Goal: Task Accomplishment & Management: Manage account settings

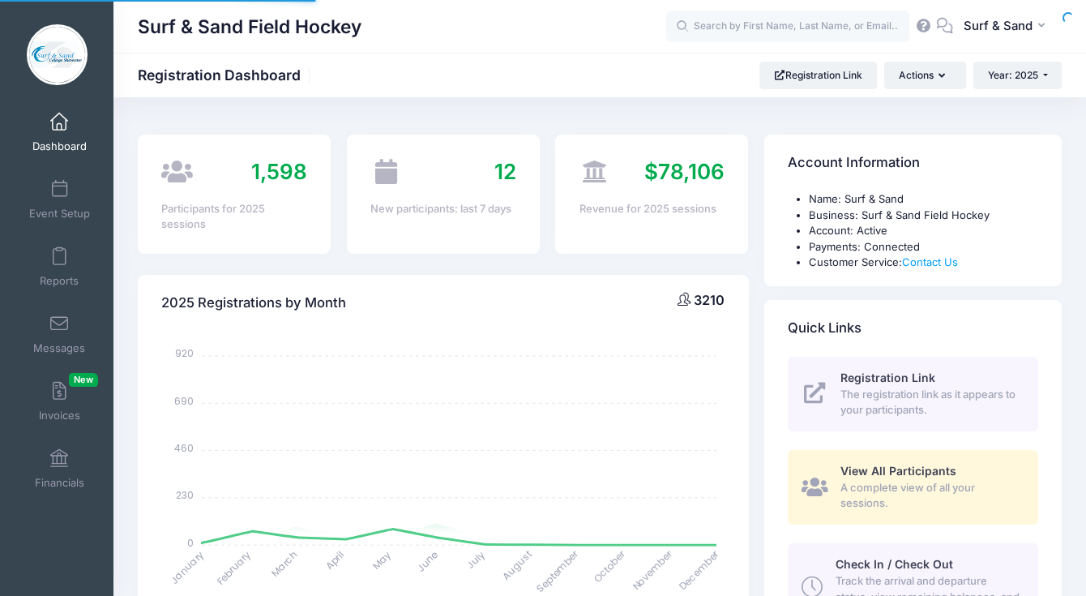
select select
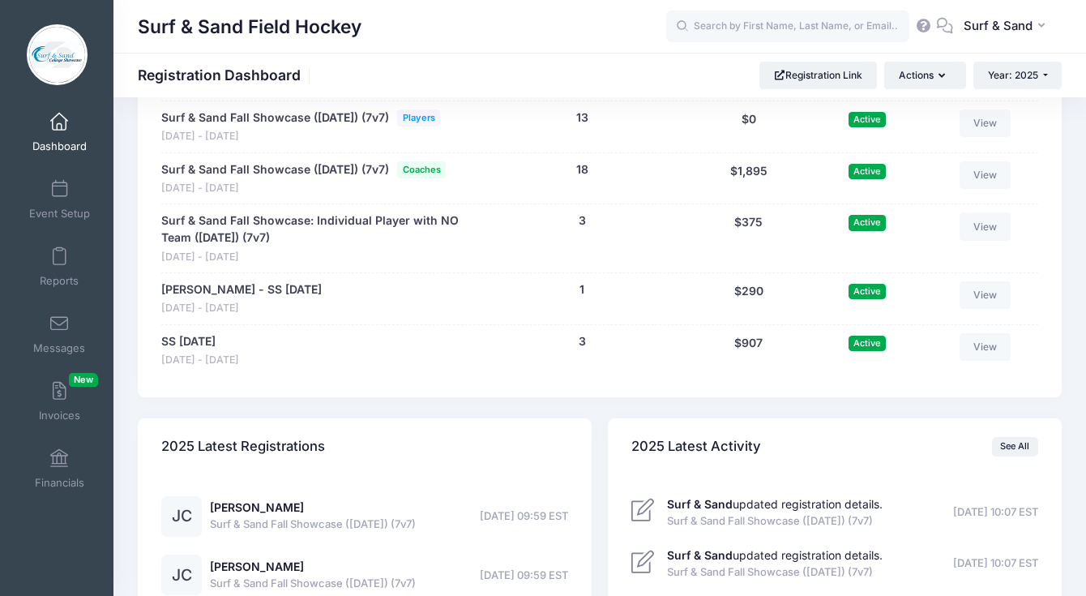
scroll to position [3495, 0]
click at [68, 261] on link "Reports" at bounding box center [59, 266] width 77 height 57
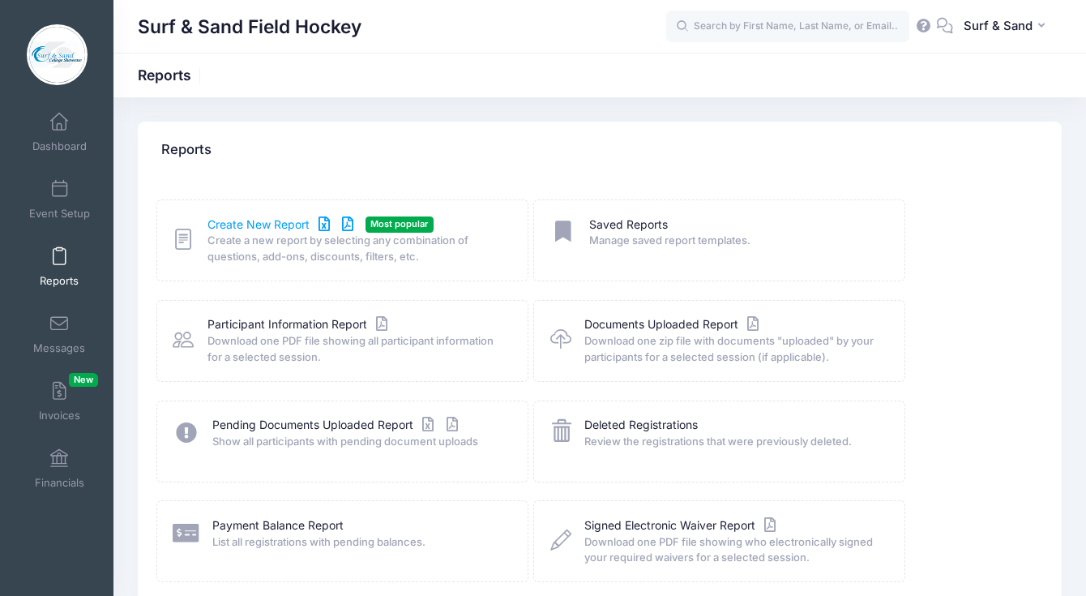
click at [244, 221] on link "Create New Report" at bounding box center [283, 224] width 151 height 17
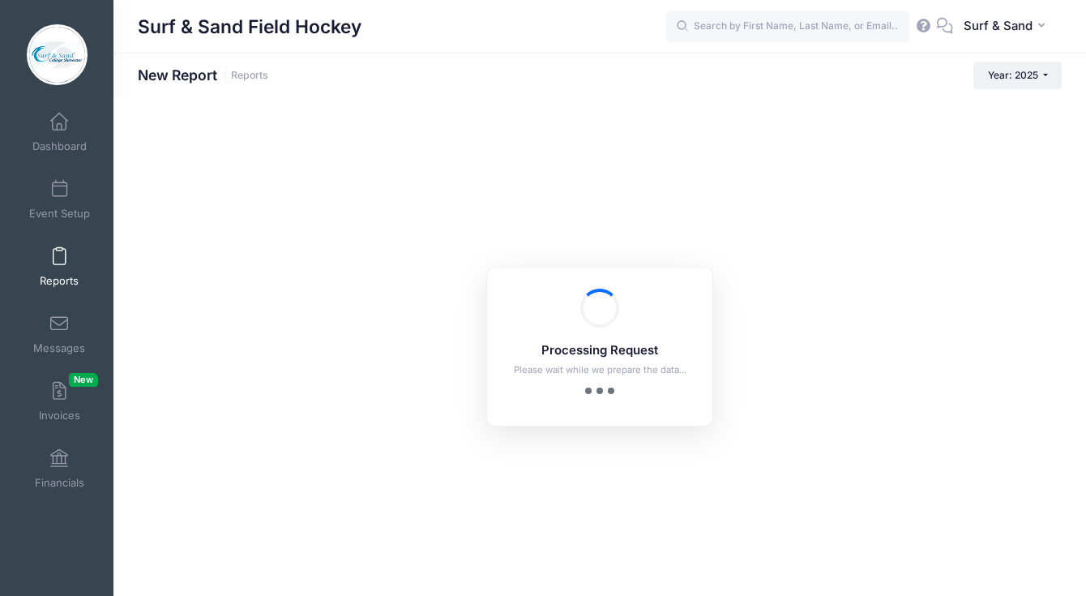
checkbox input "true"
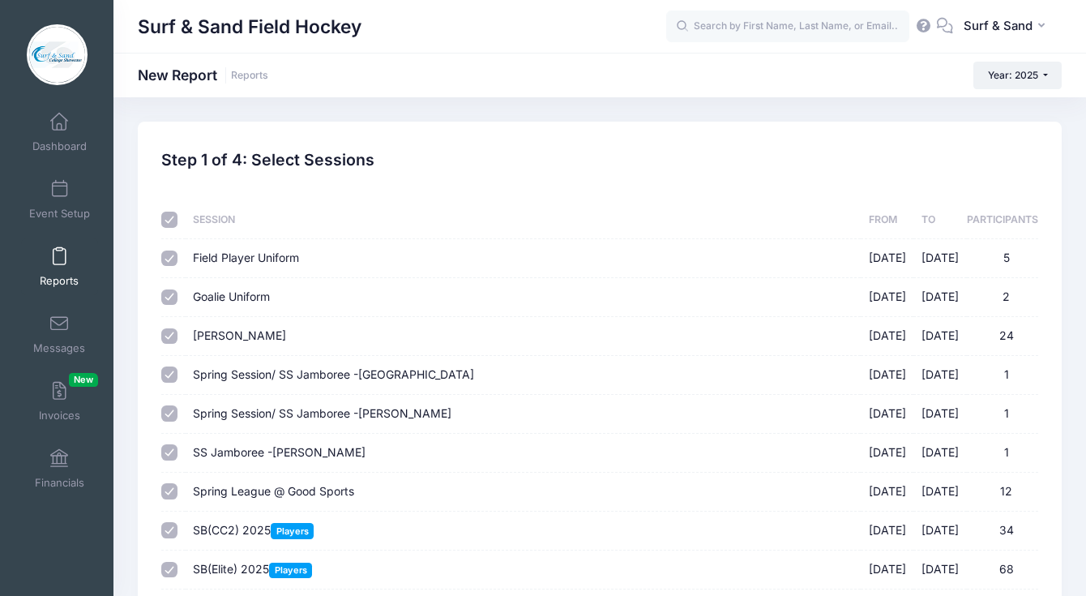
click at [165, 221] on input "checkbox" at bounding box center [169, 220] width 16 height 16
checkbox input "false"
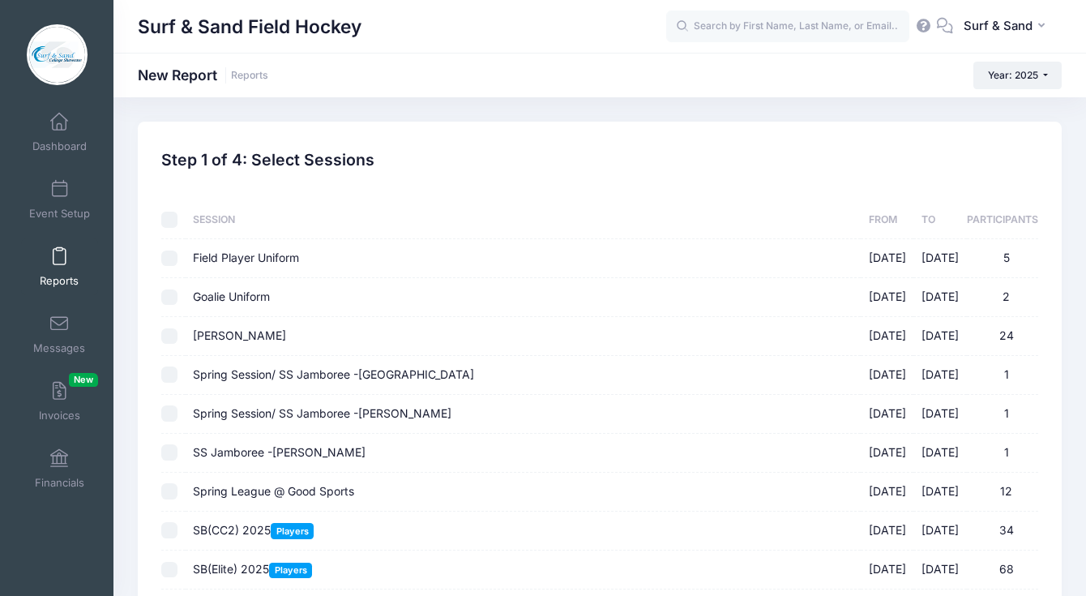
checkbox input "false"
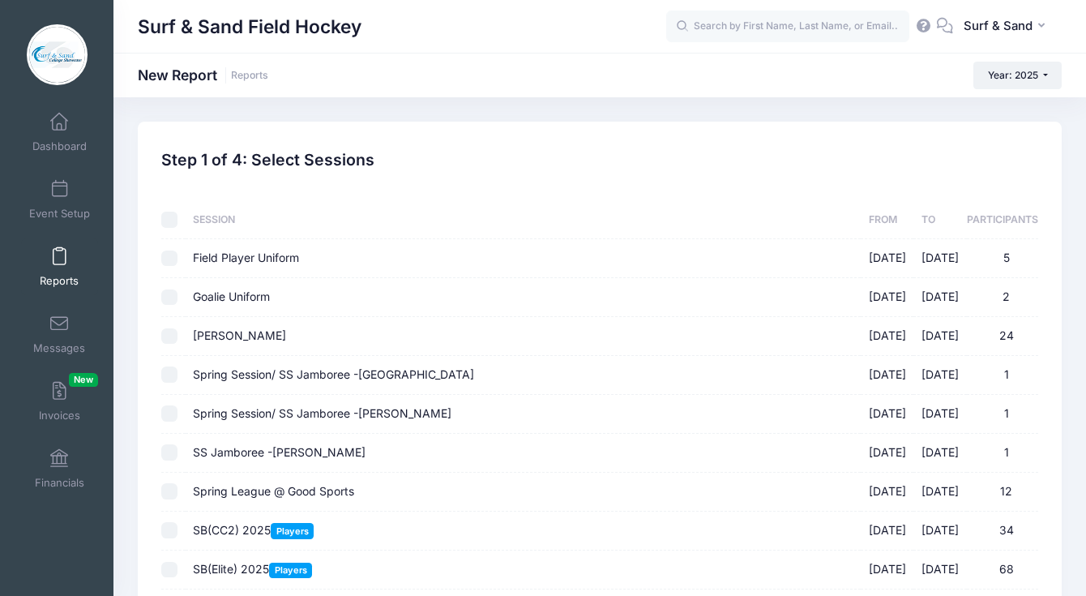
checkbox input "false"
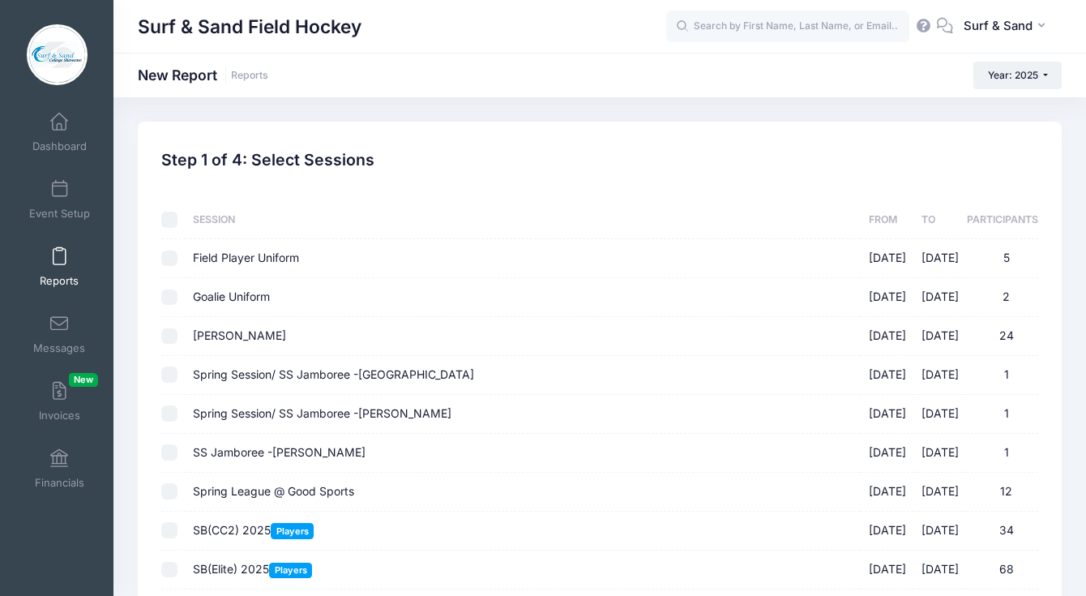
checkbox input "false"
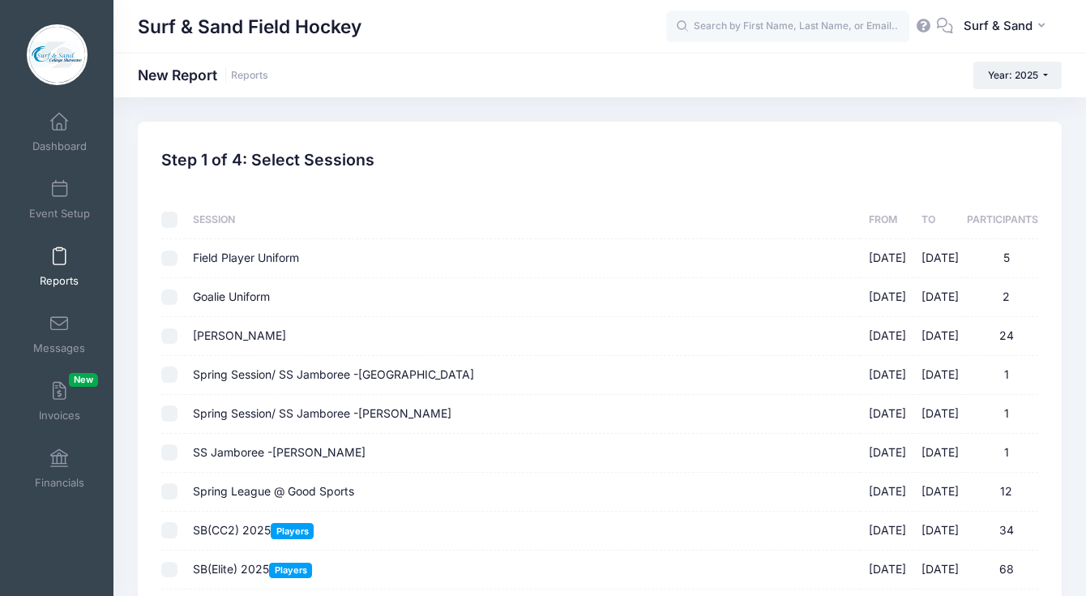
checkbox input "false"
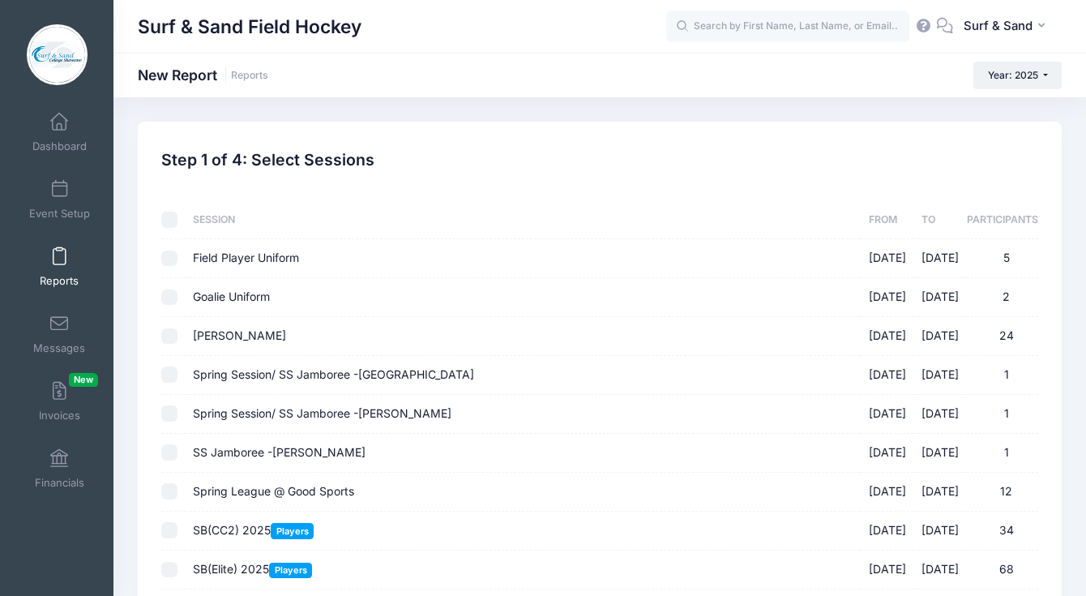
checkbox input "false"
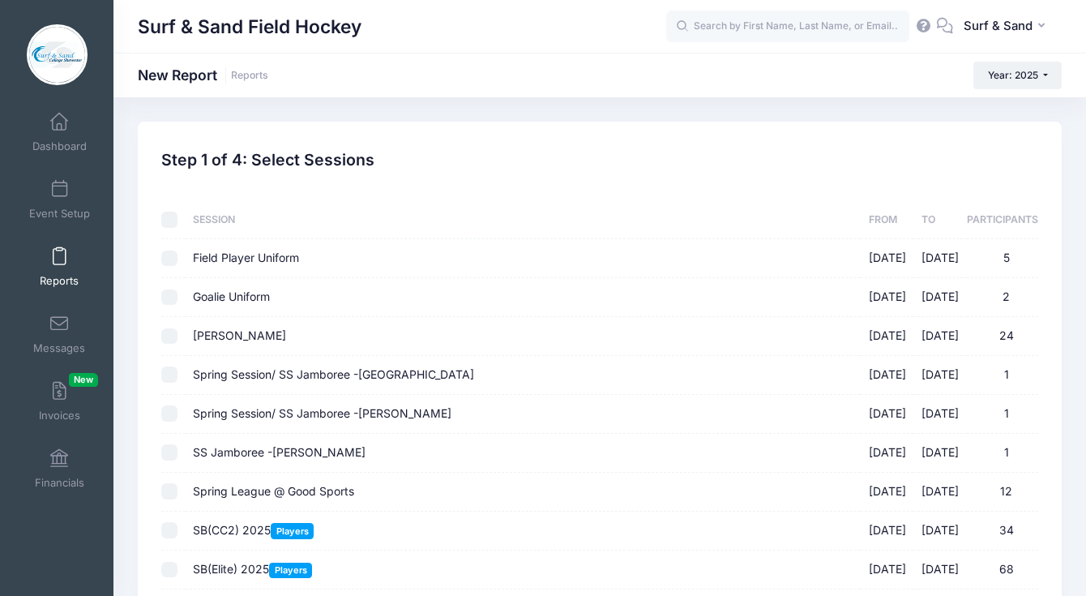
checkbox input "false"
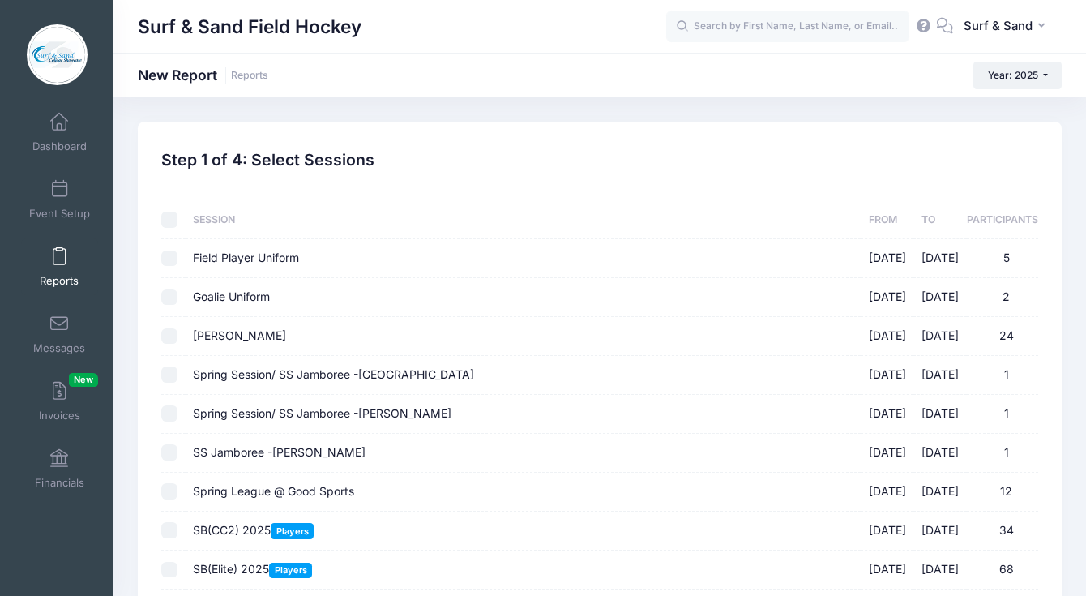
checkbox input "false"
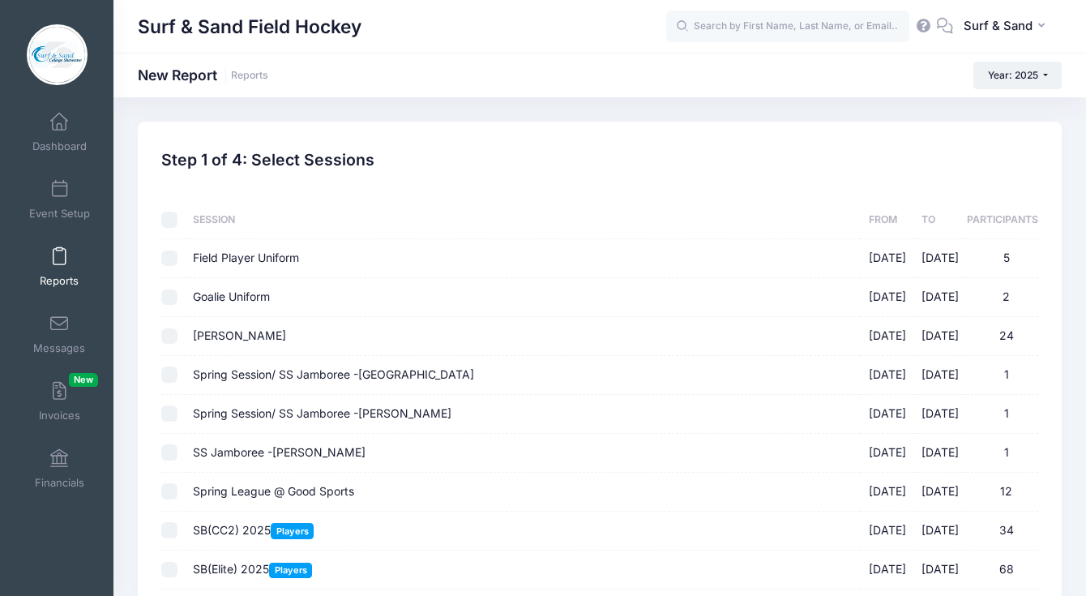
checkbox input "false"
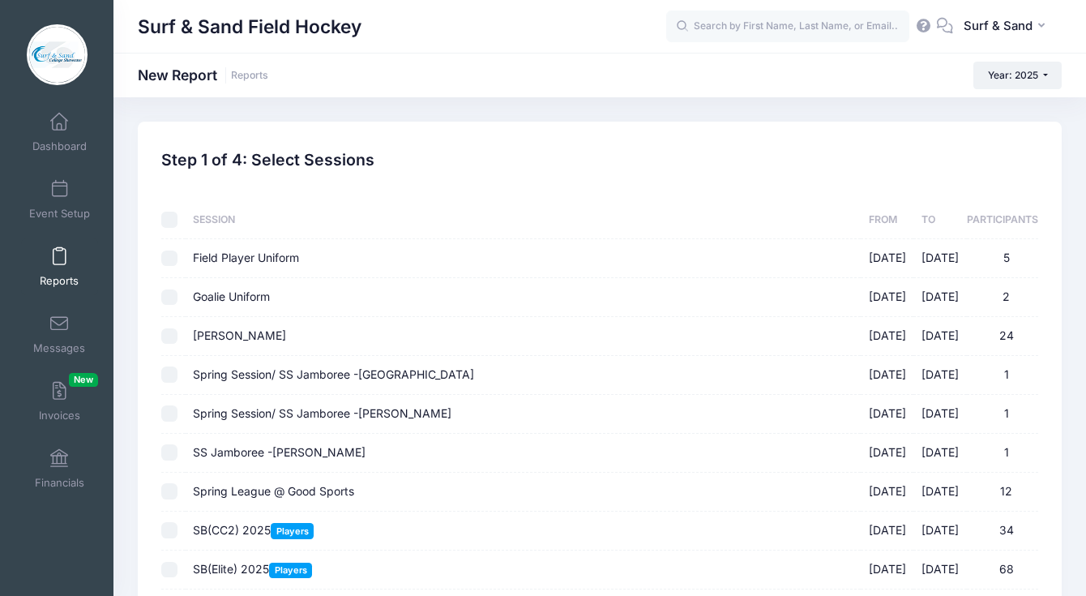
checkbox input "false"
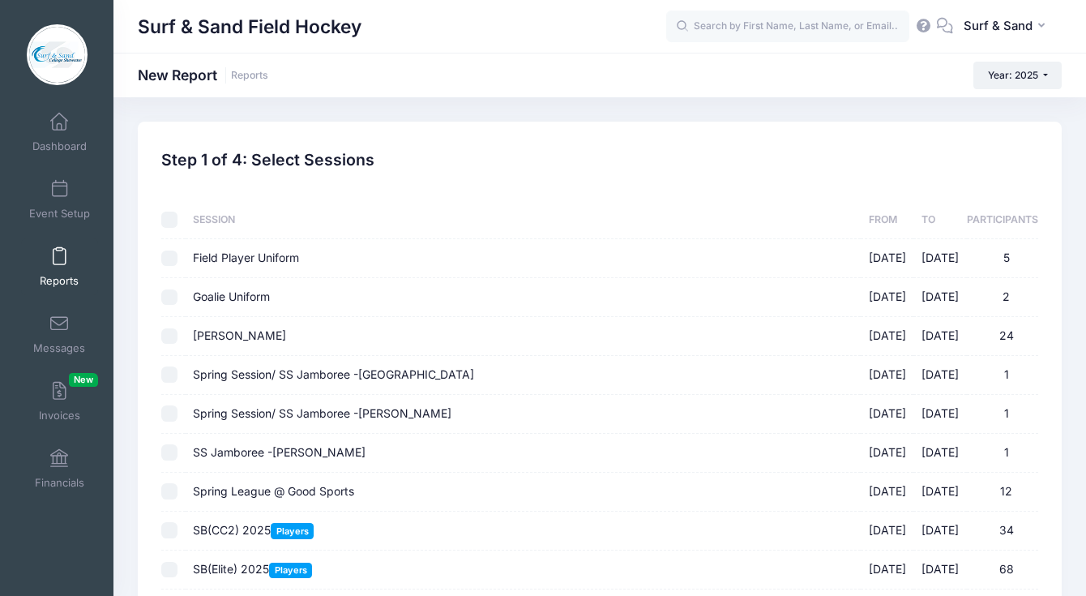
checkbox input "false"
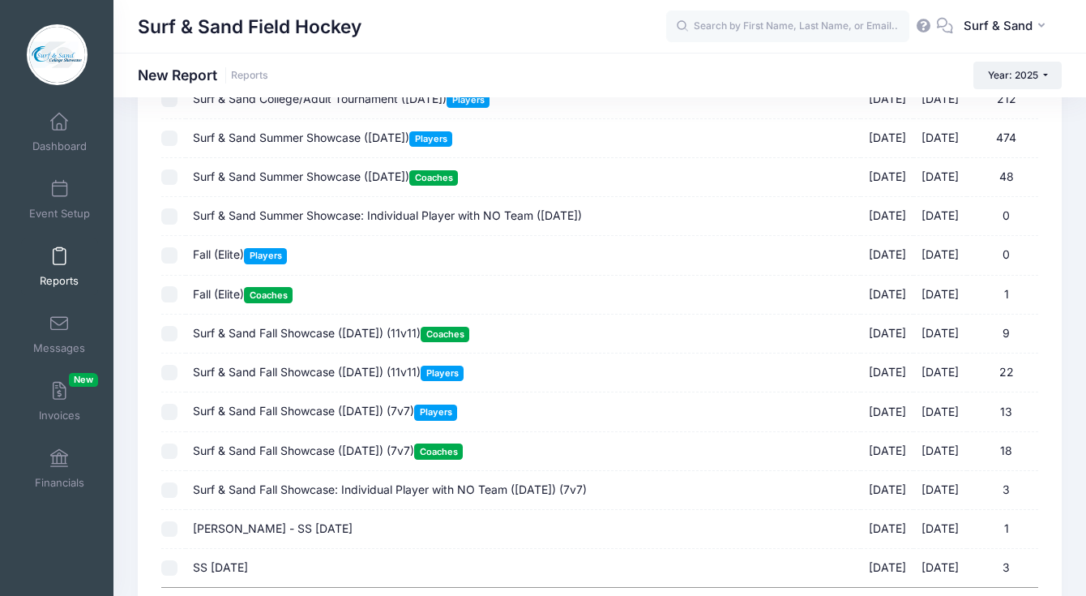
scroll to position [1699, 0]
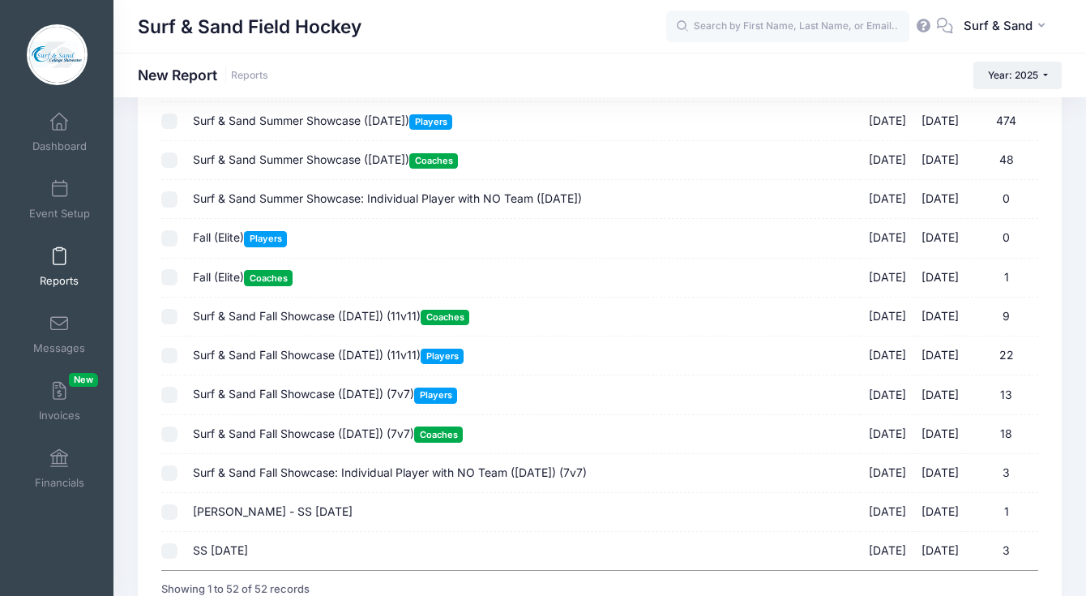
click at [277, 439] on span "Surf & Sand Fall Showcase (Nov 16, 2025) (7v7) Coaches" at bounding box center [328, 433] width 270 height 14
click at [178, 439] on input "Surf & Sand Fall Showcase (Nov 16, 2025) (7v7) Coaches 11/16/2025 - 11/16/2025 …" at bounding box center [169, 434] width 16 height 16
checkbox input "true"
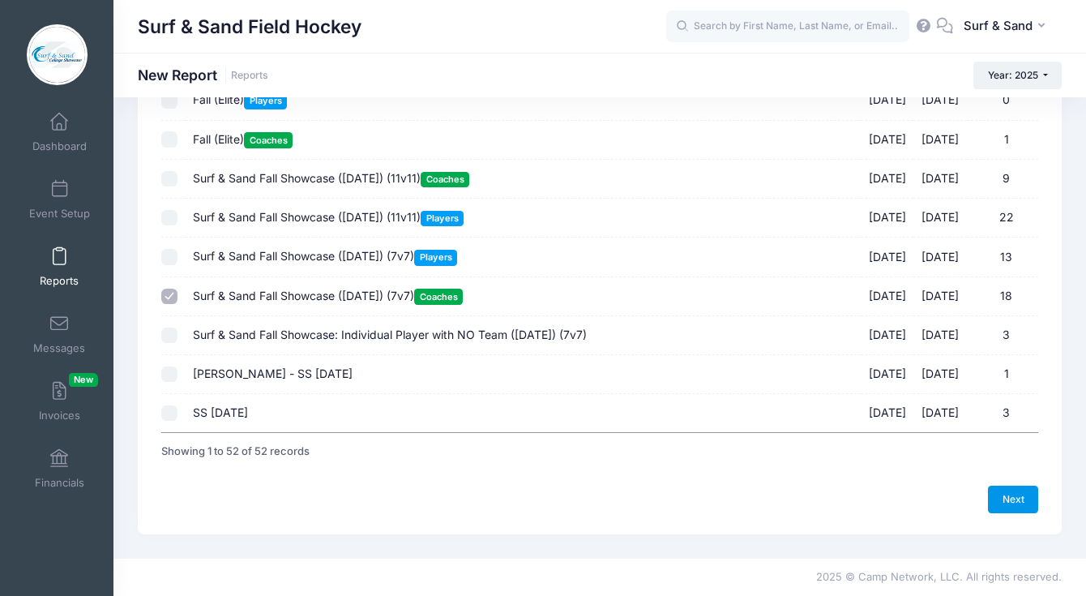
click at [1012, 493] on link "Next" at bounding box center [1013, 500] width 50 height 28
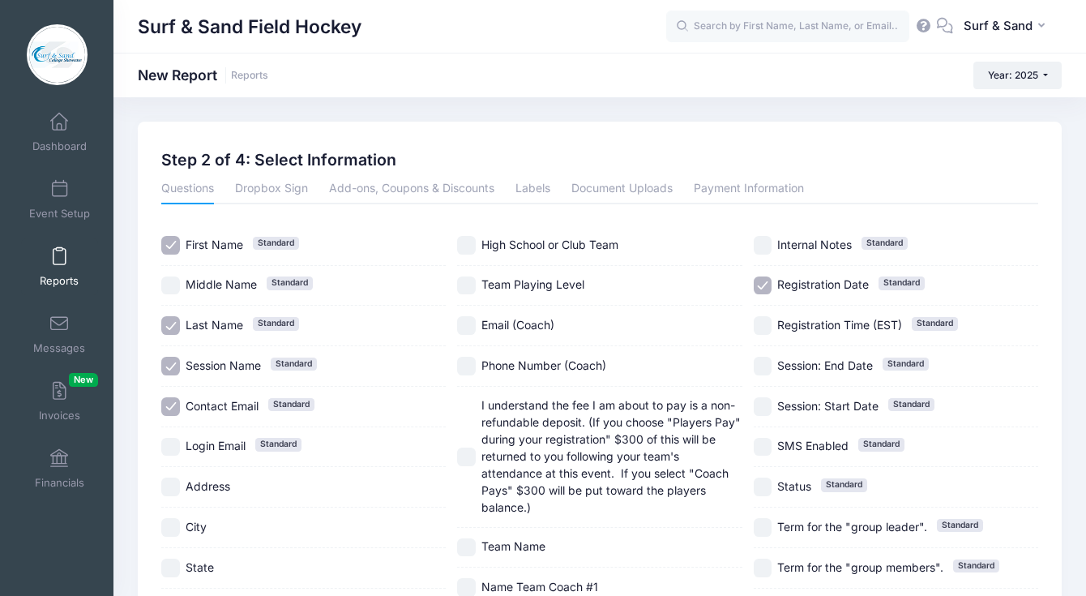
scroll to position [264, 0]
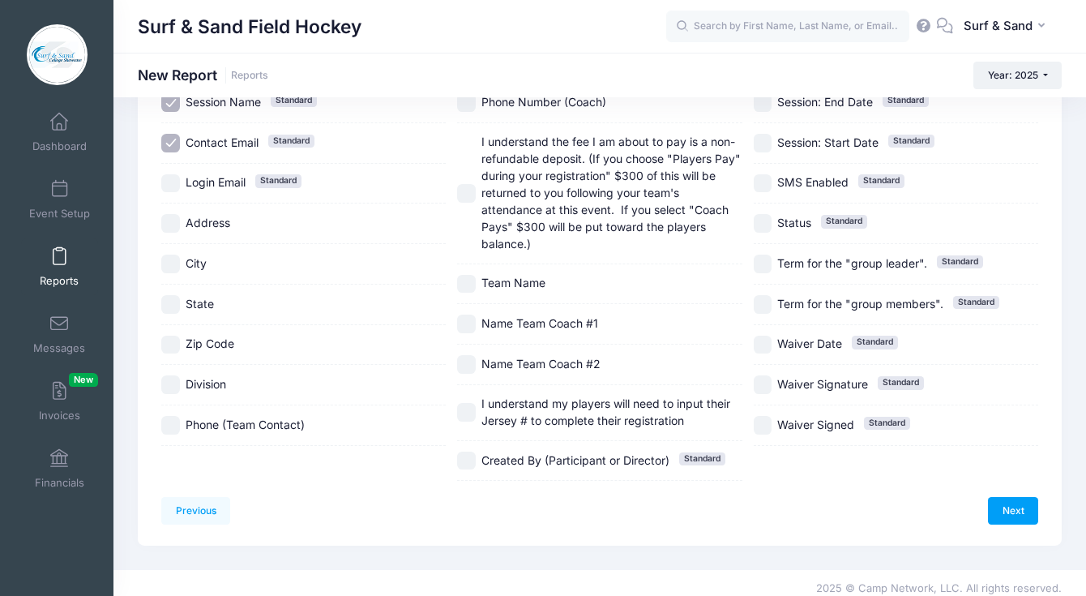
click at [473, 275] on input "Team Name" at bounding box center [466, 284] width 19 height 19
checkbox input "true"
click at [204, 264] on span "City" at bounding box center [196, 263] width 21 height 14
checkbox input "true"
click at [200, 299] on span "State" at bounding box center [200, 304] width 28 height 14
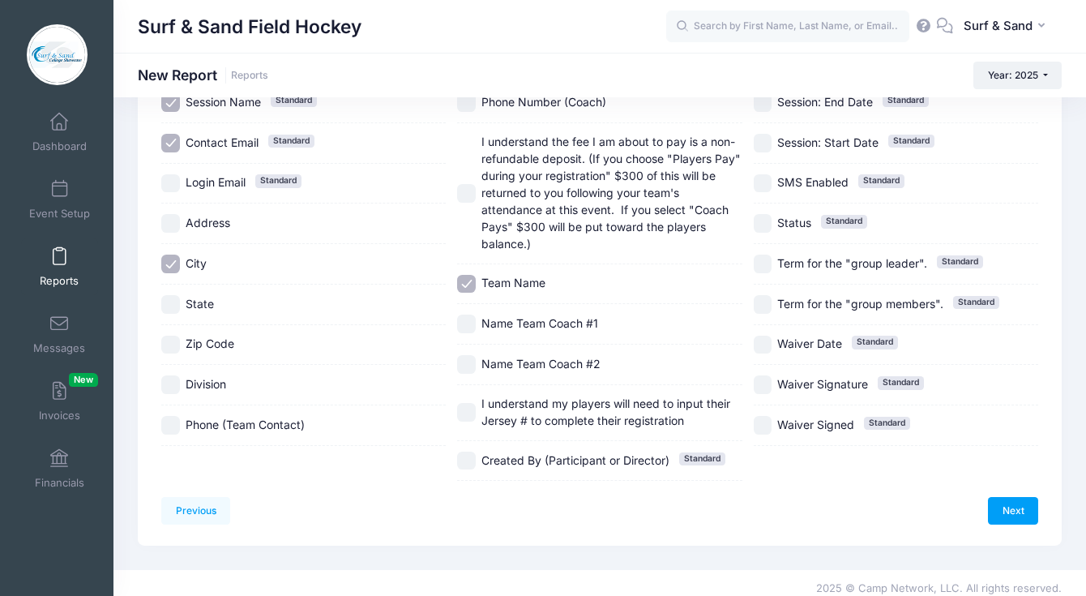
checkbox input "true"
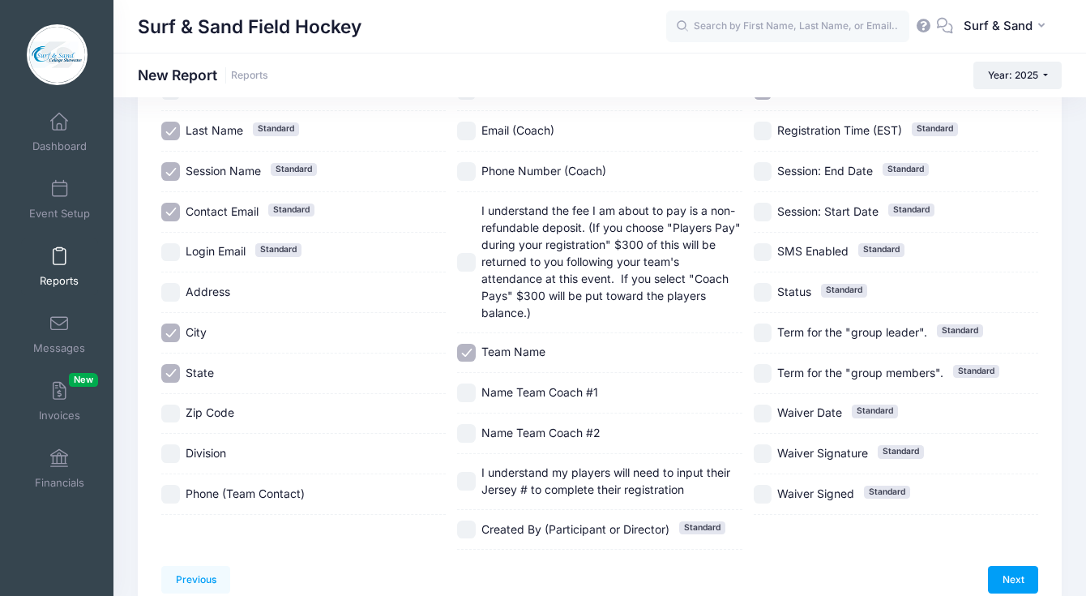
scroll to position [0, 0]
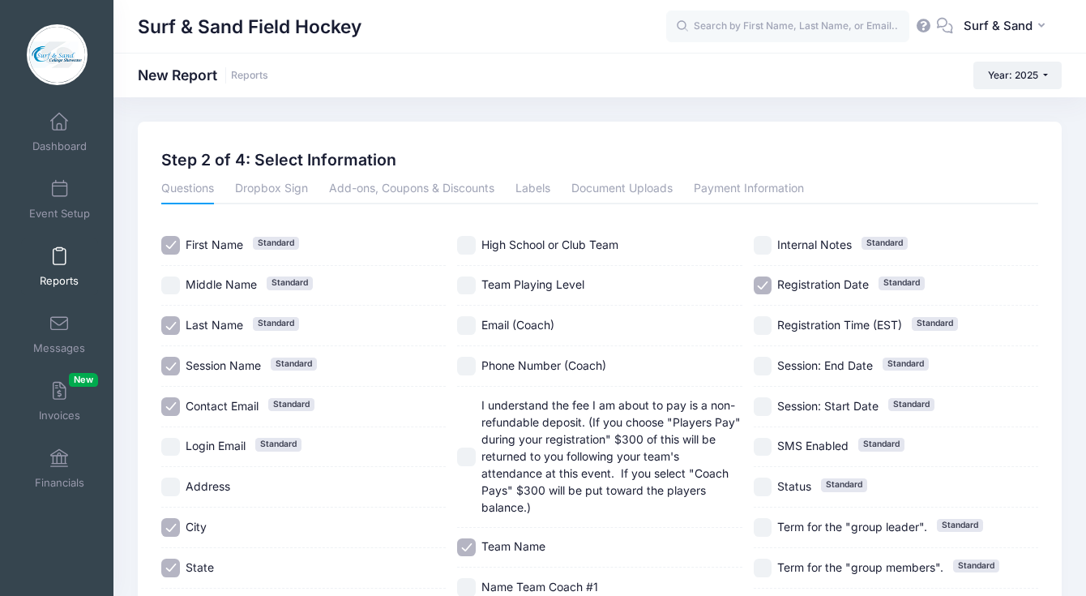
click at [509, 281] on span "Team Playing Level" at bounding box center [533, 284] width 103 height 14
checkbox input "true"
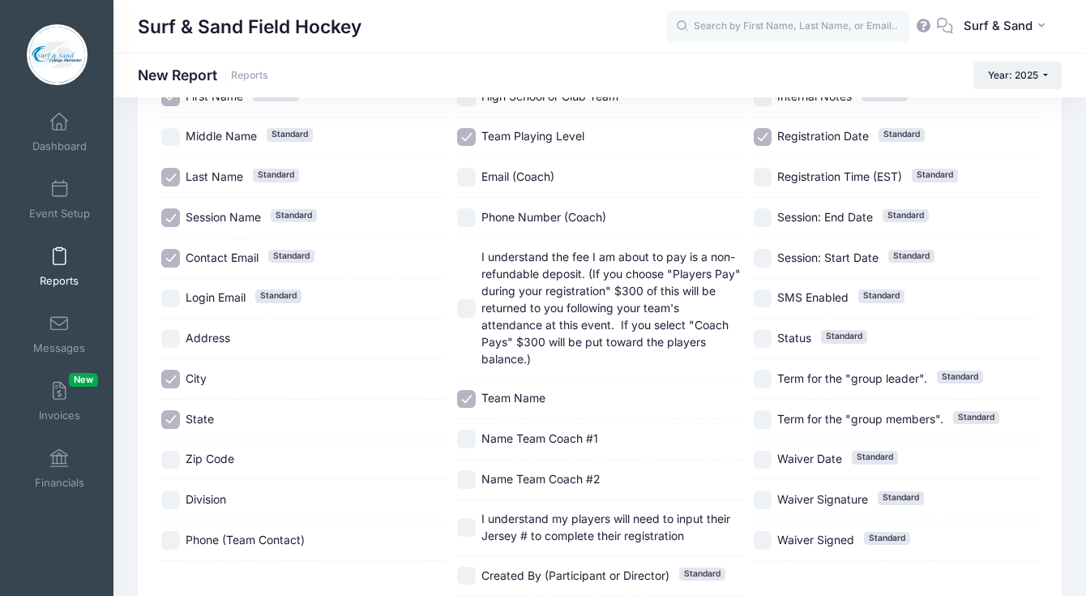
scroll to position [264, 0]
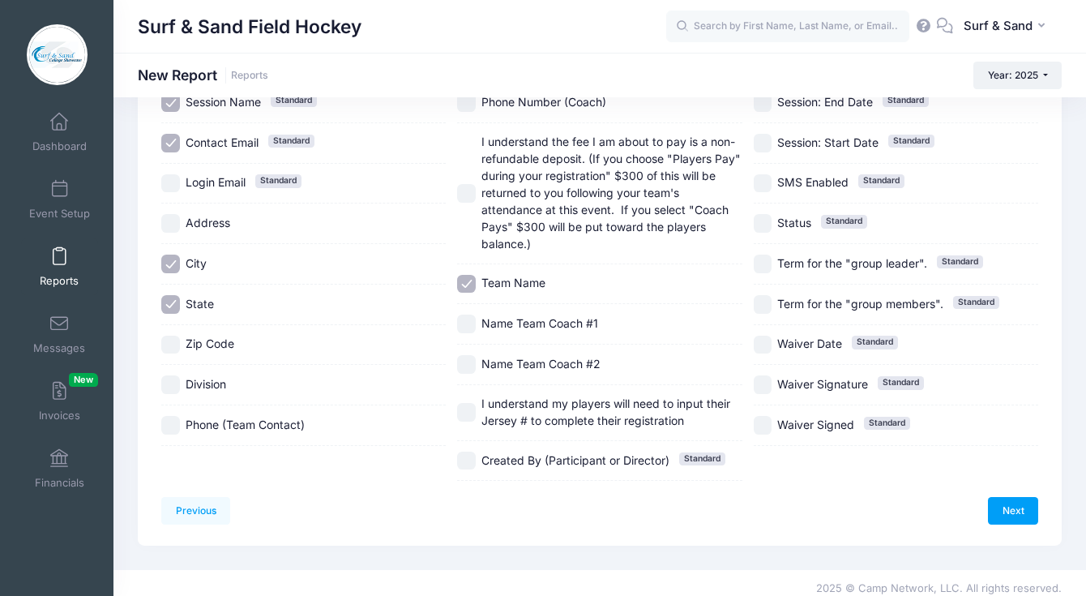
click at [193, 381] on span "Division" at bounding box center [206, 384] width 41 height 14
checkbox input "true"
click at [1004, 497] on link "Next" at bounding box center [1013, 511] width 50 height 28
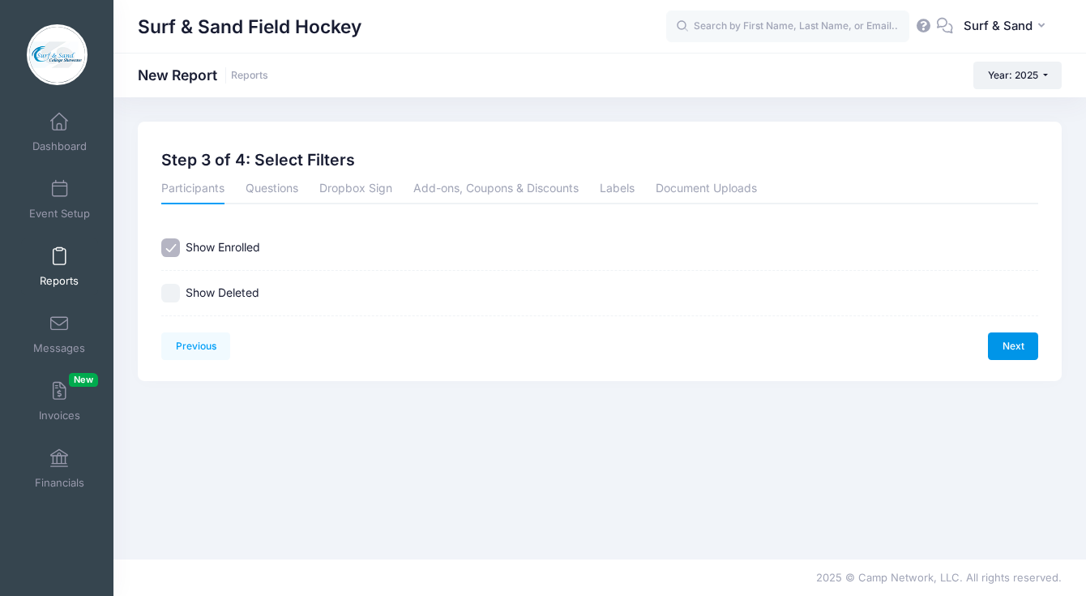
click at [1022, 356] on link "Next" at bounding box center [1013, 346] width 50 height 28
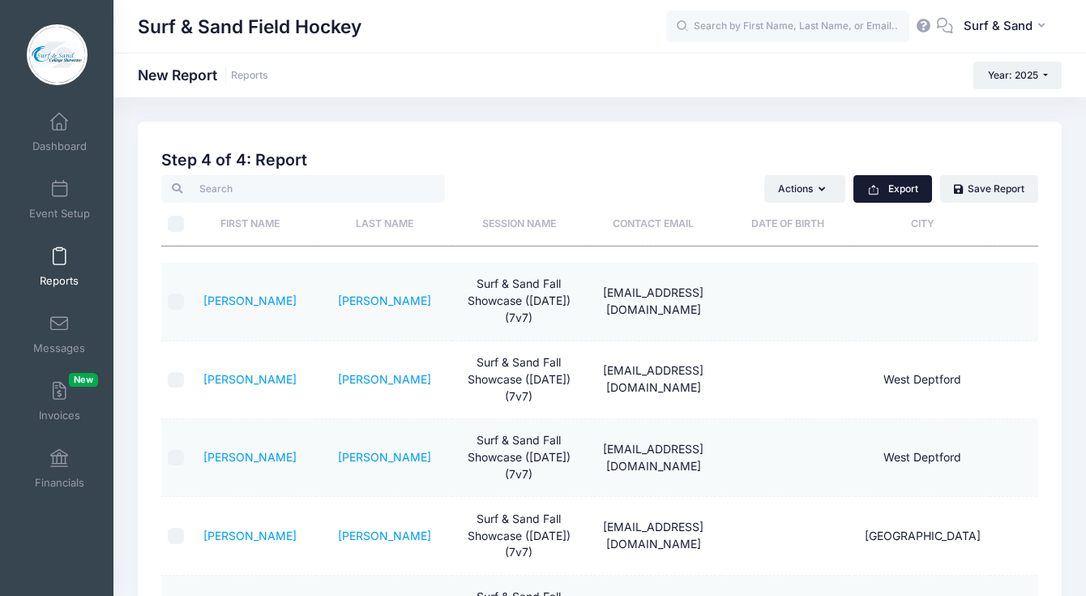
click at [921, 190] on button "Export" at bounding box center [893, 189] width 79 height 28
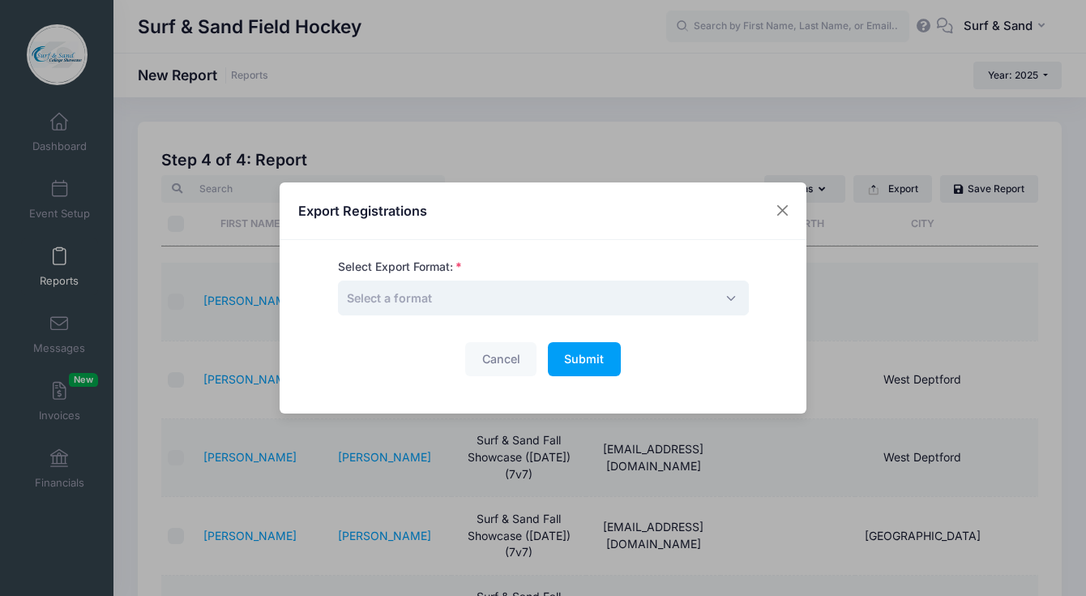
click at [722, 293] on span "Select a format" at bounding box center [543, 298] width 411 height 35
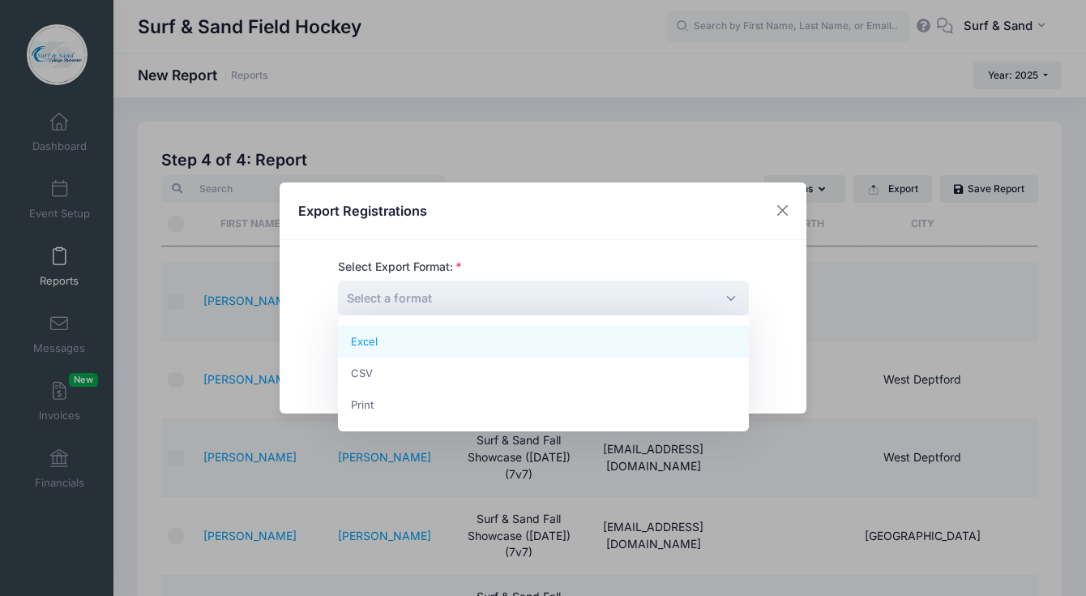
select select "excel"
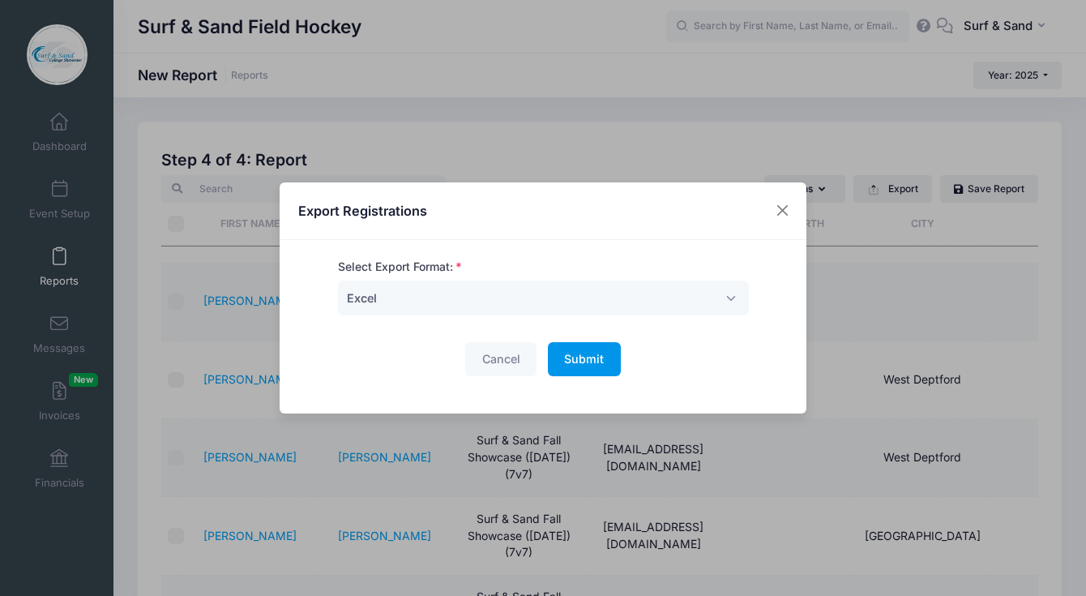
click at [587, 357] on span "Submit" at bounding box center [584, 359] width 40 height 14
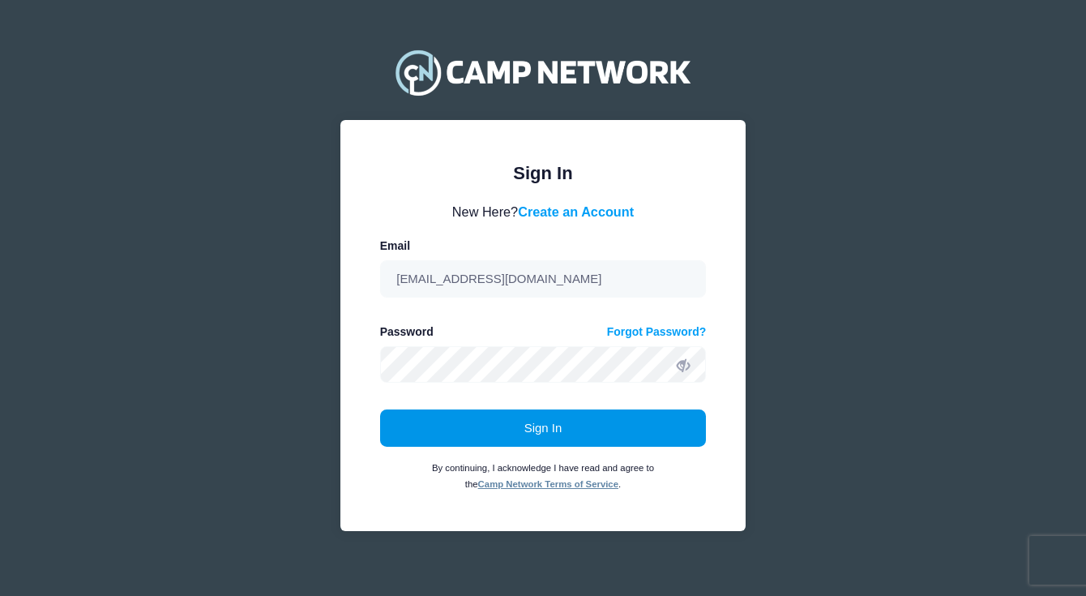
click at [619, 431] on button "Sign In" at bounding box center [543, 427] width 327 height 37
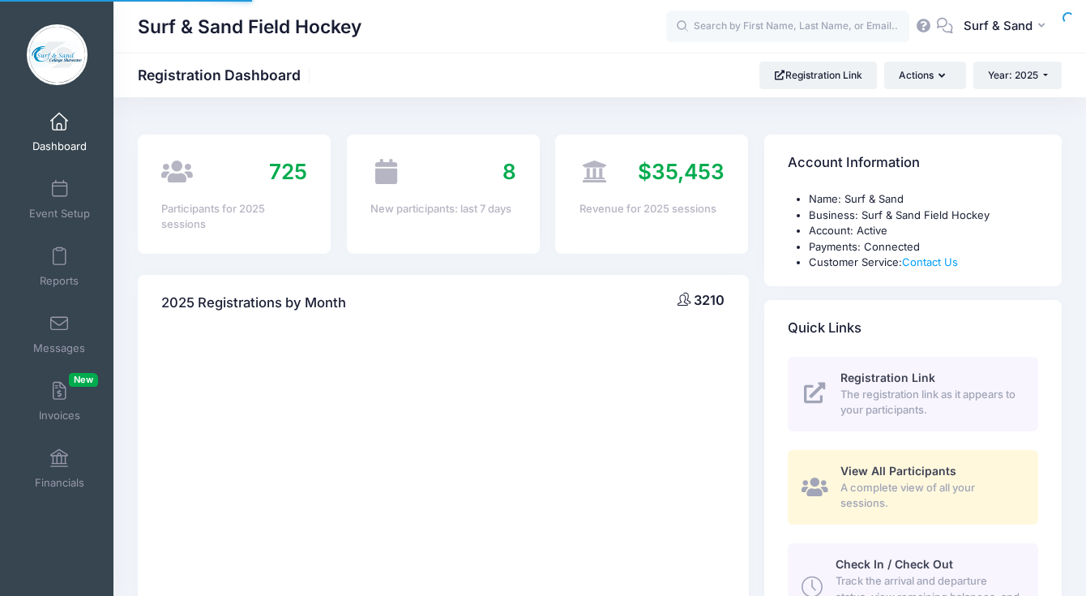
select select
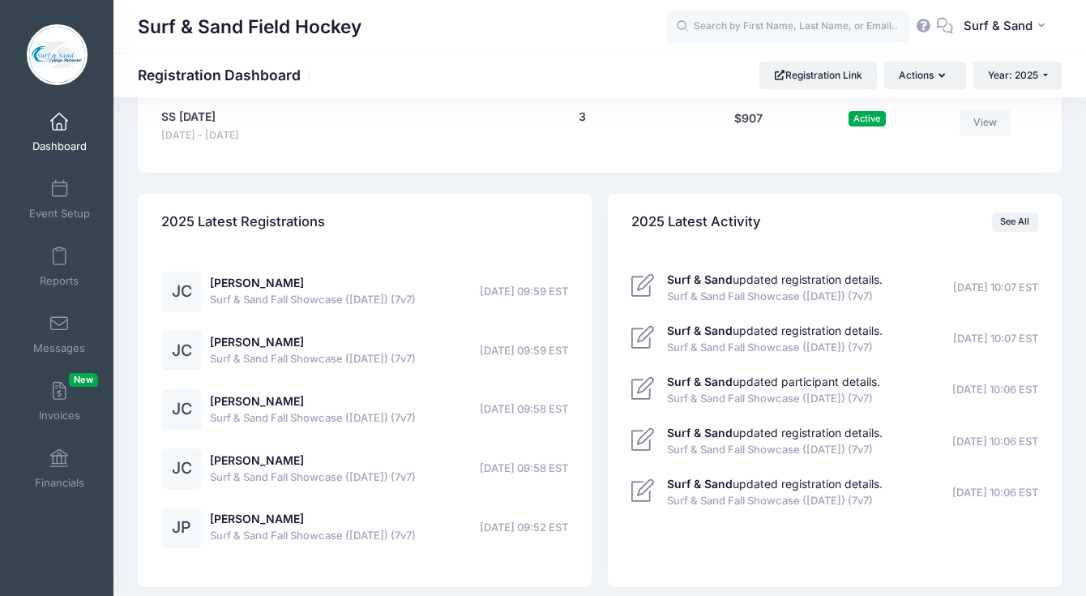
scroll to position [3692, 0]
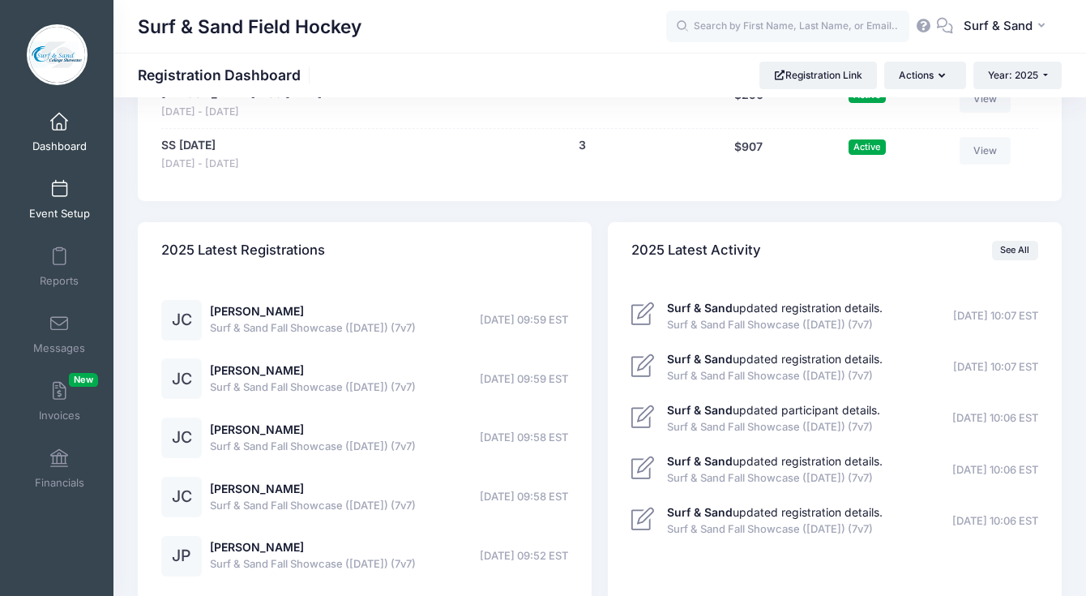
click at [55, 209] on span "Event Setup" at bounding box center [59, 214] width 61 height 14
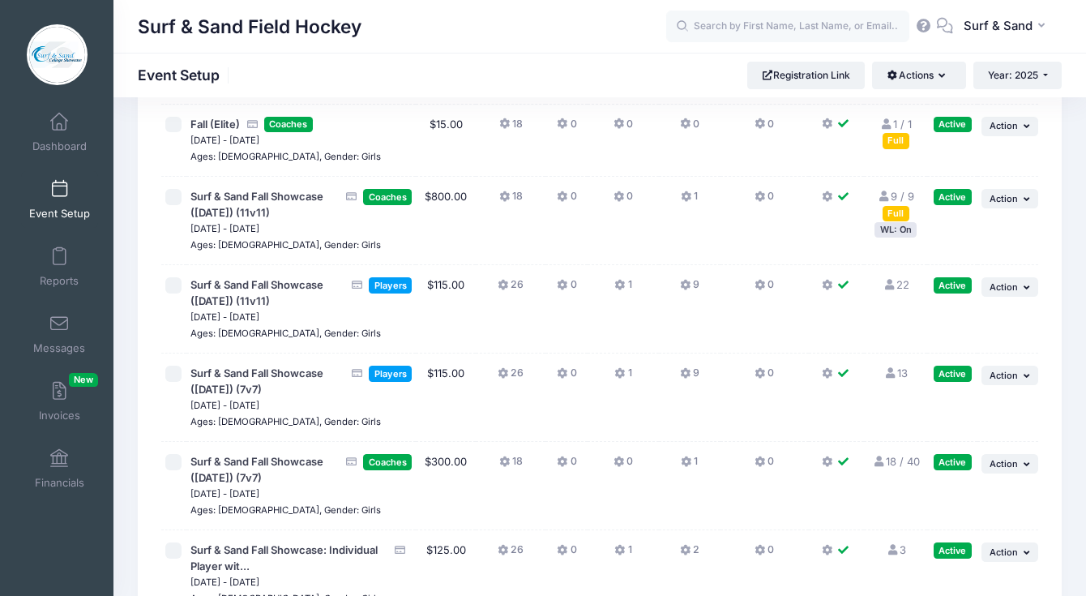
scroll to position [4058, 0]
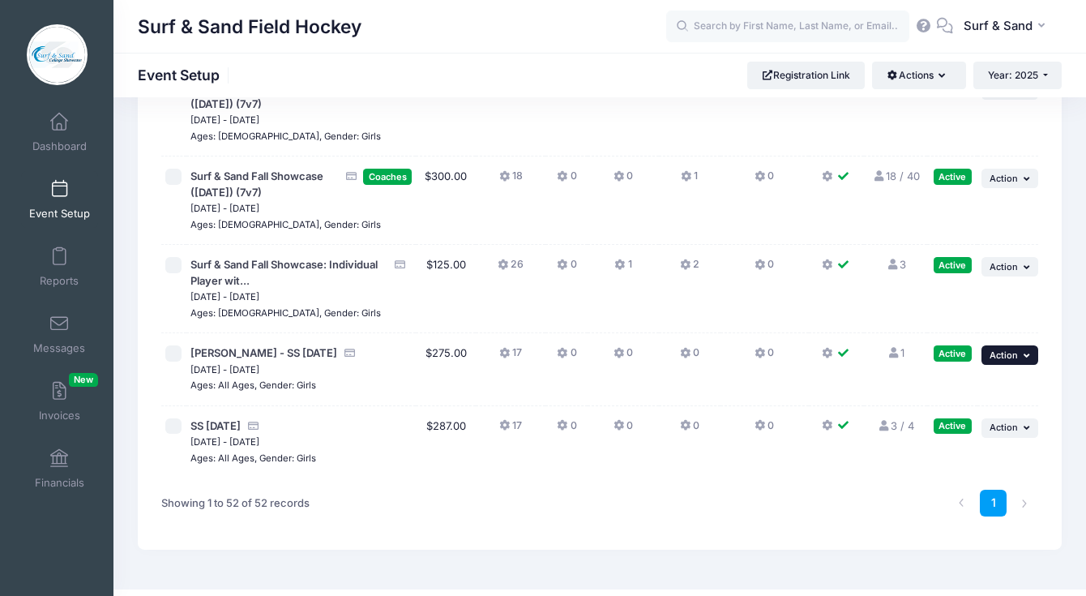
click at [1024, 351] on icon "button" at bounding box center [1029, 355] width 10 height 9
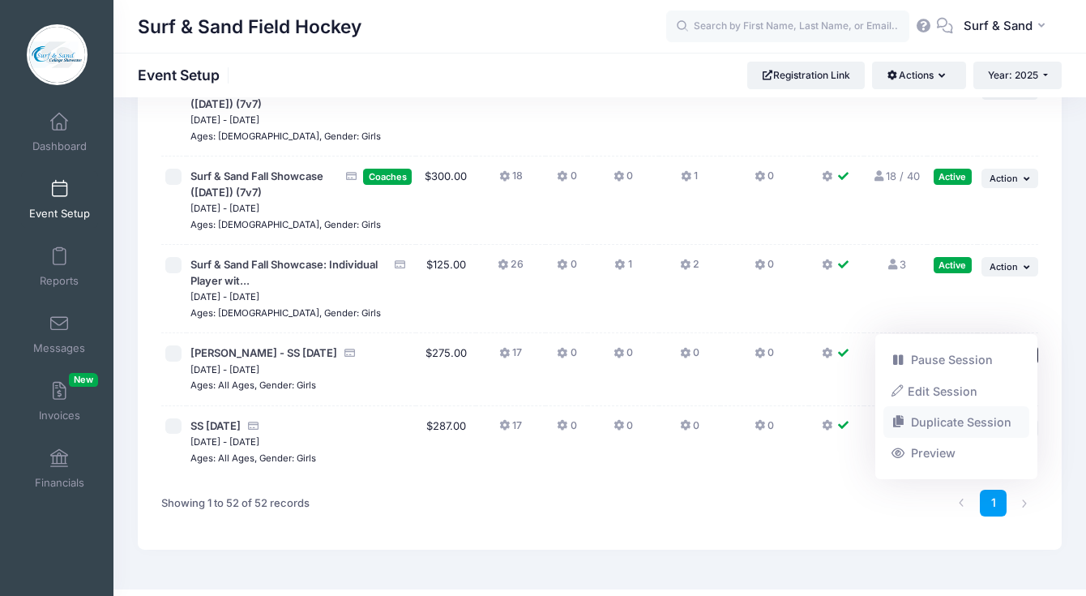
click at [949, 429] on link "Duplicate Session" at bounding box center [957, 422] width 147 height 31
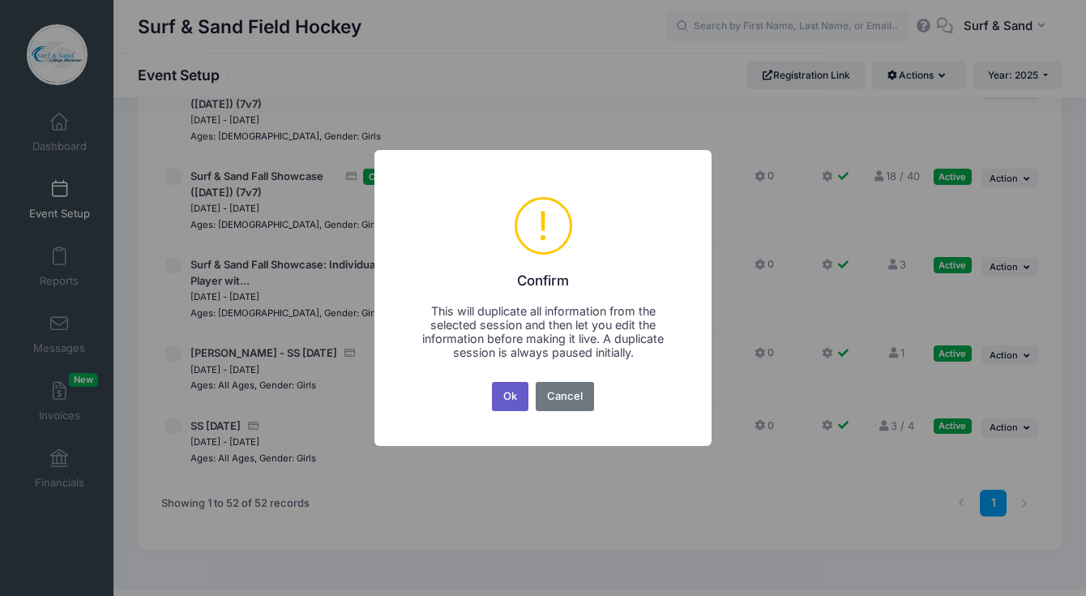
click at [514, 396] on button "Ok" at bounding box center [510, 396] width 37 height 29
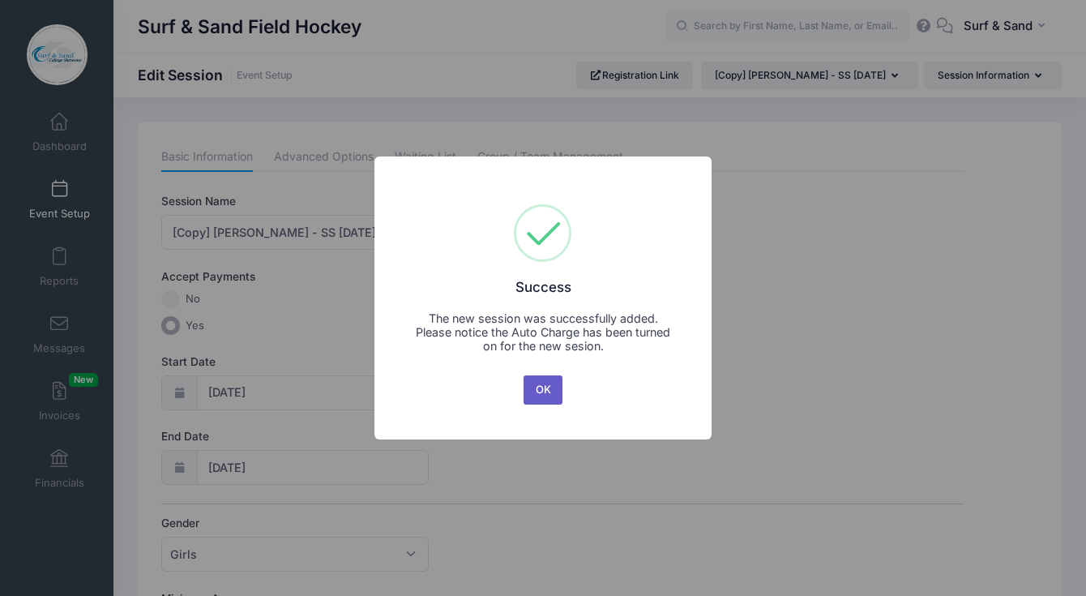
click at [561, 389] on button "OK" at bounding box center [543, 389] width 39 height 29
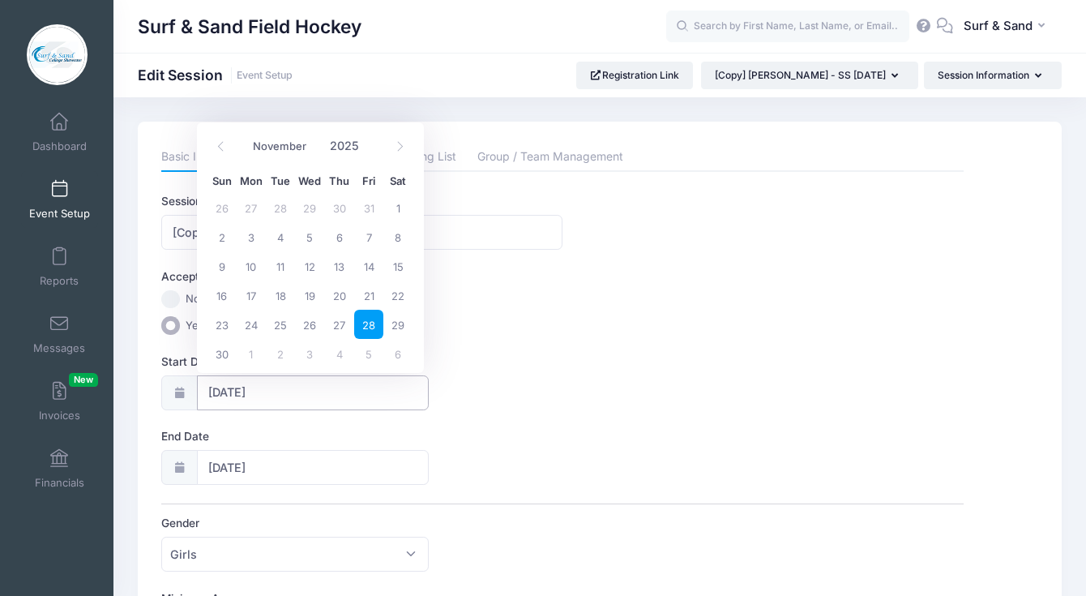
click at [320, 397] on input "11/28/2025" at bounding box center [313, 392] width 233 height 35
click at [405, 148] on span at bounding box center [400, 147] width 27 height 28
click at [226, 152] on span at bounding box center [221, 147] width 27 height 28
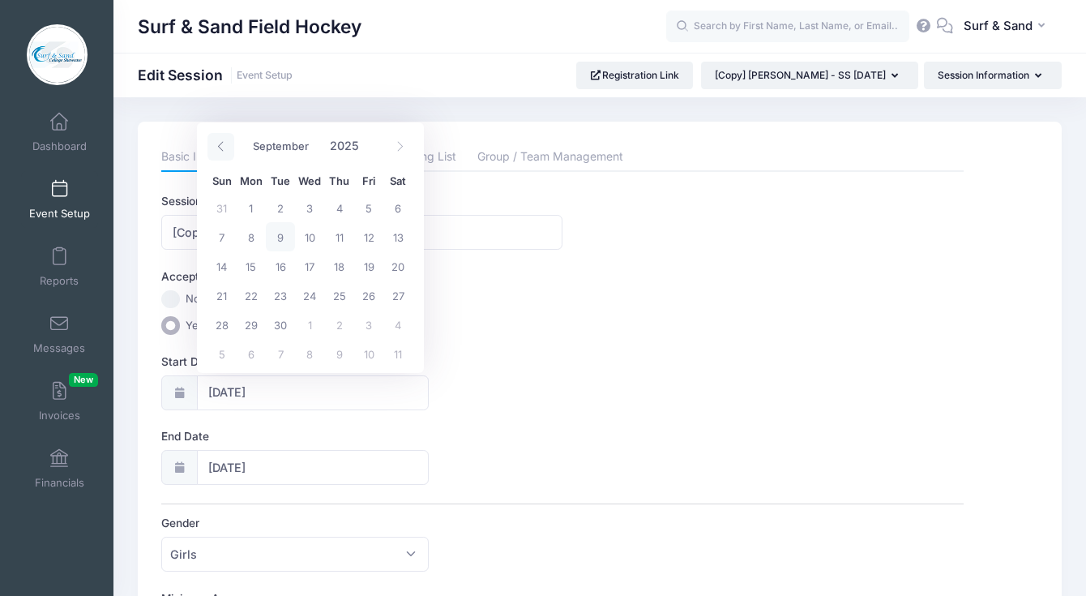
click at [226, 152] on span at bounding box center [221, 147] width 27 height 28
click at [396, 151] on icon at bounding box center [400, 146] width 11 height 11
click at [396, 160] on span at bounding box center [400, 147] width 27 height 28
select select "8"
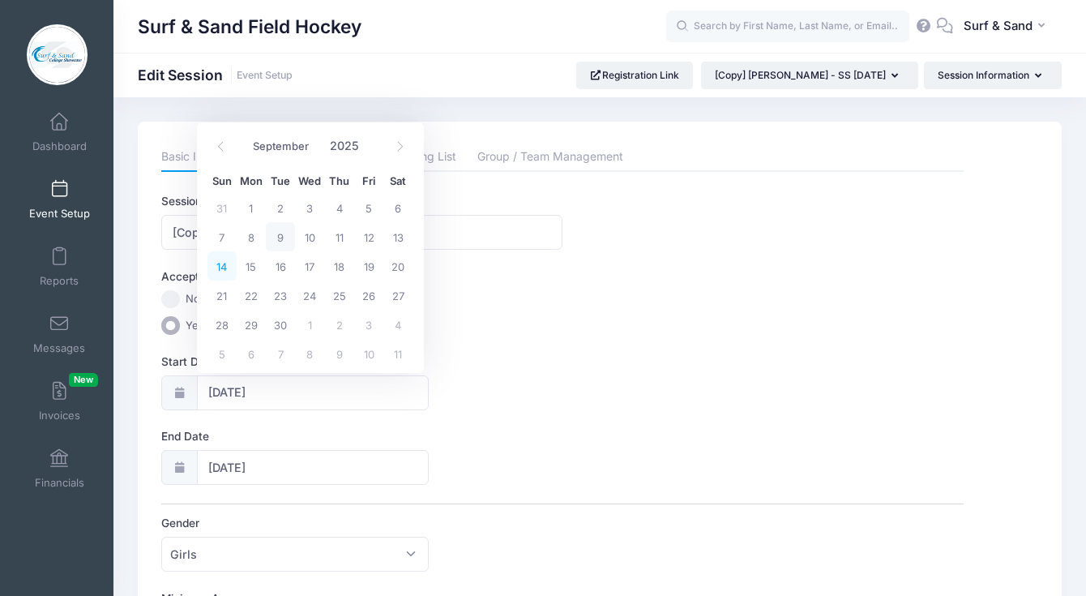
click at [230, 267] on span "14" at bounding box center [222, 265] width 29 height 29
type input "[DATE]"
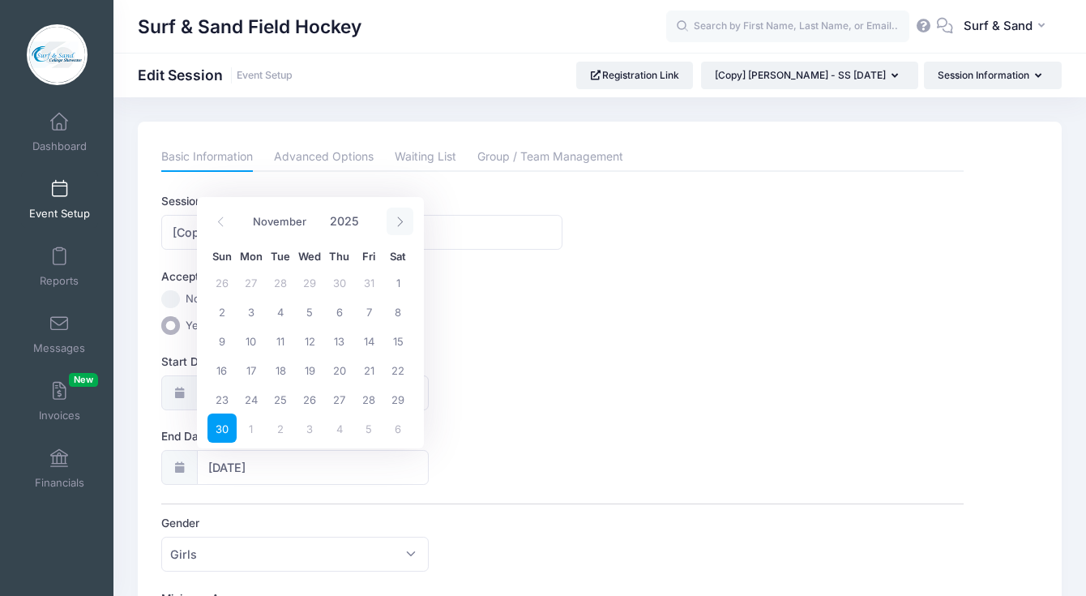
click at [405, 221] on span at bounding box center [400, 222] width 27 height 28
select select "11"
click at [405, 221] on span at bounding box center [400, 222] width 27 height 28
type input "2026"
click at [405, 221] on span at bounding box center [400, 222] width 27 height 28
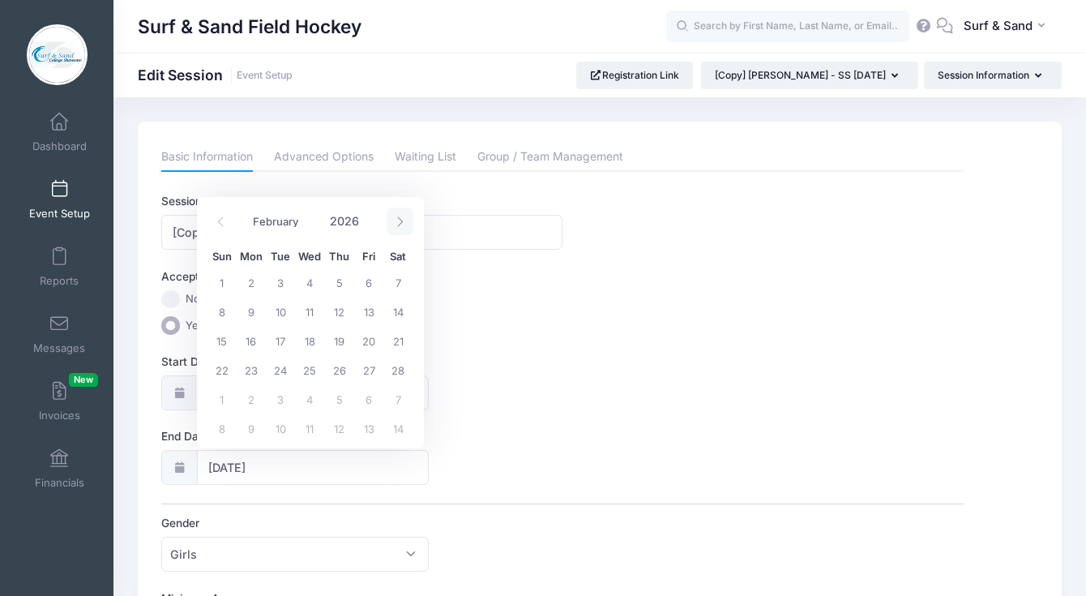
click at [405, 221] on span at bounding box center [400, 222] width 27 height 28
select select "5"
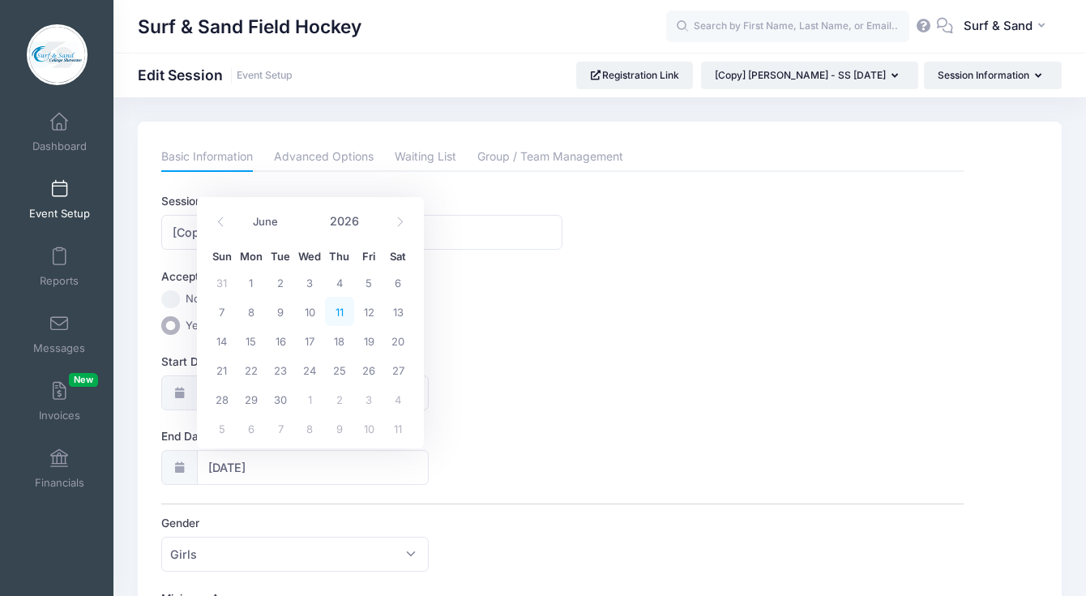
click at [347, 308] on span "11" at bounding box center [339, 311] width 29 height 29
click at [345, 342] on span "18" at bounding box center [339, 340] width 29 height 29
type input "[DATE]"
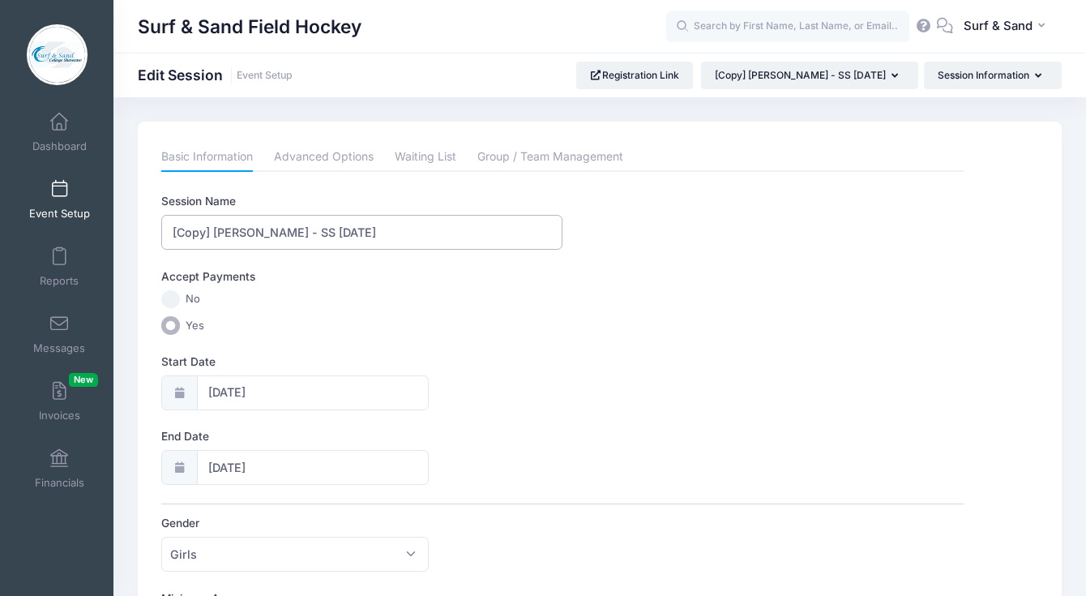
click at [335, 250] on input "[Copy] Lydia Gilligan - SS Thanksgiving 2025" at bounding box center [361, 232] width 401 height 35
drag, startPoint x: 214, startPoint y: 232, endPoint x: 152, endPoint y: 232, distance: 61.6
click at [161, 232] on input "[Copy] Lydia Gilligan - SS Thanksgiving 2025" at bounding box center [361, 232] width 401 height 35
click at [279, 246] on input "[PERSON_NAME] - SS [DATE]" at bounding box center [361, 232] width 401 height 35
click at [240, 233] on input "[PERSON_NAME] - SS [DATE]" at bounding box center [361, 232] width 401 height 35
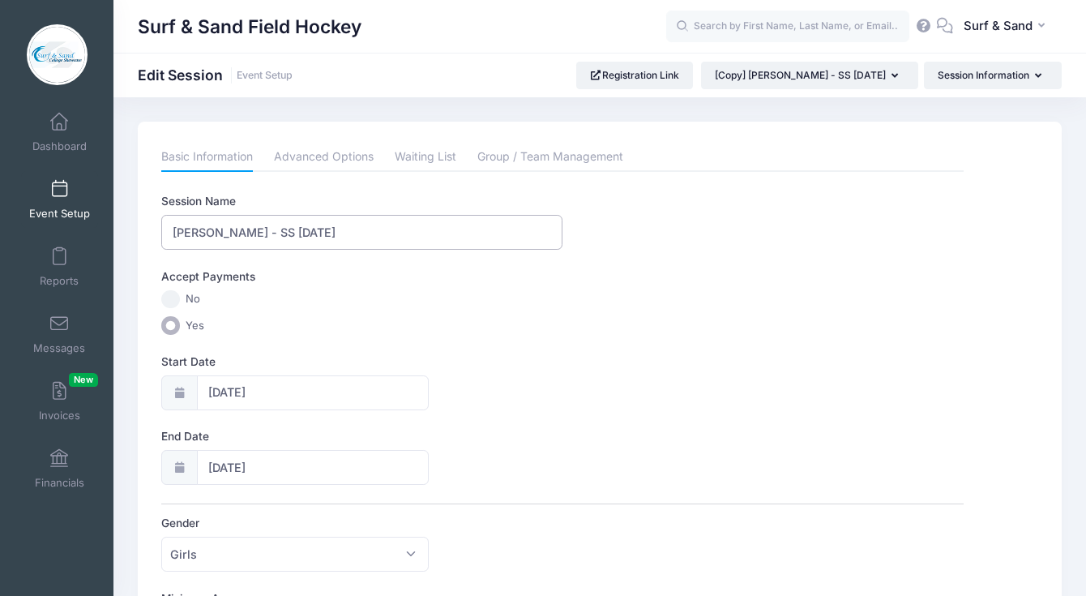
drag, startPoint x: 245, startPoint y: 233, endPoint x: 143, endPoint y: 230, distance: 102.2
click at [161, 231] on input "[PERSON_NAME] - SS [DATE]" at bounding box center [361, 232] width 401 height 35
paste input "Julianna Fa"
click at [248, 230] on input "Julianna Fagan - SS Thanksgiving 2025" at bounding box center [361, 232] width 401 height 35
click at [256, 229] on input "Julianna Fagan - SS Thanksgiving 2025" at bounding box center [361, 232] width 401 height 35
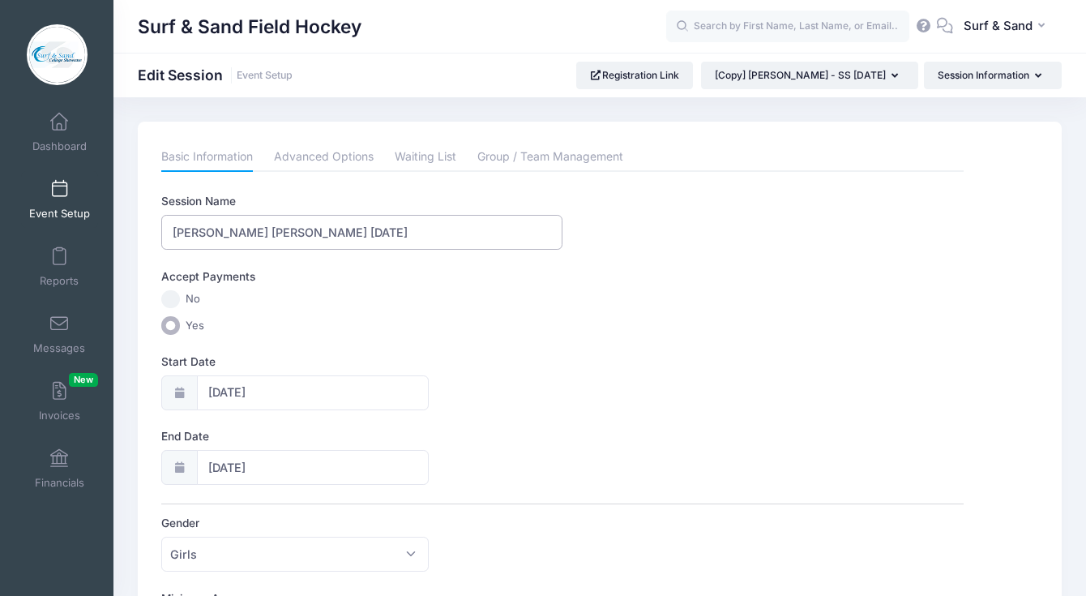
drag, startPoint x: 288, startPoint y: 233, endPoint x: 513, endPoint y: 234, distance: 225.4
click at [514, 234] on input "Julianna Fagan GK - SS Thanksgiving 2025" at bounding box center [361, 232] width 401 height 35
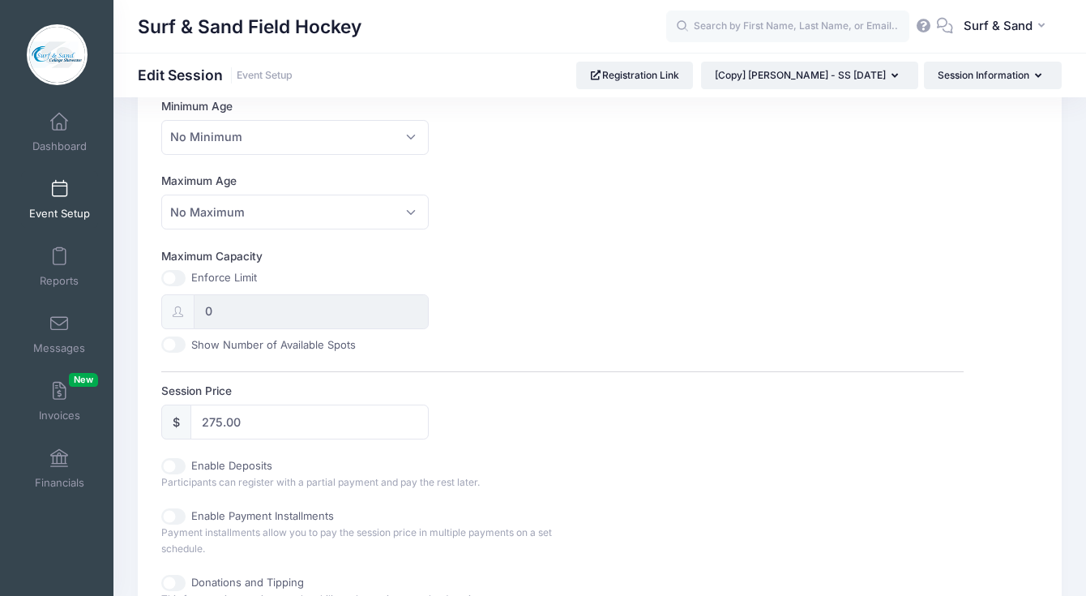
scroll to position [559, 0]
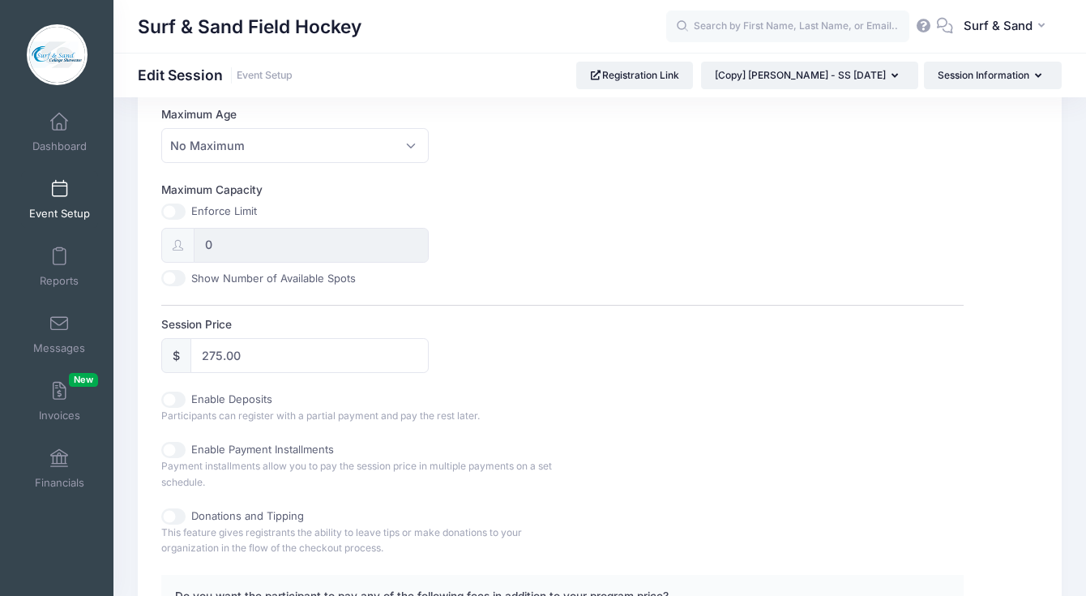
type input "Julianna Fagan GK - Year Long Select"
drag, startPoint x: 213, startPoint y: 353, endPoint x: 199, endPoint y: 353, distance: 13.8
click at [199, 353] on input "275.00" at bounding box center [310, 355] width 238 height 35
type input "2130.00"
click at [319, 285] on label "Show Number of Available Spots" at bounding box center [273, 279] width 165 height 16
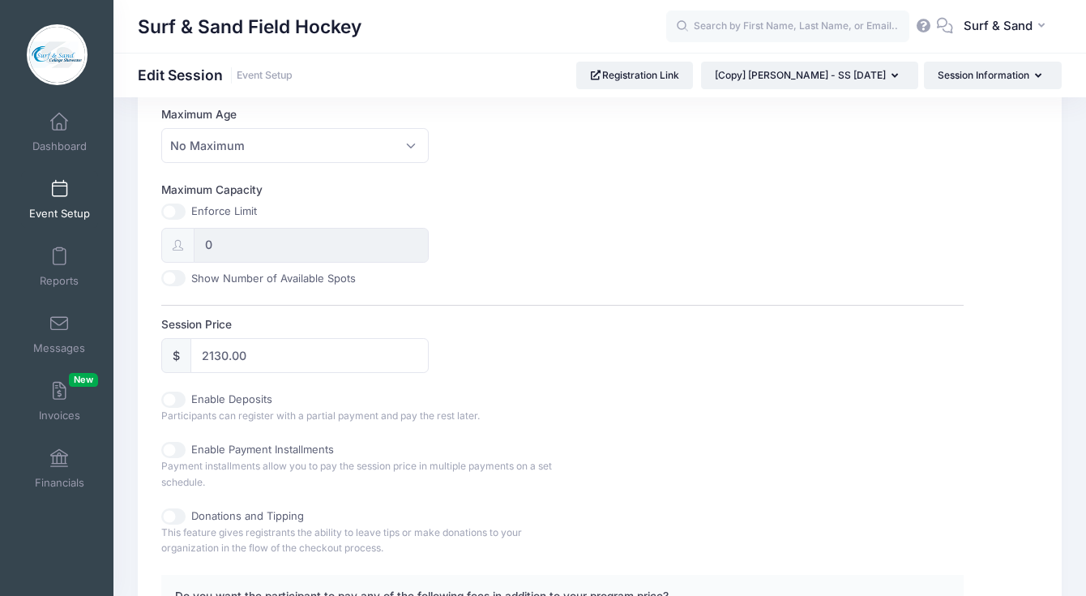
click at [186, 285] on input "Show Number of Available Spots" at bounding box center [173, 278] width 24 height 16
click at [163, 277] on input "Show Number of Available Spots" at bounding box center [173, 278] width 24 height 16
checkbox input "false"
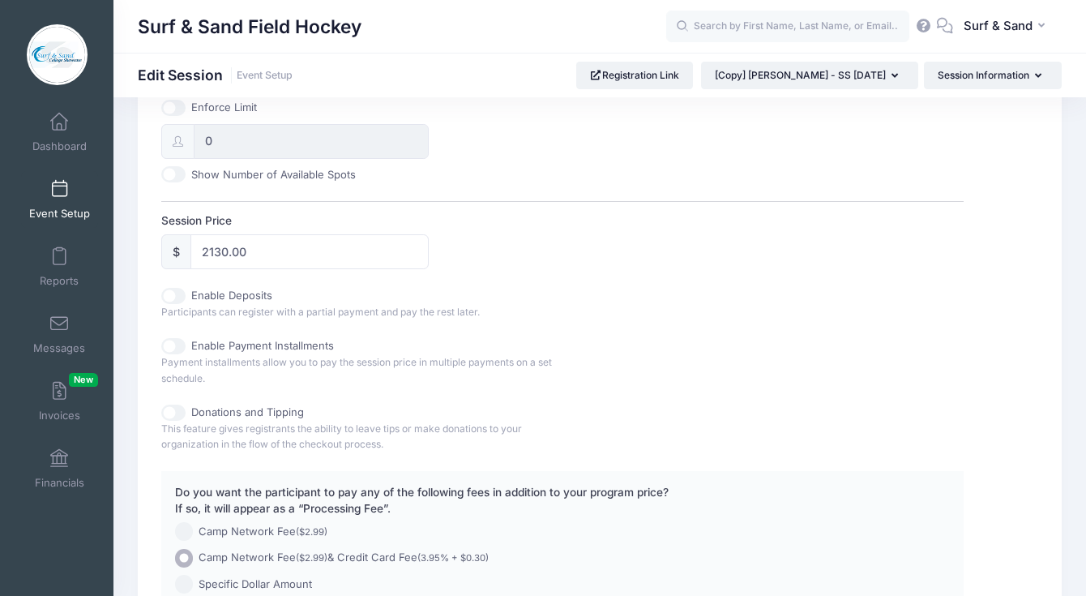
scroll to position [677, 0]
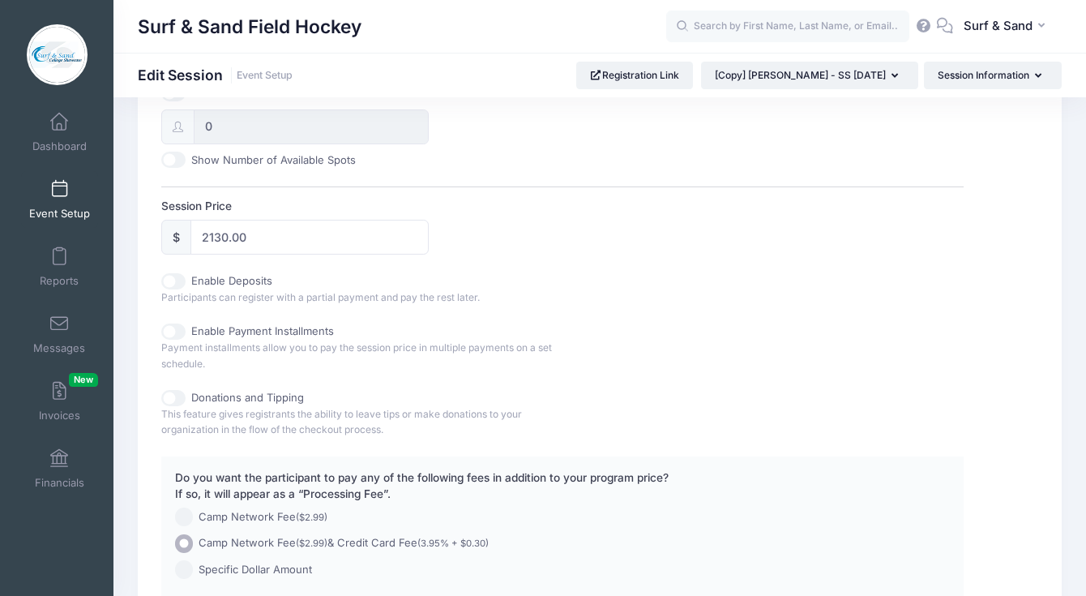
click at [175, 334] on input "Enable Payment Installments" at bounding box center [173, 332] width 24 height 16
checkbox input "true"
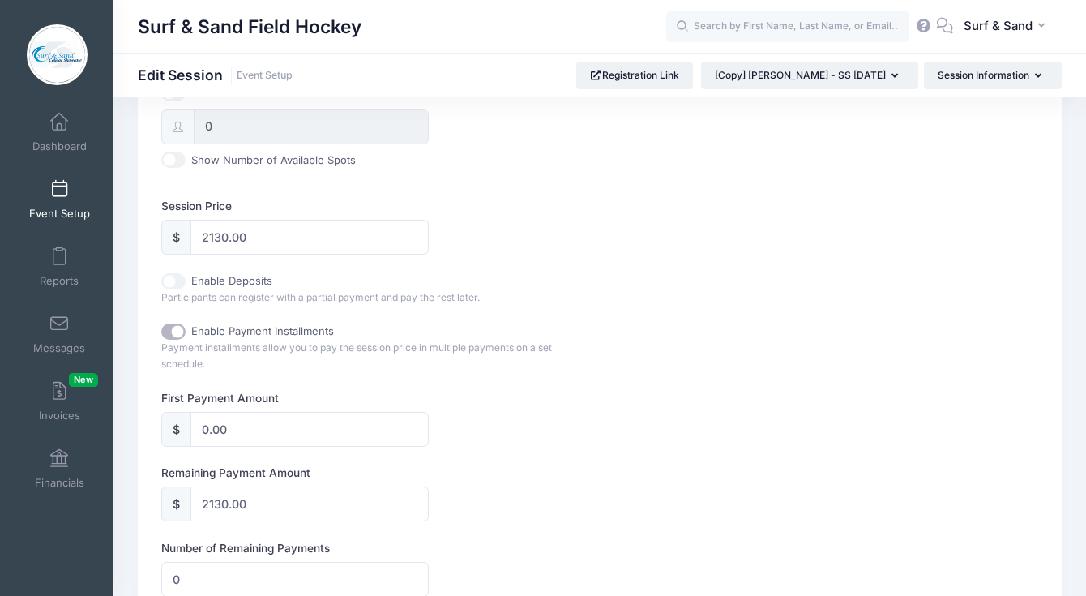
click at [178, 284] on input "Enable Deposits" at bounding box center [173, 281] width 24 height 16
checkbox input "true"
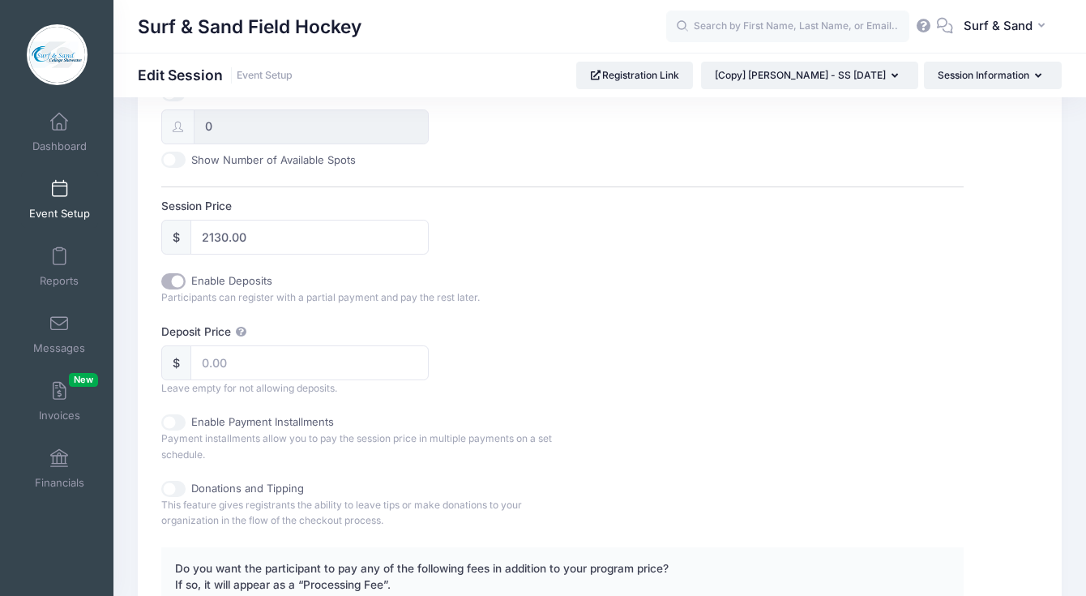
click at [169, 421] on input "Enable Payment Installments" at bounding box center [173, 422] width 24 height 16
checkbox input "true"
checkbox input "false"
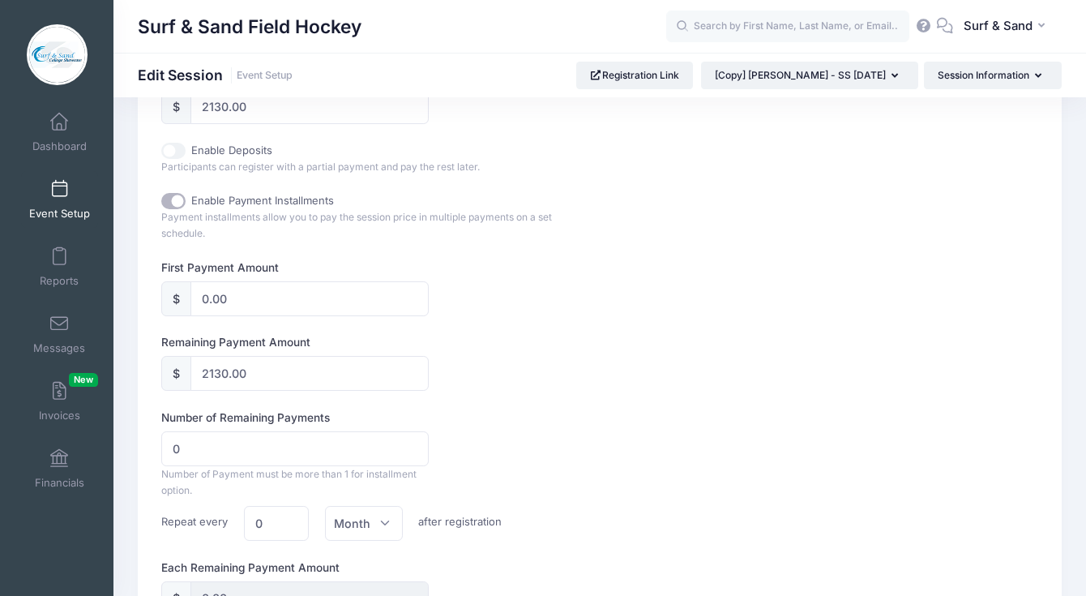
scroll to position [821, 0]
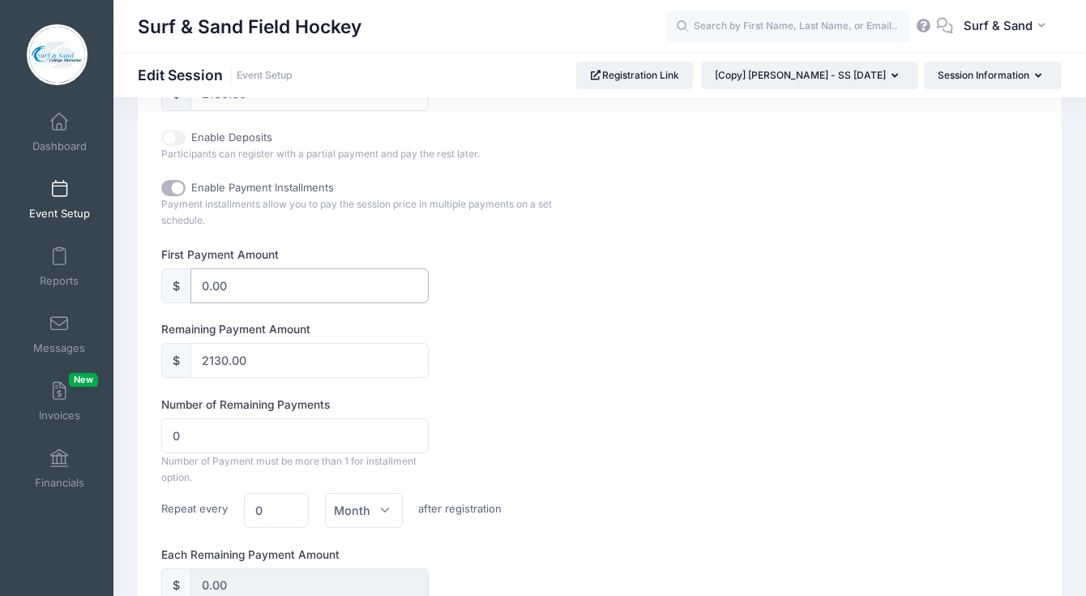
click at [200, 286] on input "0.00" at bounding box center [310, 285] width 238 height 35
type input "1.00"
type input "2129.00"
type input "11.00"
type input "2119.00"
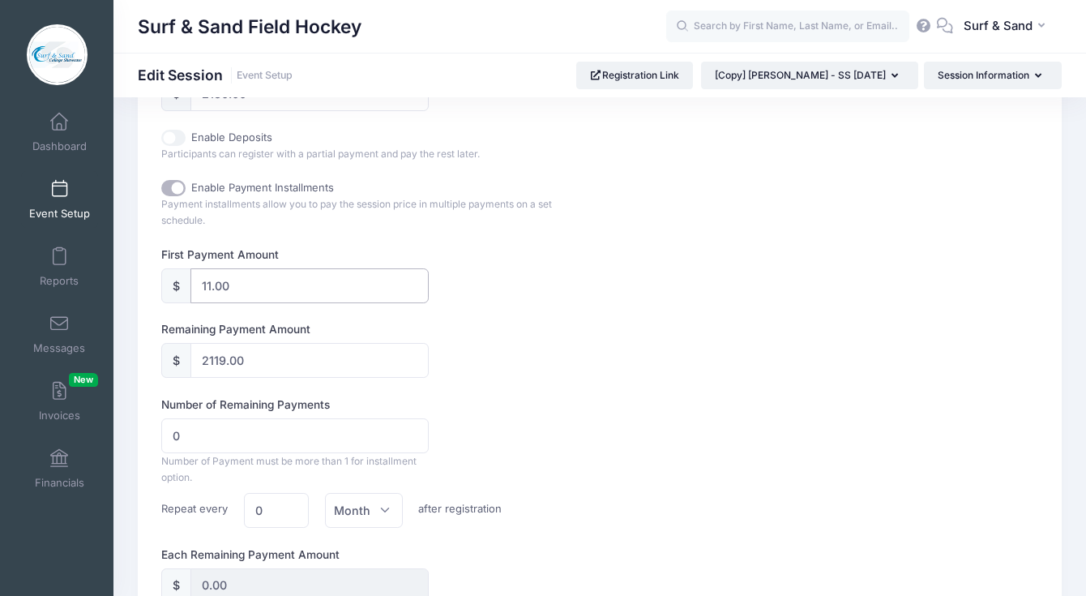
type input "110.00"
type input "2020.00"
type input "1100.00"
type input "1030.00"
type input "1100.00"
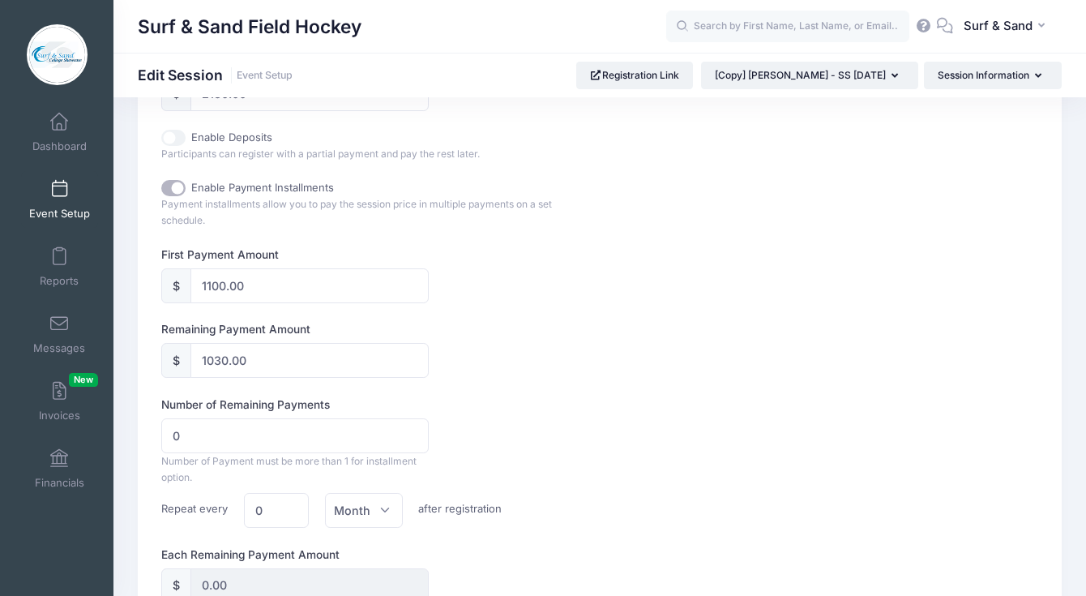
click at [554, 349] on div "Remaining Payment Amount $ 1030.00" at bounding box center [562, 349] width 803 height 57
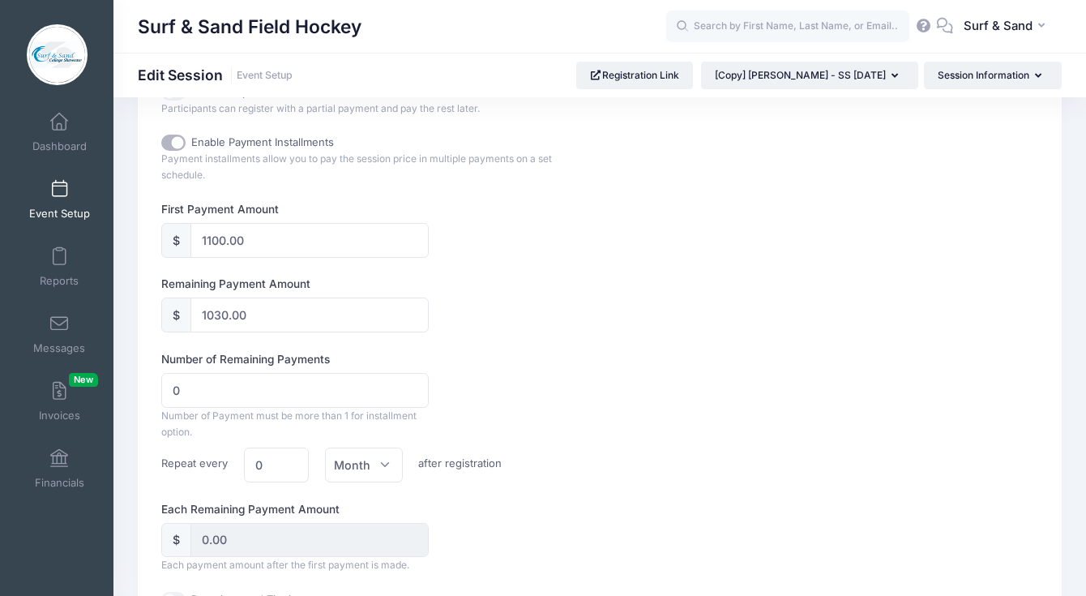
scroll to position [926, 0]
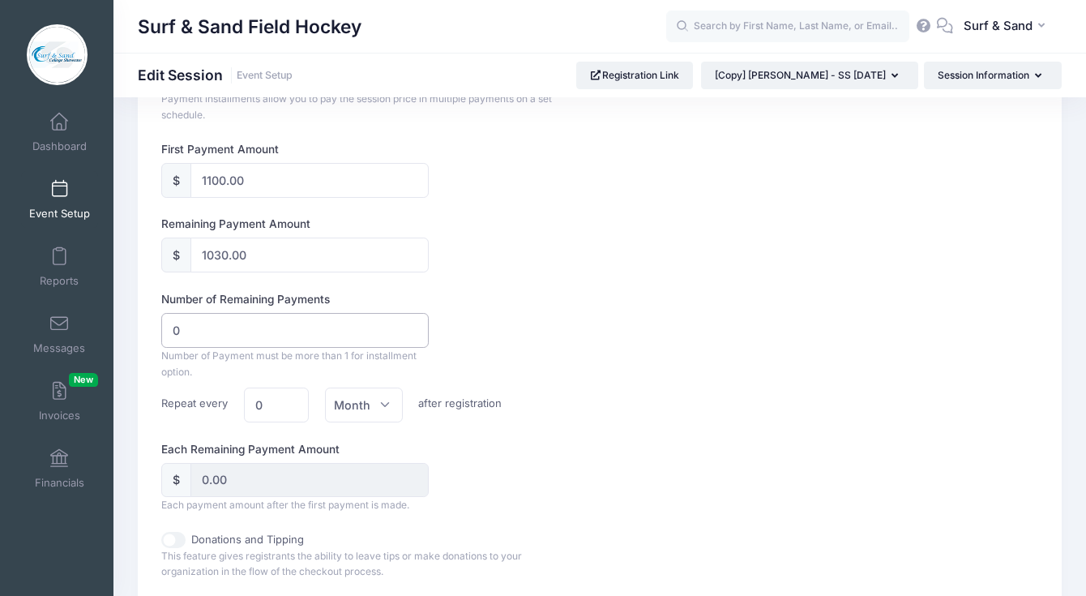
drag, startPoint x: 339, startPoint y: 330, endPoint x: 152, endPoint y: 338, distance: 186.7
click at [161, 338] on input "0" at bounding box center [295, 330] width 268 height 35
type input "1"
type input "1030.00"
type input "1"
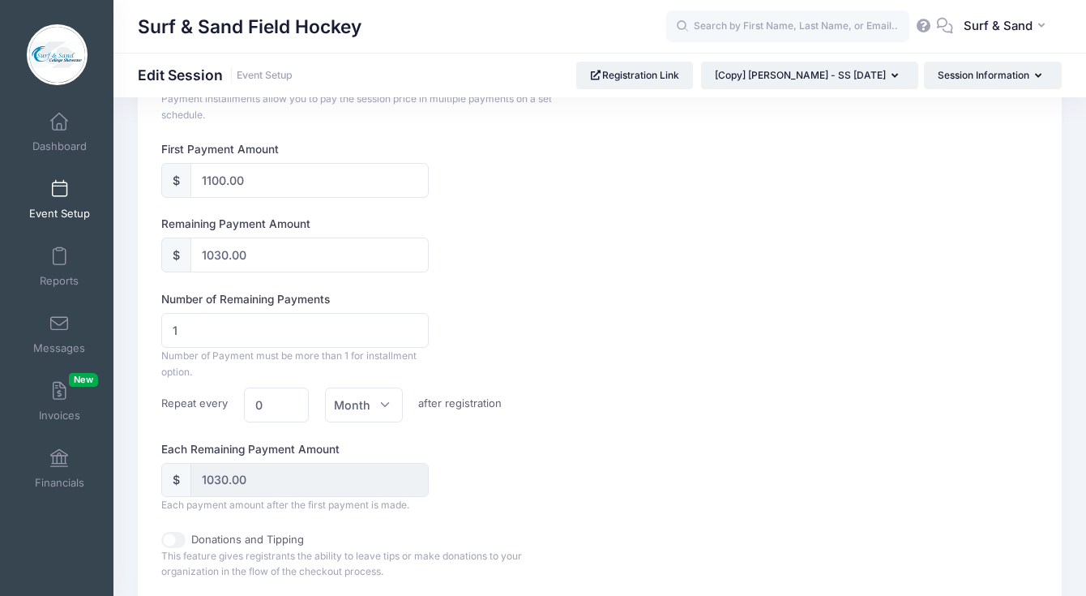
click at [748, 347] on div "Number of Remaining Payments 1 Number of Payment must be more than 1 for instal…" at bounding box center [562, 356] width 803 height 131
click at [289, 401] on input "1" at bounding box center [277, 405] width 66 height 35
click at [289, 401] on input "2" at bounding box center [277, 405] width 66 height 35
type input "3"
click at [289, 401] on input "3" at bounding box center [277, 405] width 66 height 35
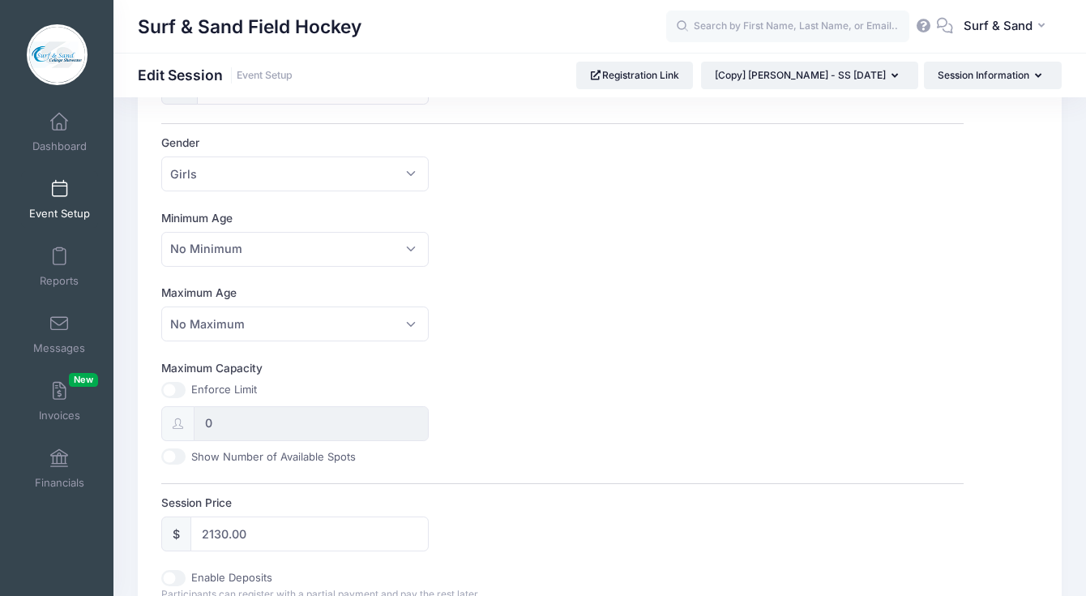
scroll to position [474, 0]
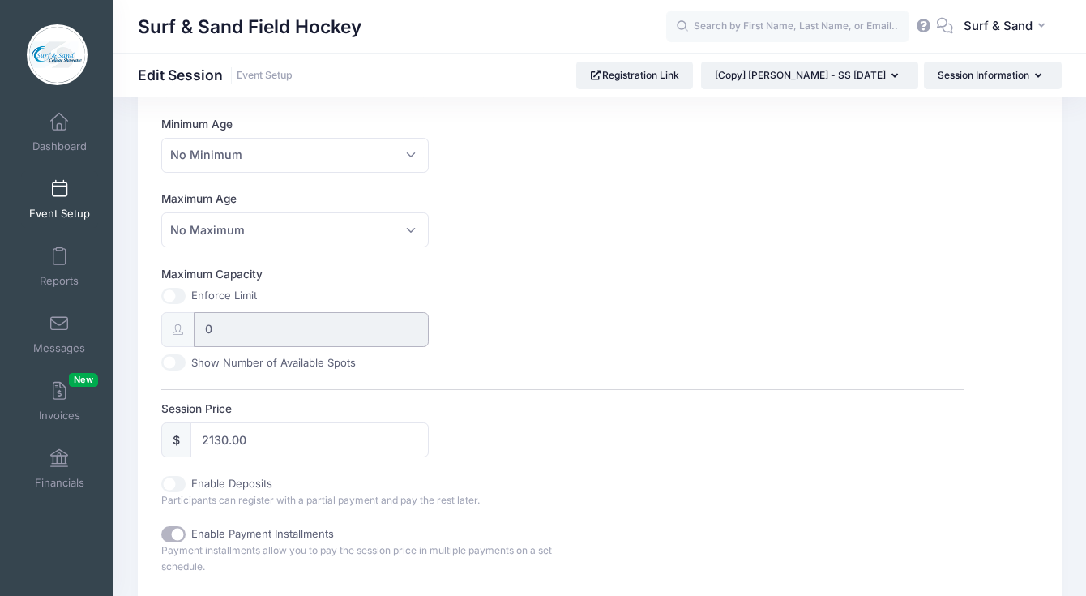
drag, startPoint x: 211, startPoint y: 326, endPoint x: 182, endPoint y: 326, distance: 29.2
click at [194, 326] on input "0" at bounding box center [311, 329] width 235 height 35
click at [336, 322] on input "0" at bounding box center [311, 329] width 235 height 35
click at [172, 290] on input "Maximum Capacity" at bounding box center [173, 296] width 24 height 16
checkbox input "true"
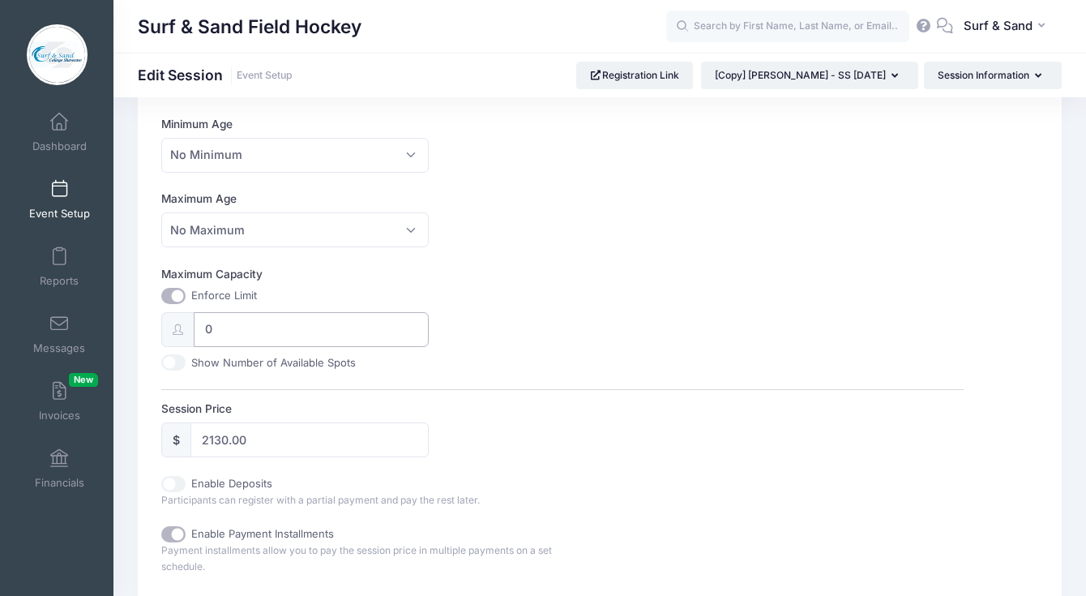
click at [216, 318] on input "0" at bounding box center [311, 329] width 235 height 35
click at [216, 325] on input "0" at bounding box center [311, 329] width 235 height 35
type input "1"
click at [666, 266] on div "Maximum Capacity Enforce Limit 1 Show Number of Available Spots" at bounding box center [562, 318] width 803 height 105
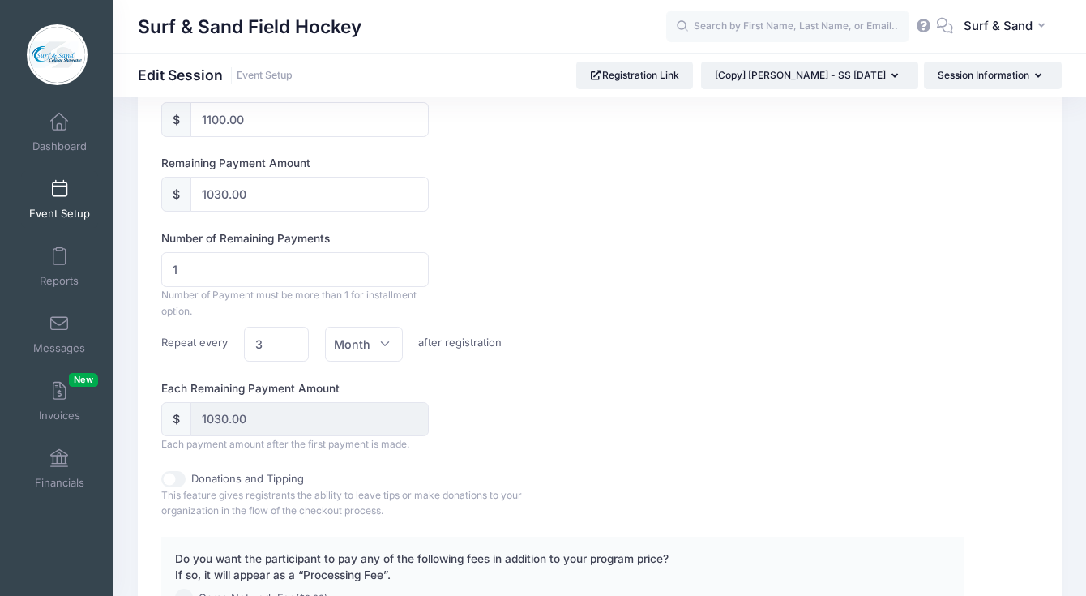
scroll to position [1217, 0]
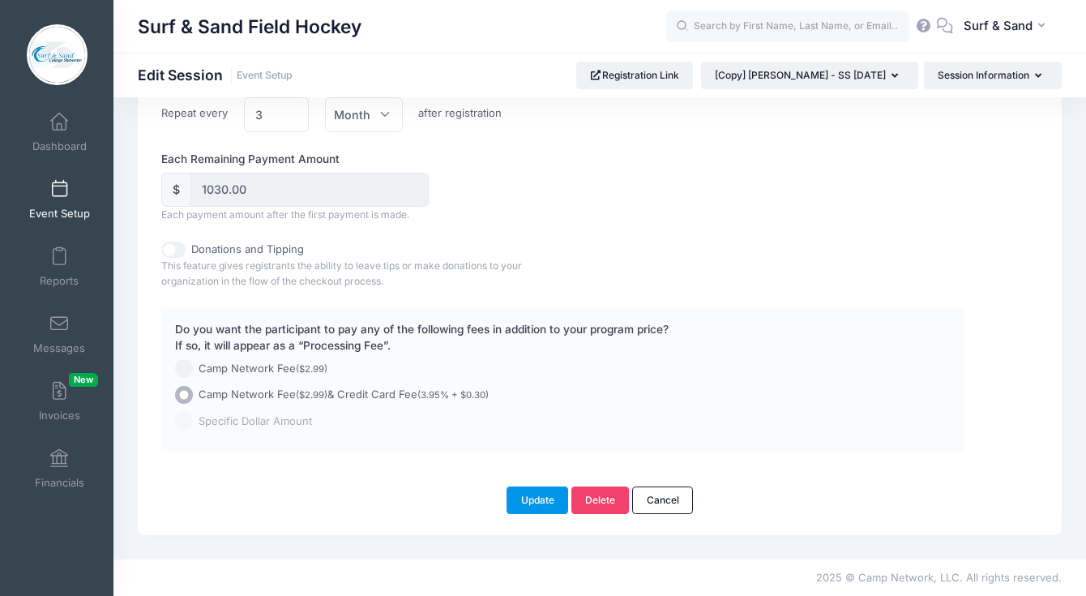
click at [529, 496] on button "Update" at bounding box center [538, 500] width 62 height 28
click at [59, 191] on span at bounding box center [59, 190] width 0 height 18
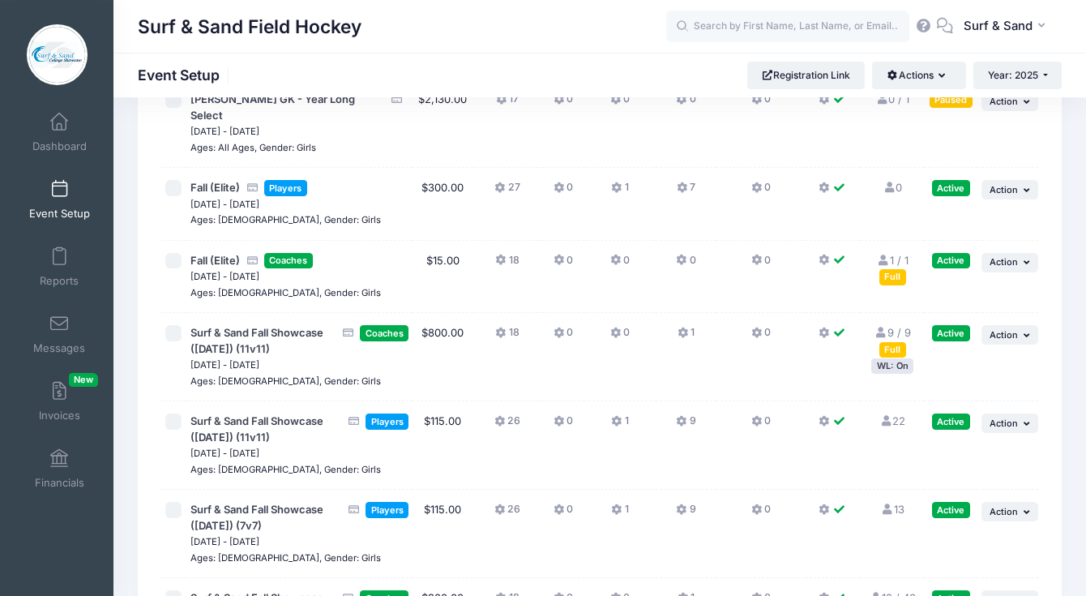
scroll to position [3673, 0]
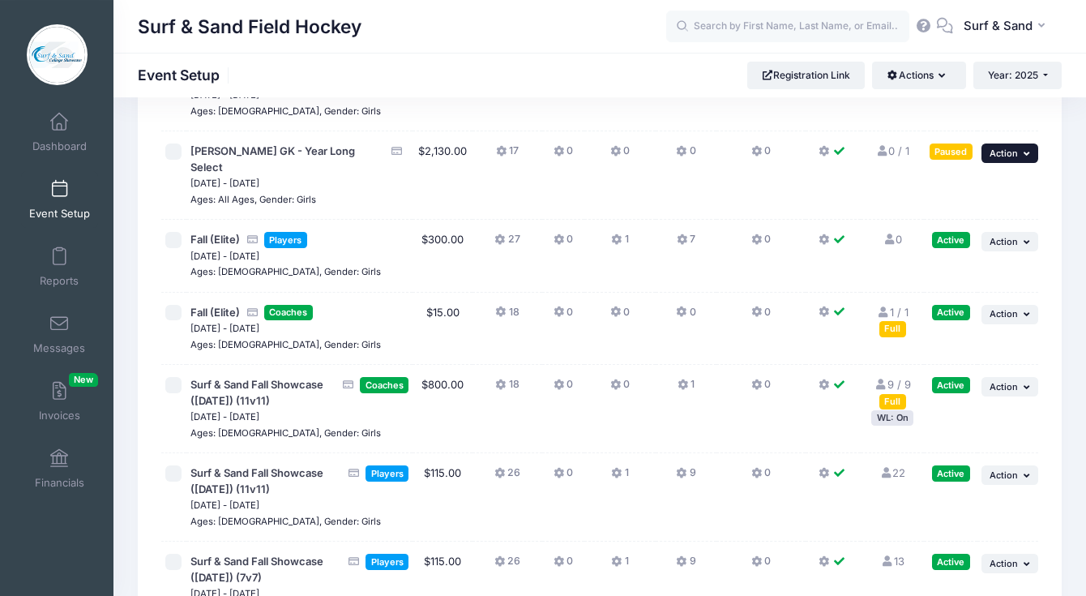
click at [1023, 147] on button "... Action" at bounding box center [1010, 153] width 57 height 19
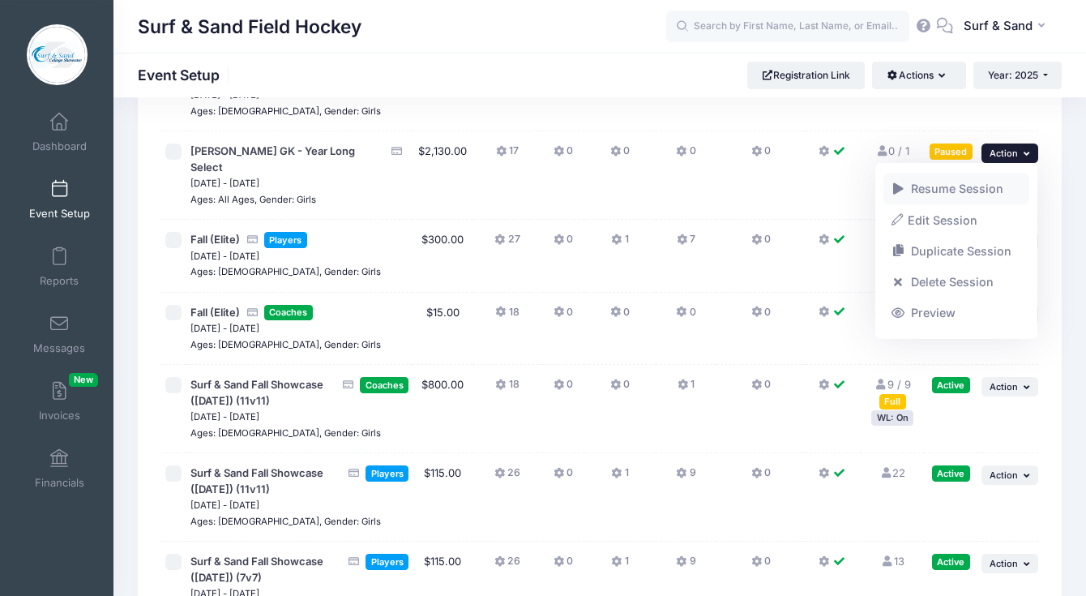
click at [959, 191] on link "Resume Session" at bounding box center [957, 189] width 147 height 31
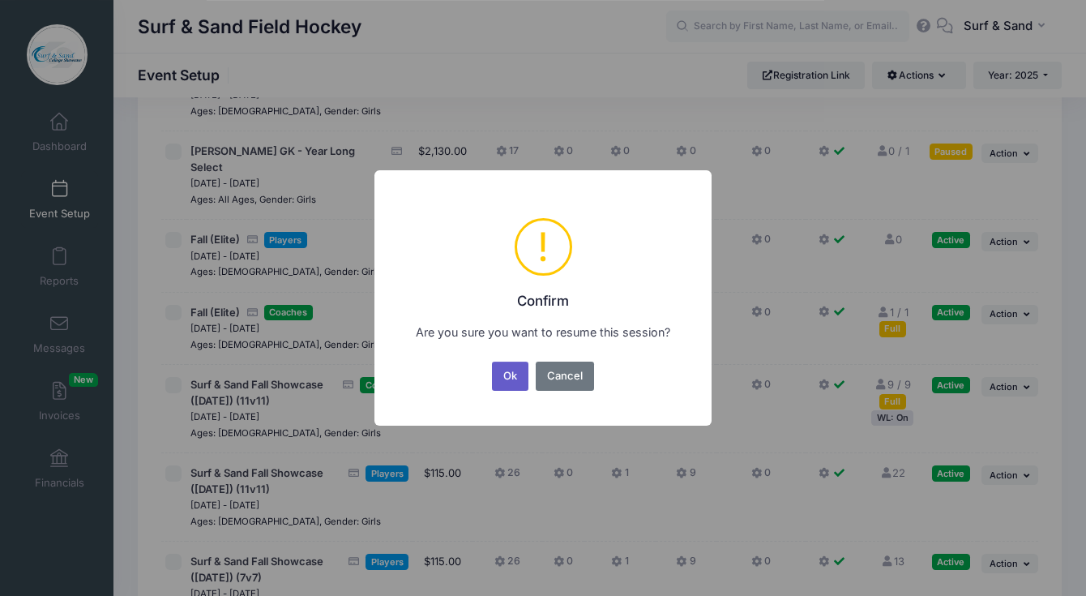
click at [511, 380] on button "Ok" at bounding box center [510, 376] width 37 height 29
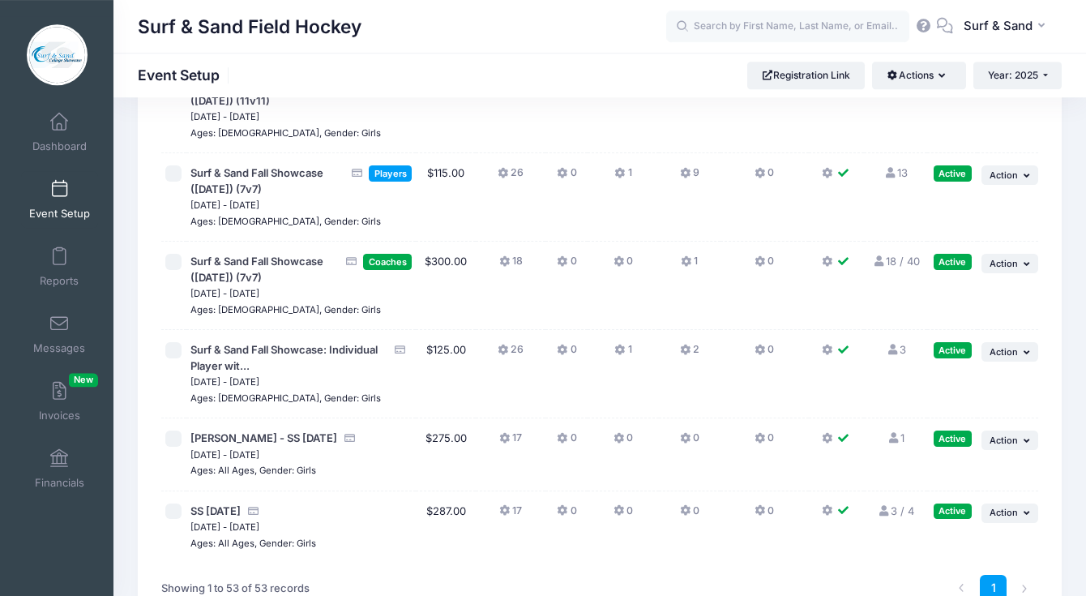
scroll to position [3604, 0]
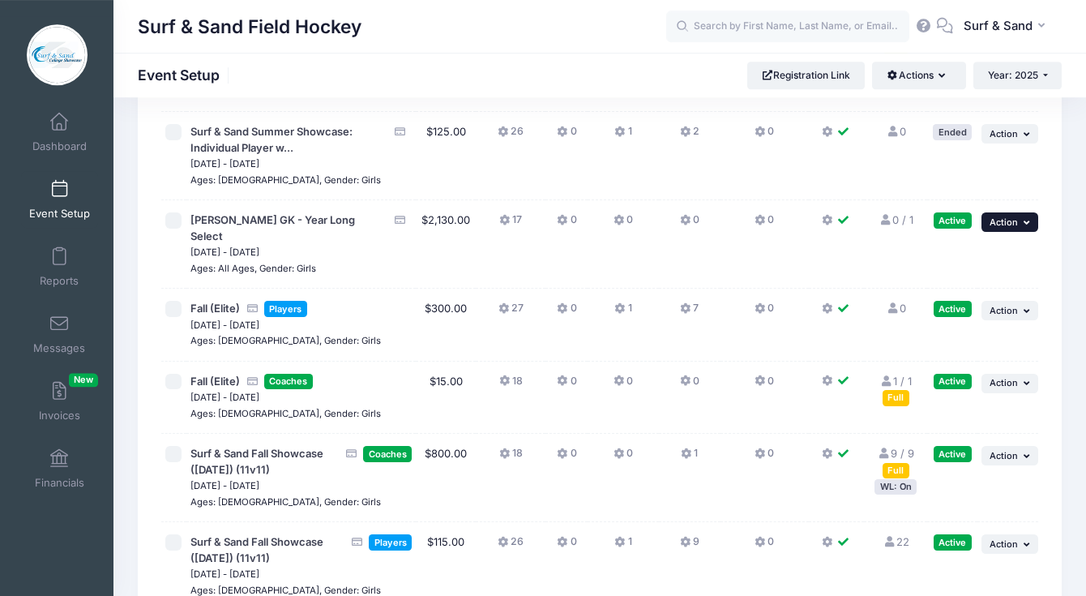
click at [1026, 218] on icon "button" at bounding box center [1029, 222] width 10 height 9
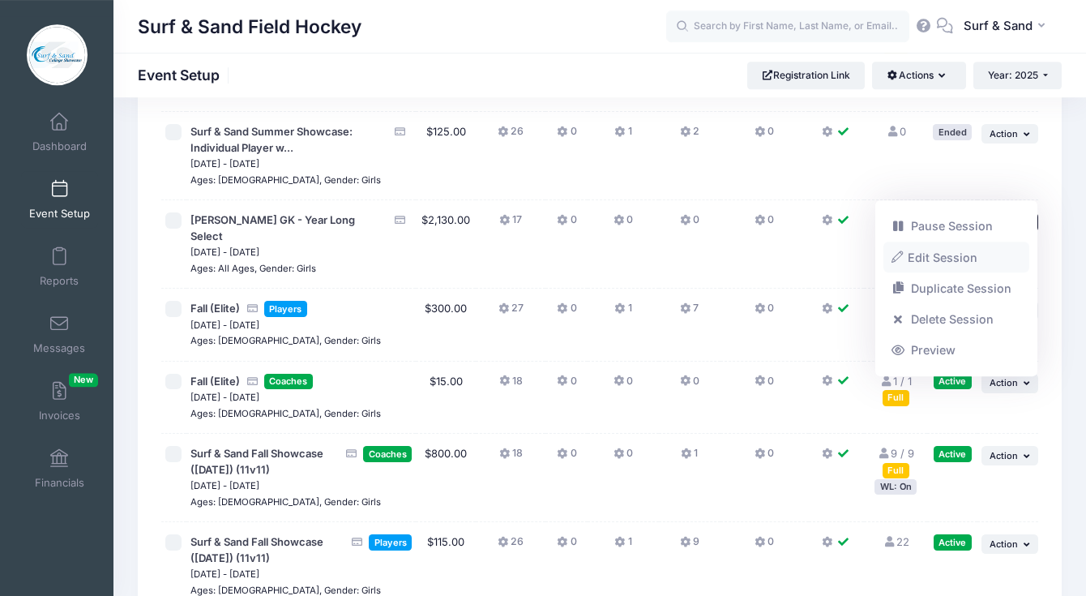
click at [968, 250] on link "Edit Session" at bounding box center [957, 257] width 147 height 31
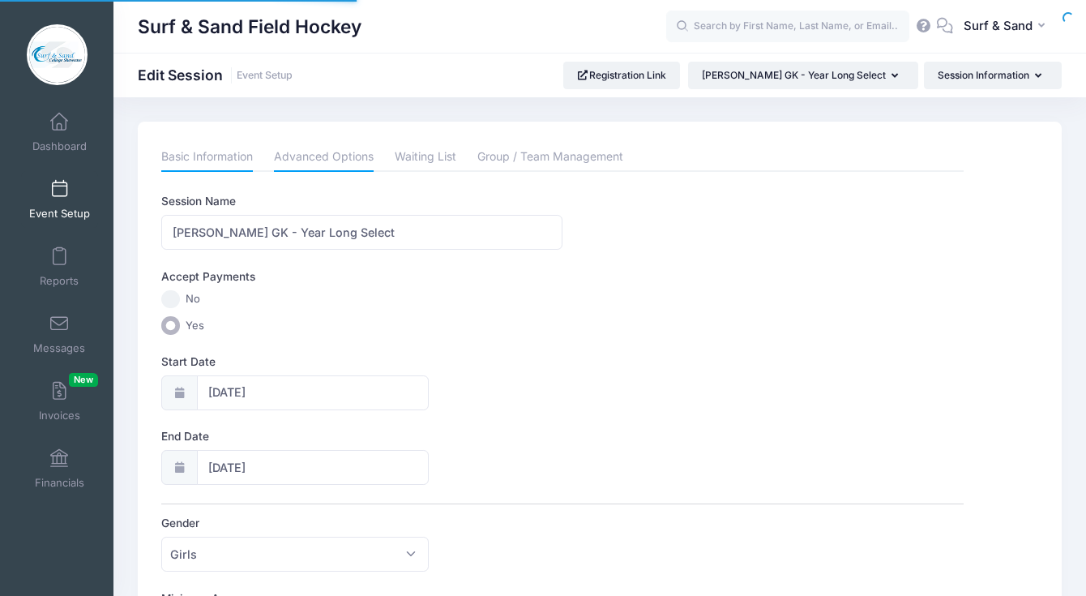
click at [324, 158] on link "Advanced Options" at bounding box center [324, 157] width 100 height 29
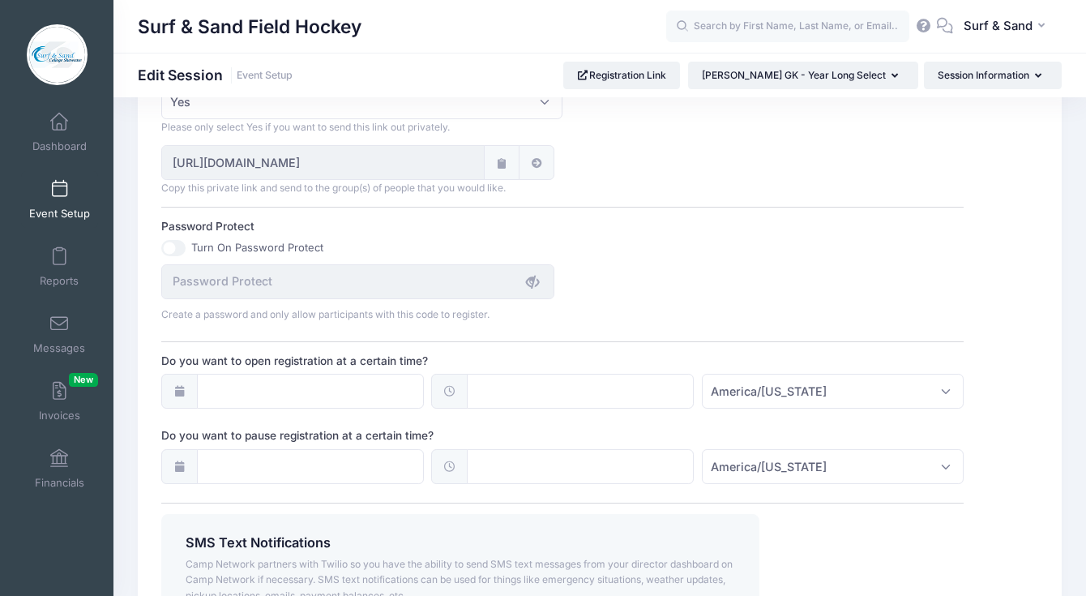
scroll to position [914, 0]
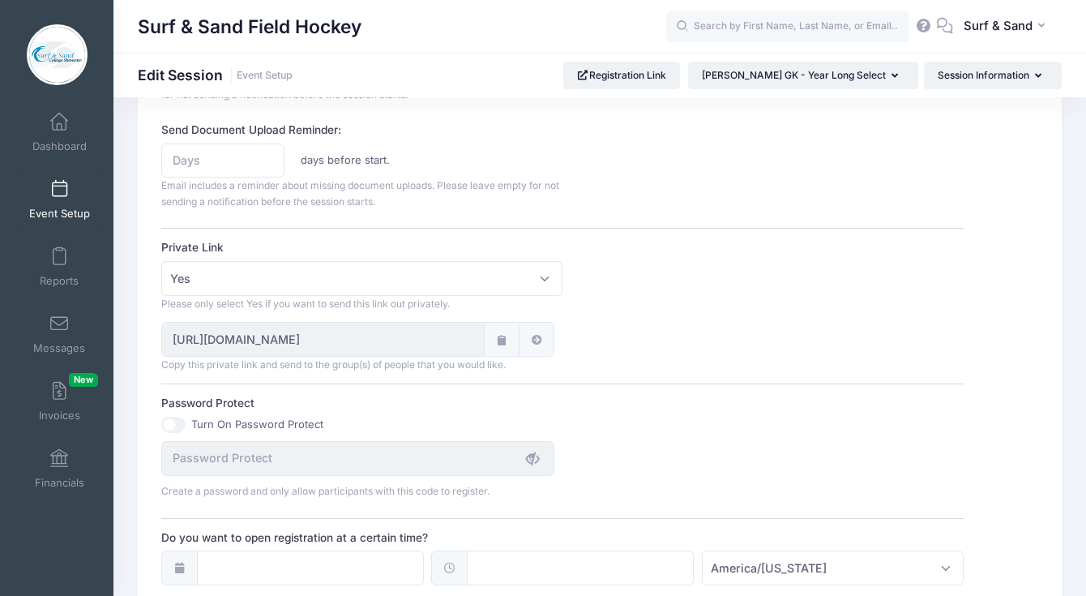
click at [507, 343] on icon at bounding box center [501, 340] width 13 height 11
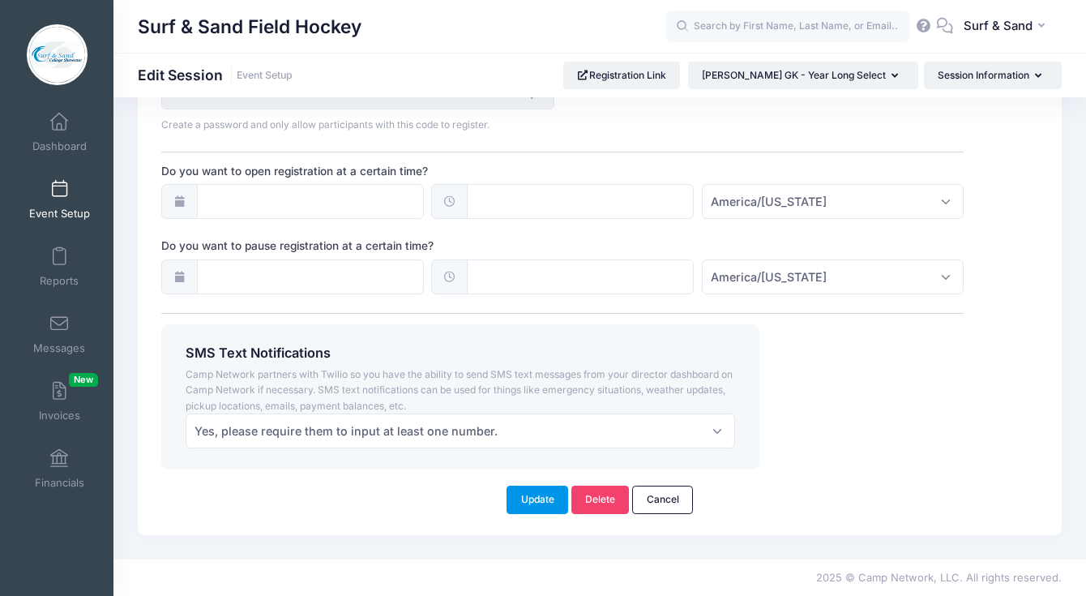
click at [549, 503] on button "Update" at bounding box center [538, 500] width 62 height 28
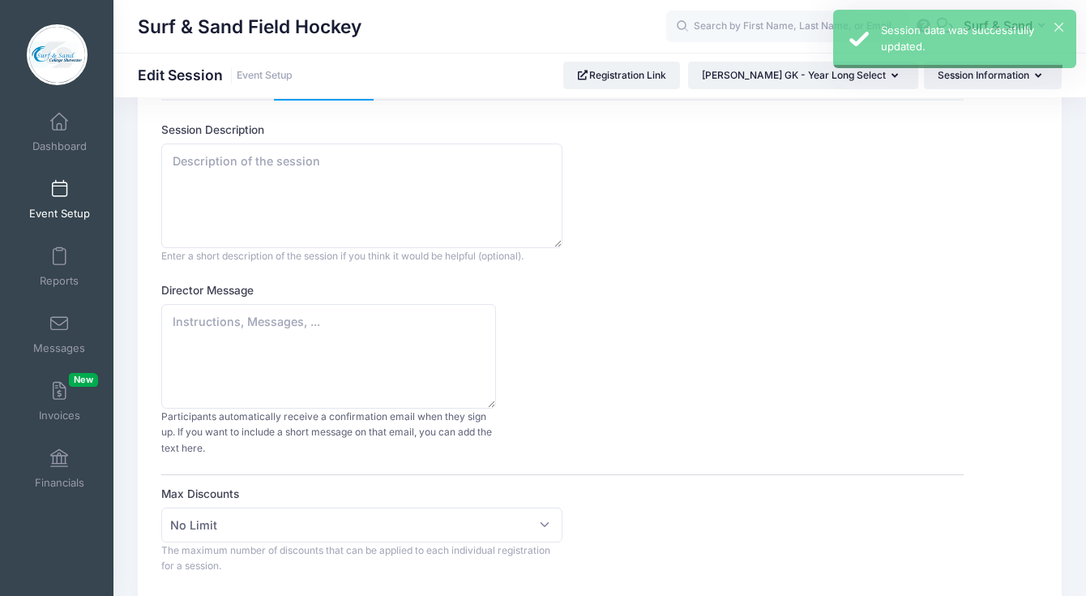
scroll to position [0, 0]
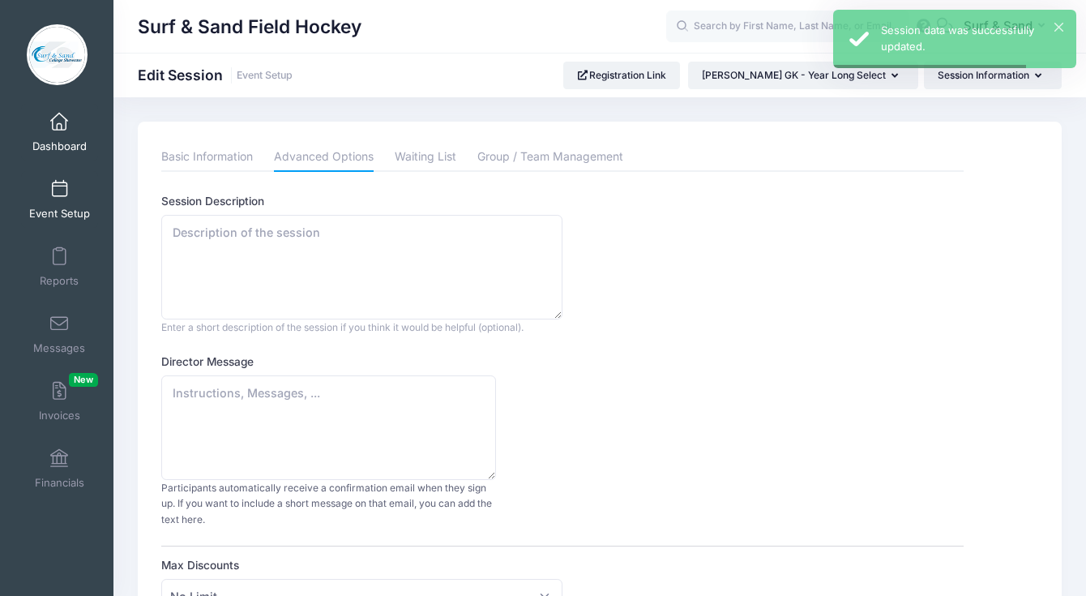
click at [69, 131] on link "Dashboard" at bounding box center [59, 132] width 77 height 57
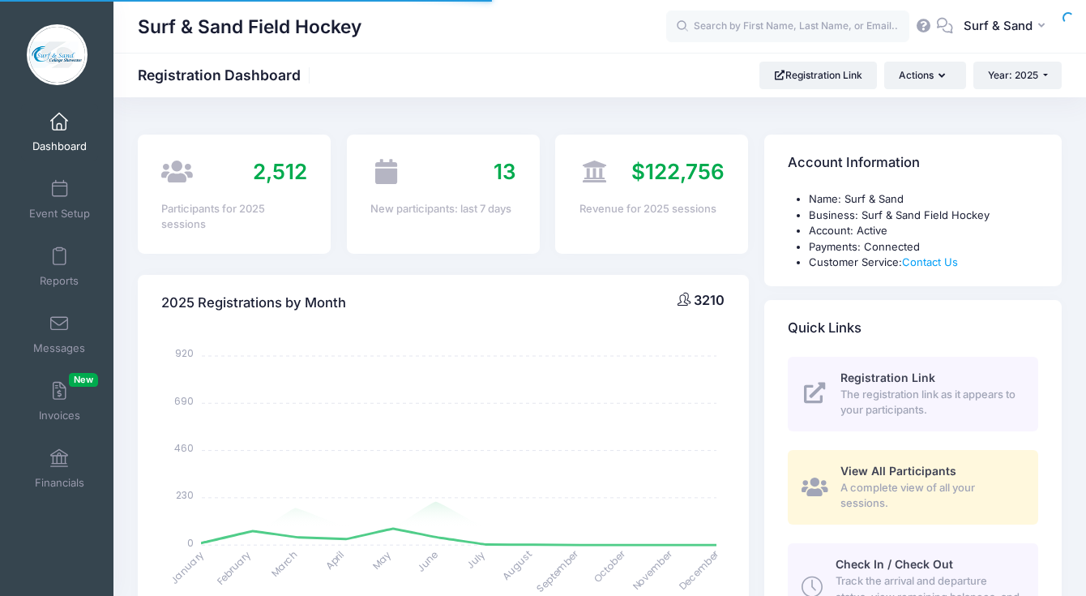
select select
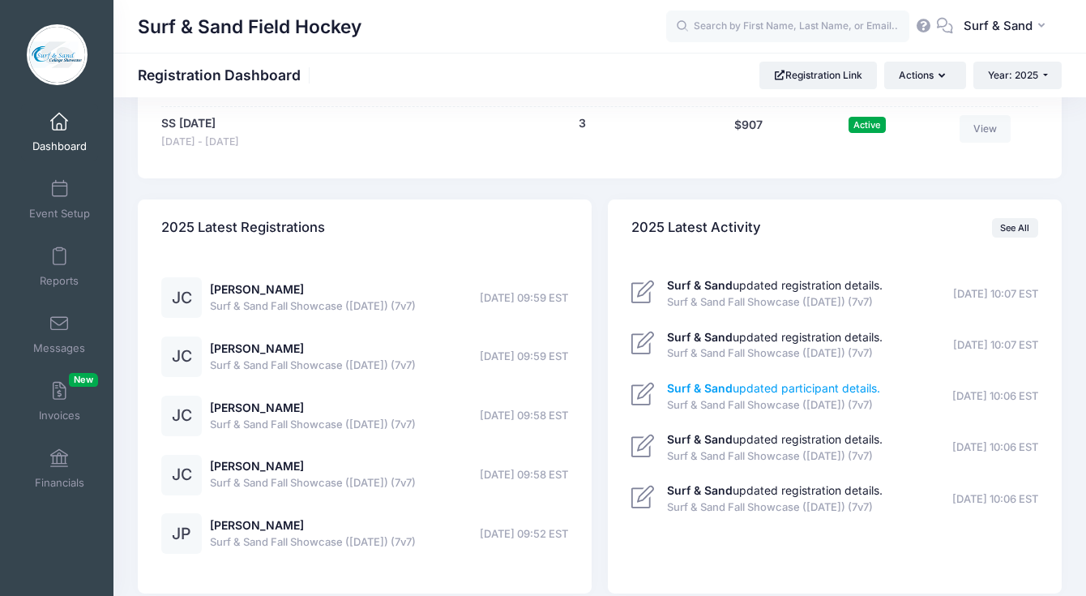
scroll to position [3529, 0]
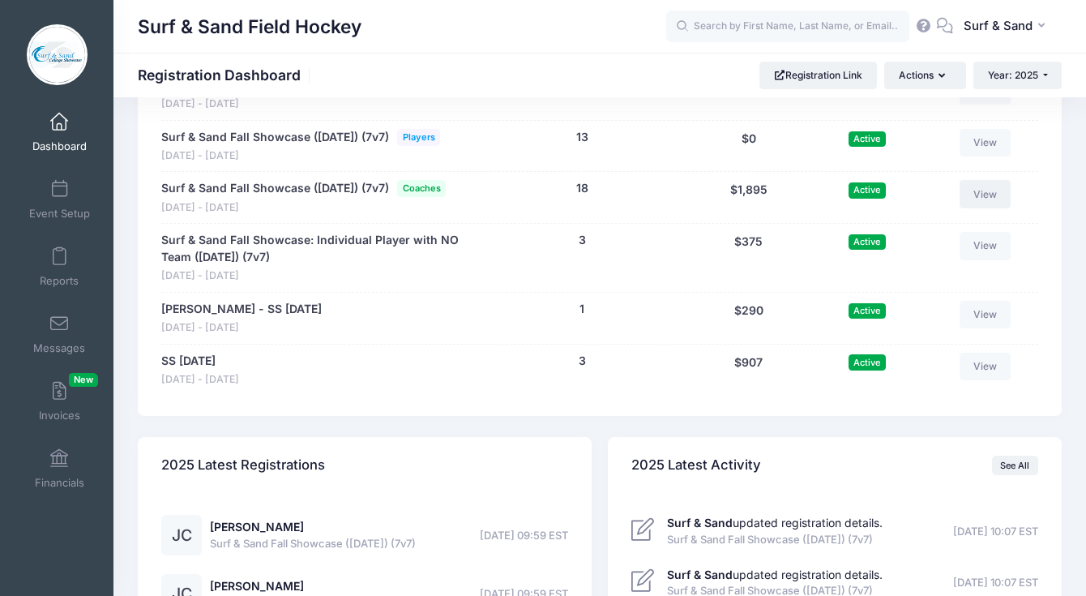
click at [1002, 208] on link "View" at bounding box center [986, 194] width 52 height 28
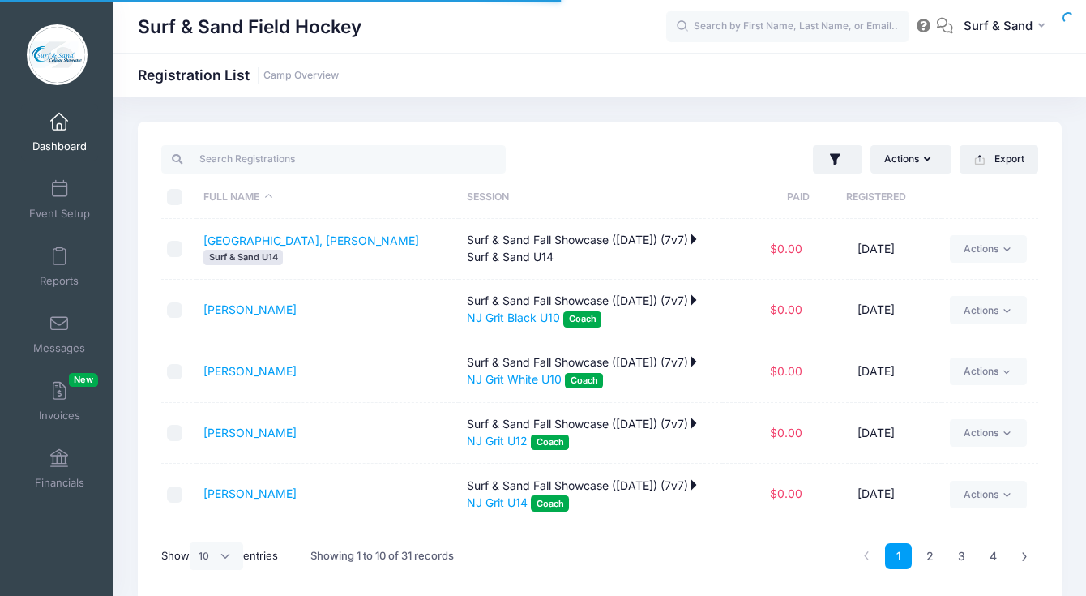
select select "10"
click at [335, 75] on link "Camp Overview" at bounding box center [301, 76] width 75 height 12
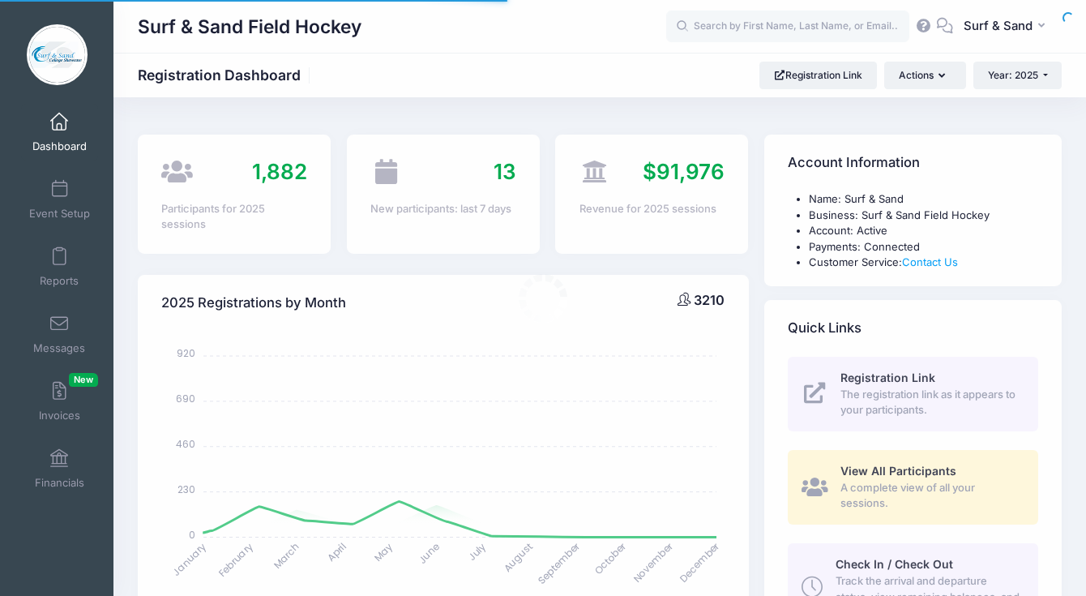
select select
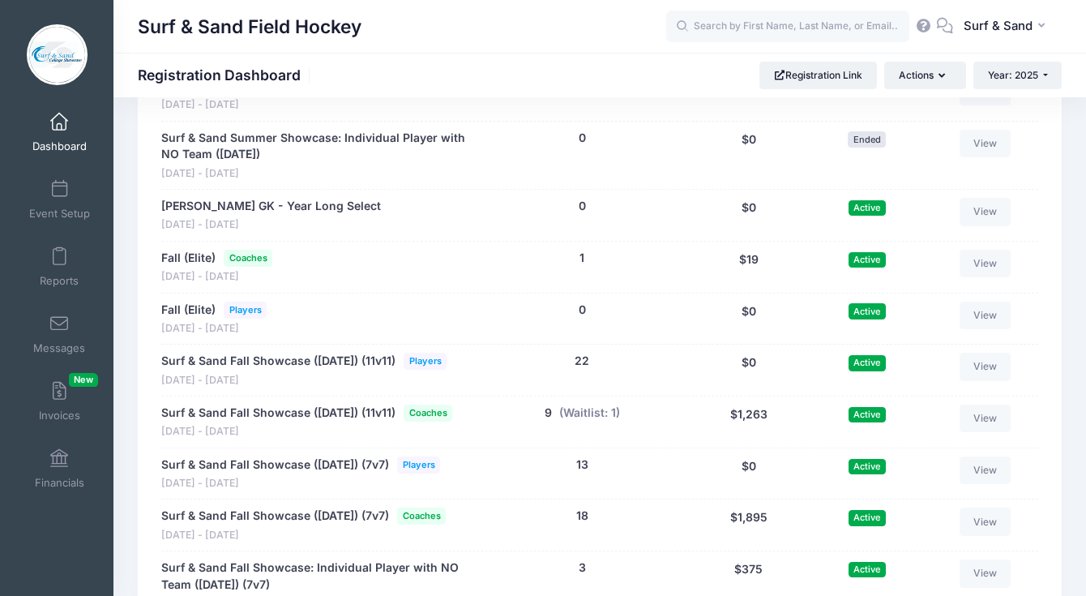
scroll to position [3373, 0]
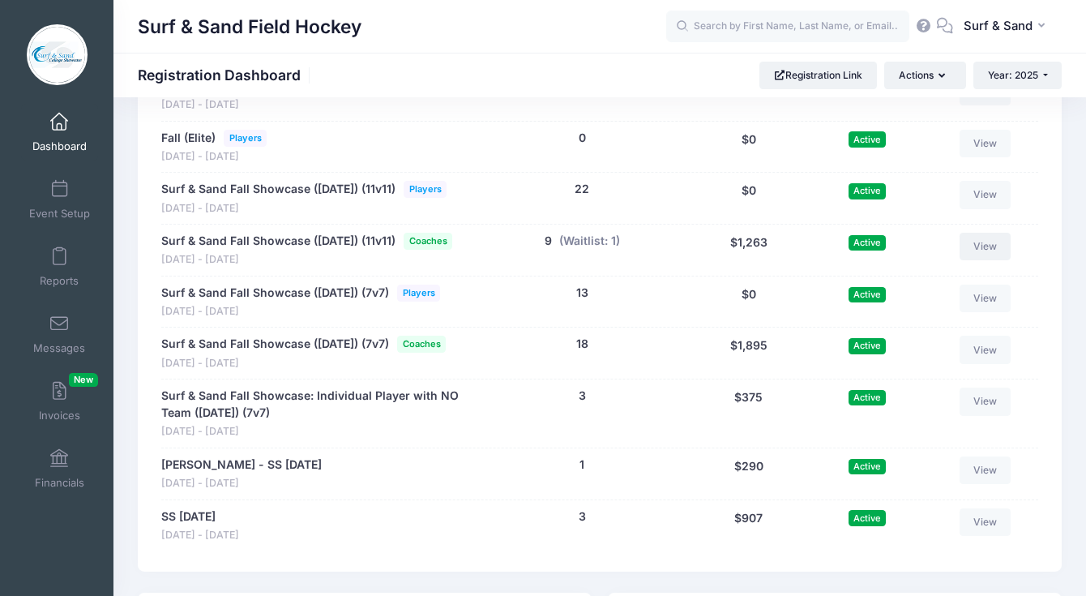
click at [995, 260] on link "View" at bounding box center [986, 247] width 52 height 28
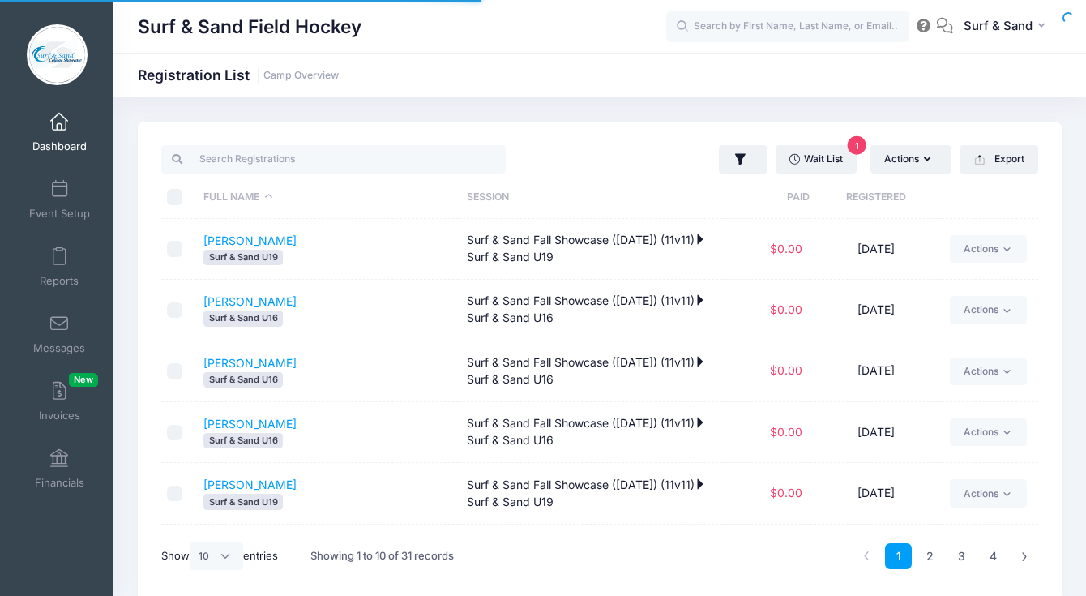
select select "10"
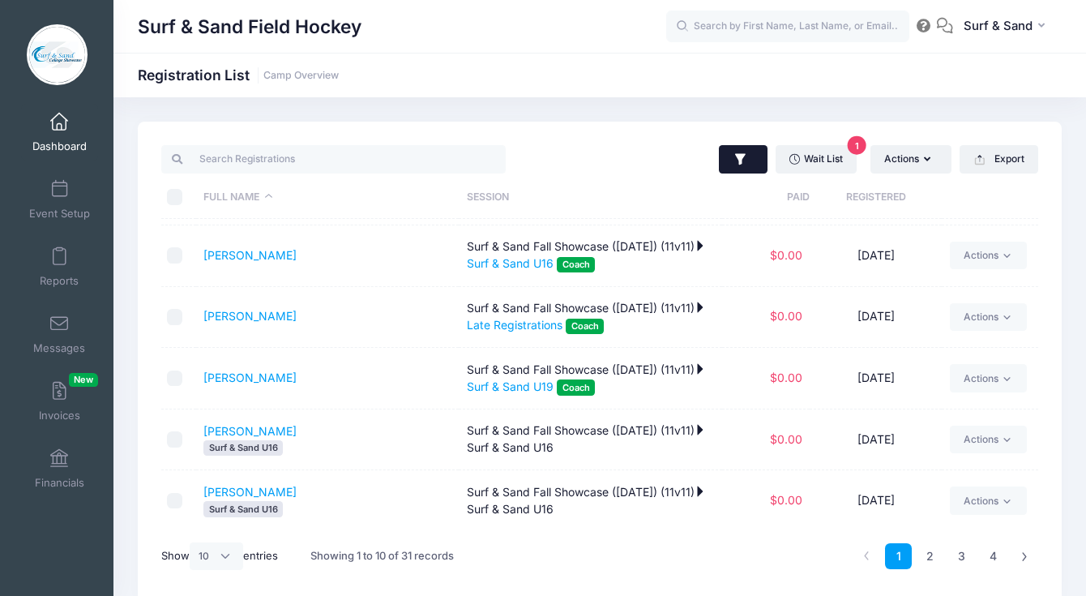
click at [743, 157] on icon "button" at bounding box center [741, 160] width 16 height 16
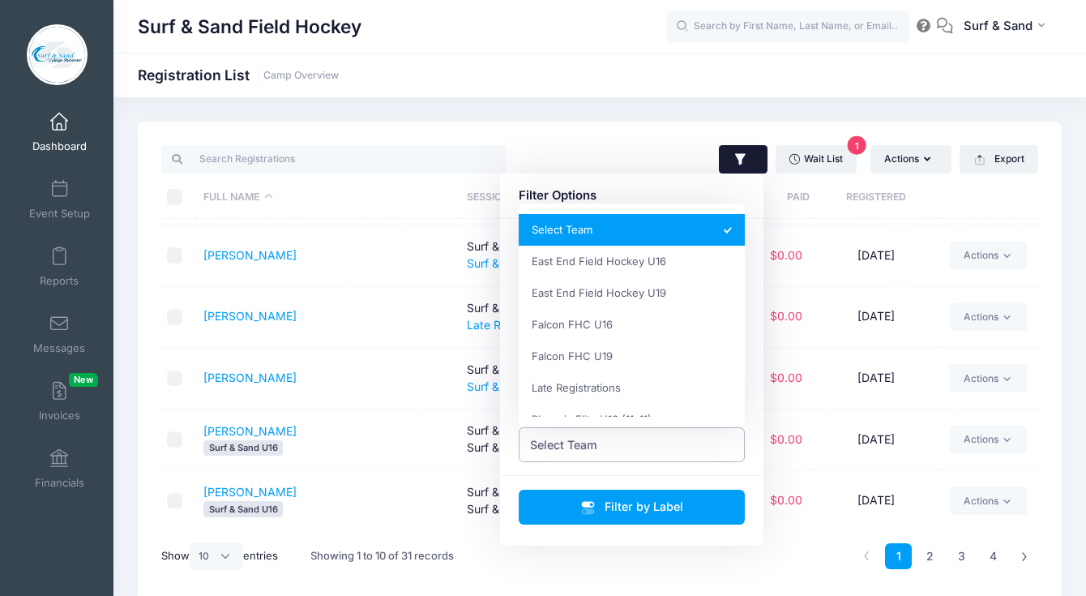
click at [673, 452] on span "Select Team" at bounding box center [632, 444] width 227 height 35
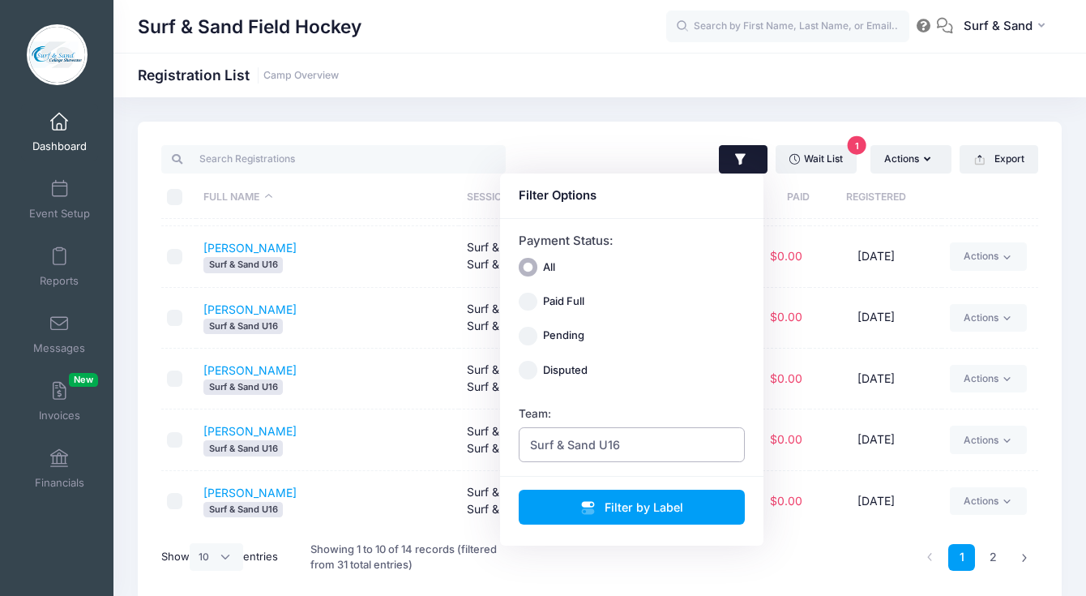
scroll to position [0, 0]
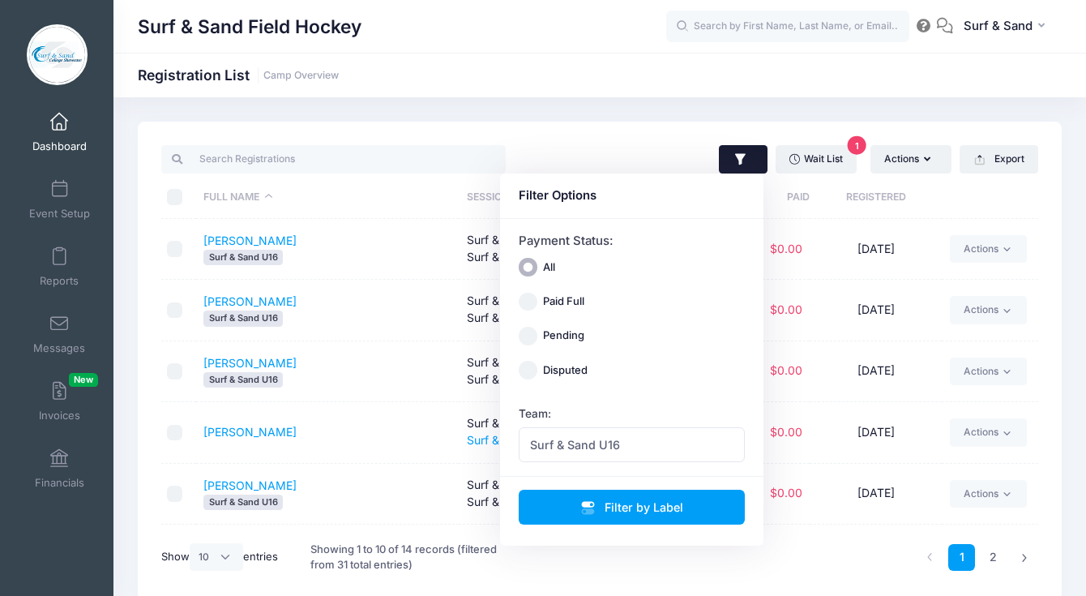
click at [362, 414] on td "[PERSON_NAME]" at bounding box center [328, 433] width 264 height 62
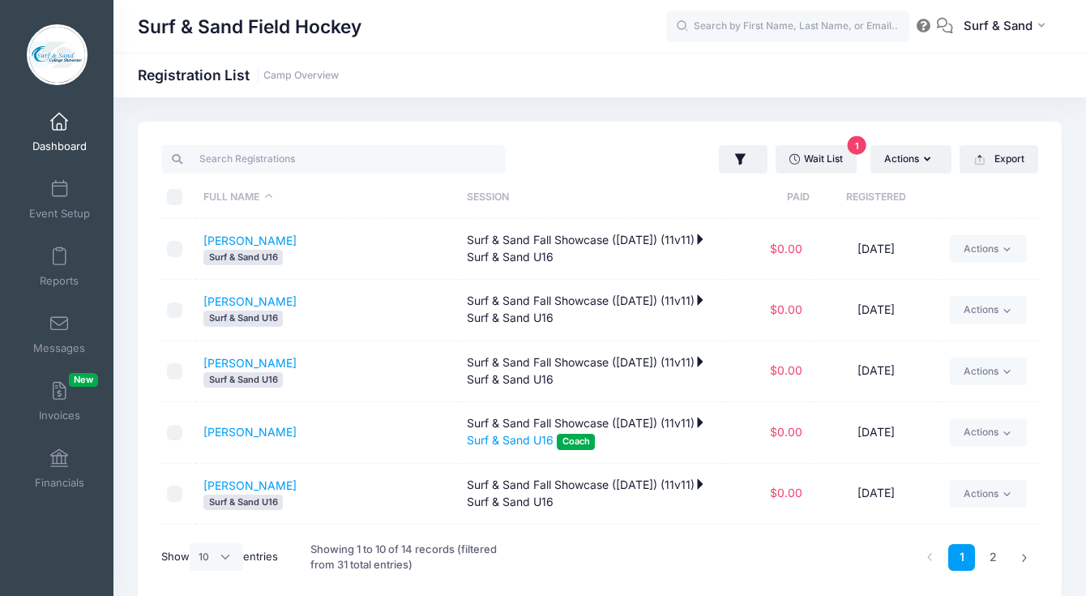
scroll to position [298, 0]
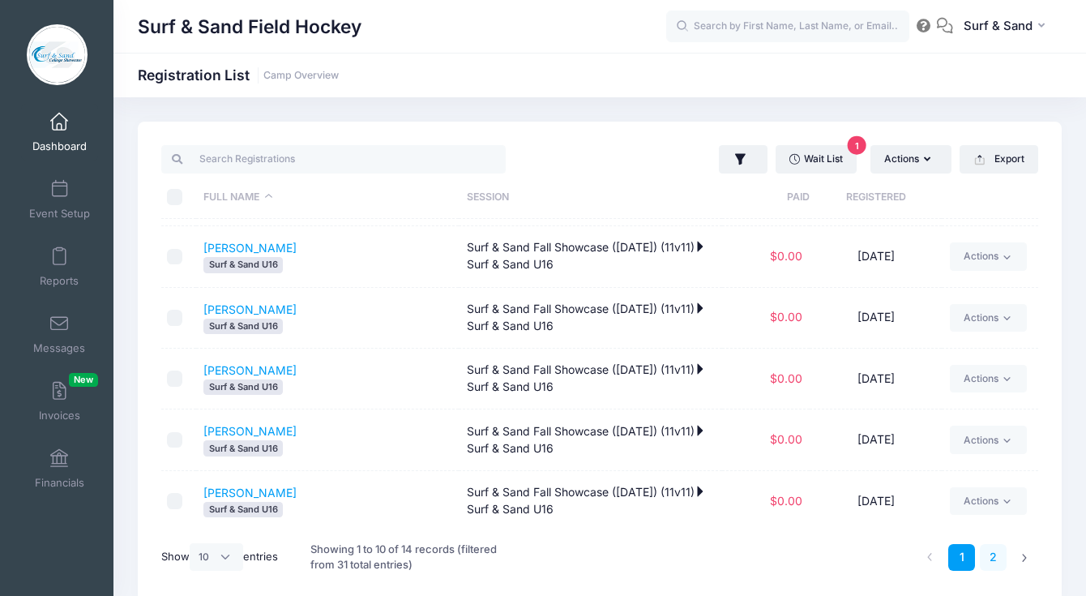
click at [996, 553] on link "2" at bounding box center [993, 557] width 27 height 27
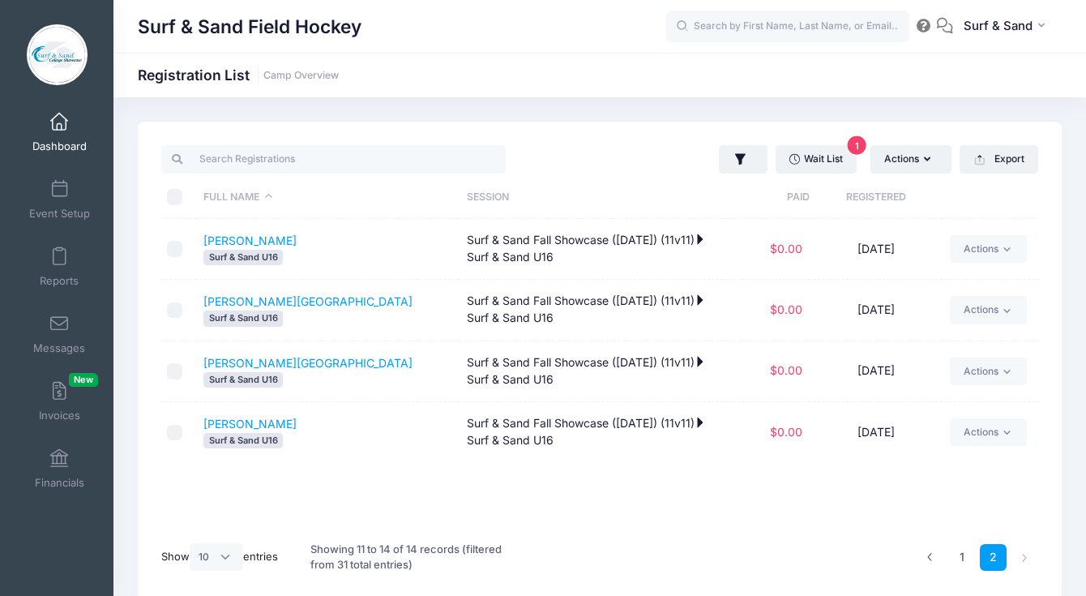
scroll to position [0, 0]
click at [975, 557] on link "1" at bounding box center [962, 557] width 27 height 27
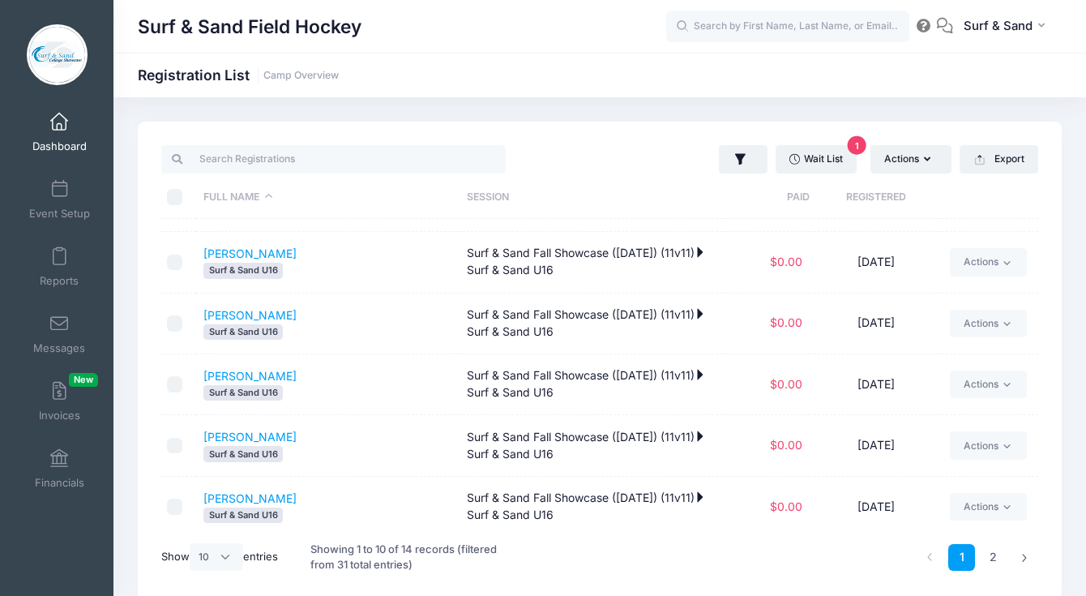
scroll to position [298, 0]
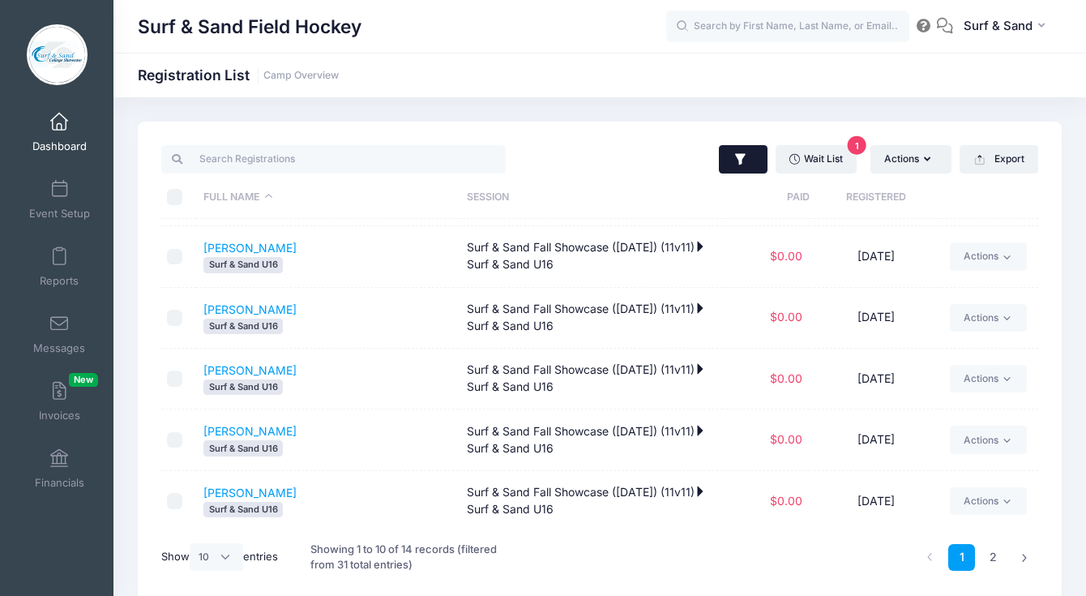
click at [755, 148] on button "button" at bounding box center [743, 159] width 49 height 29
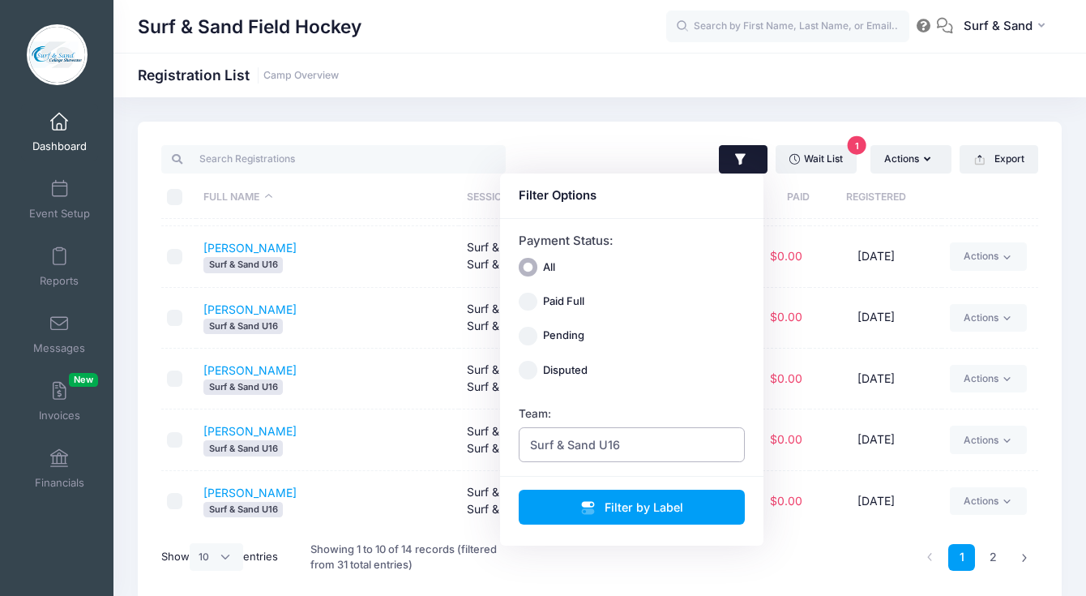
click at [619, 442] on span "Surf & Sand U16" at bounding box center [632, 444] width 227 height 35
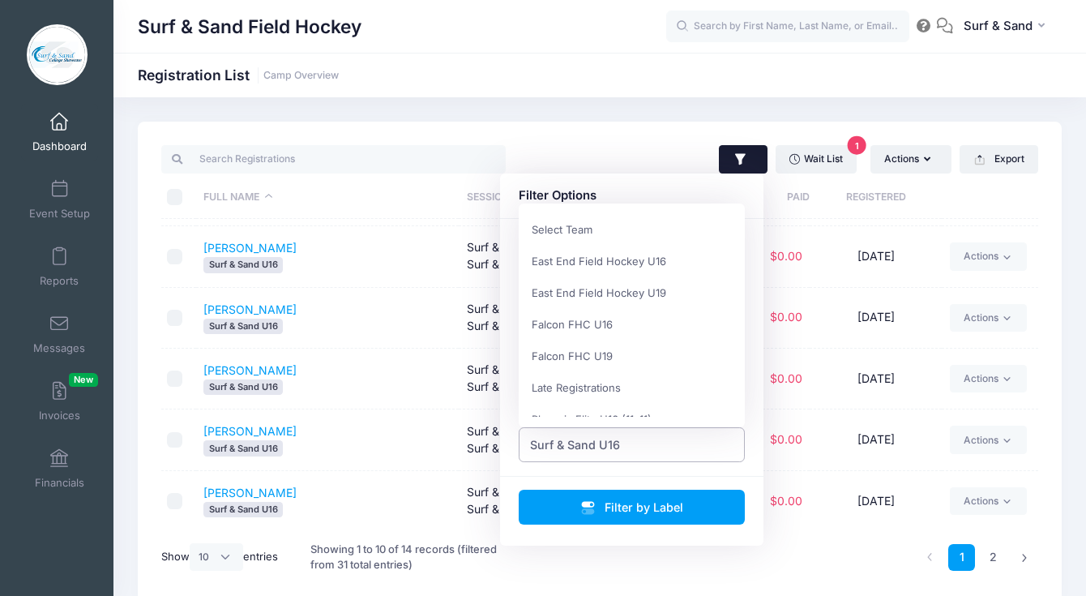
scroll to position [114, 0]
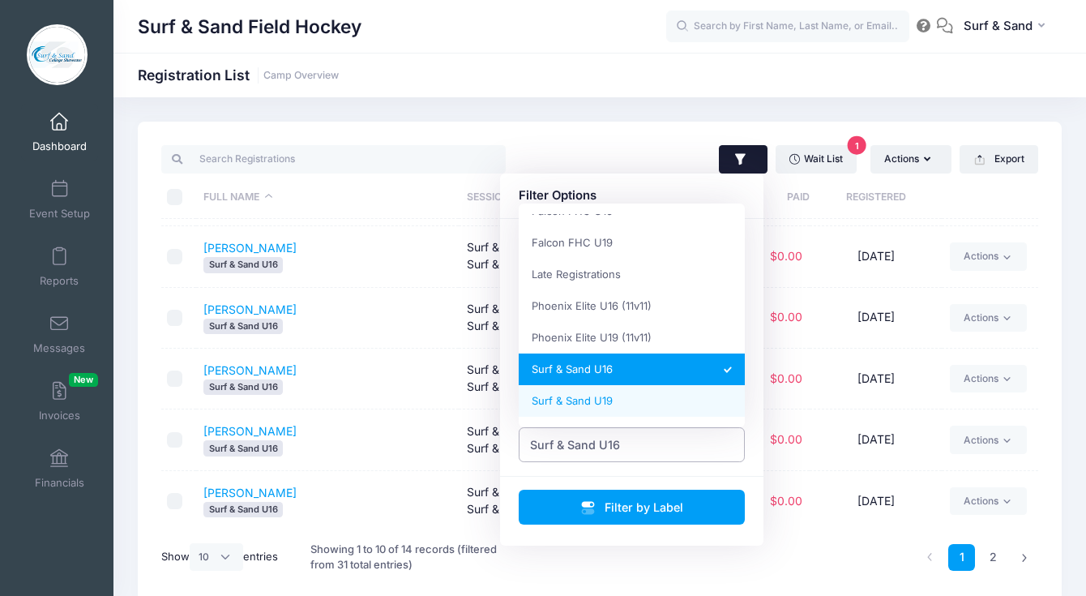
select select "Surf & Sand U19"
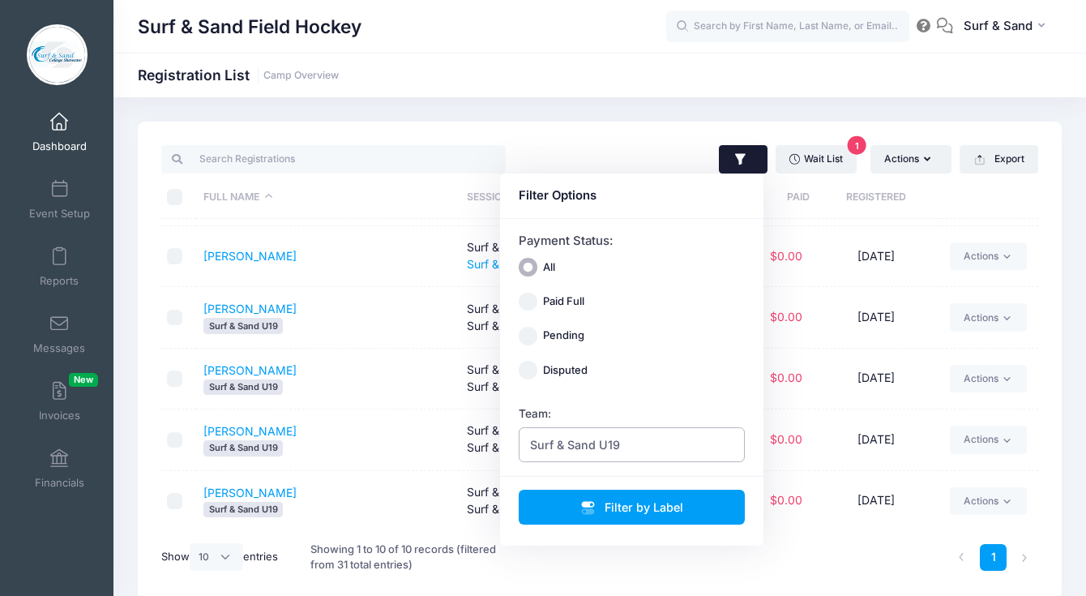
scroll to position [298, 0]
click at [377, 444] on div "Surf & Sand U19" at bounding box center [327, 447] width 247 height 15
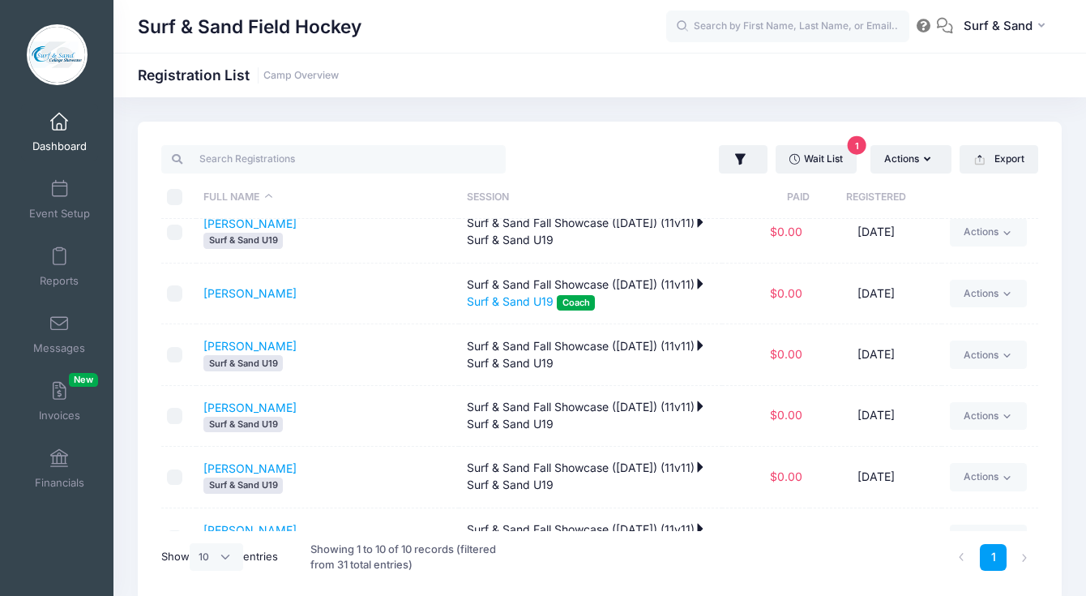
scroll to position [0, 0]
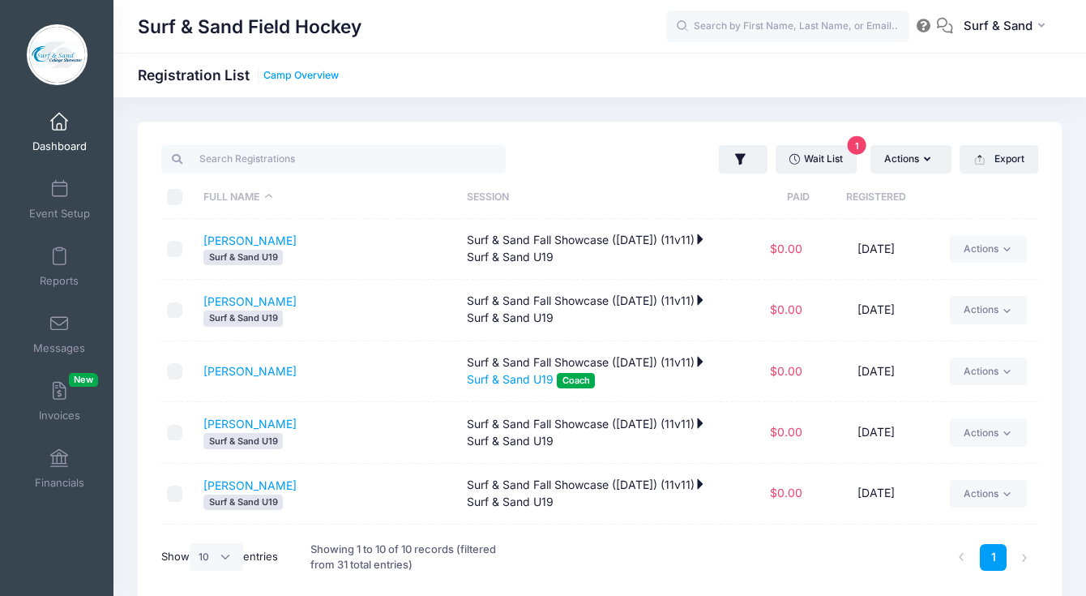
click at [322, 76] on link "Camp Overview" at bounding box center [301, 76] width 75 height 12
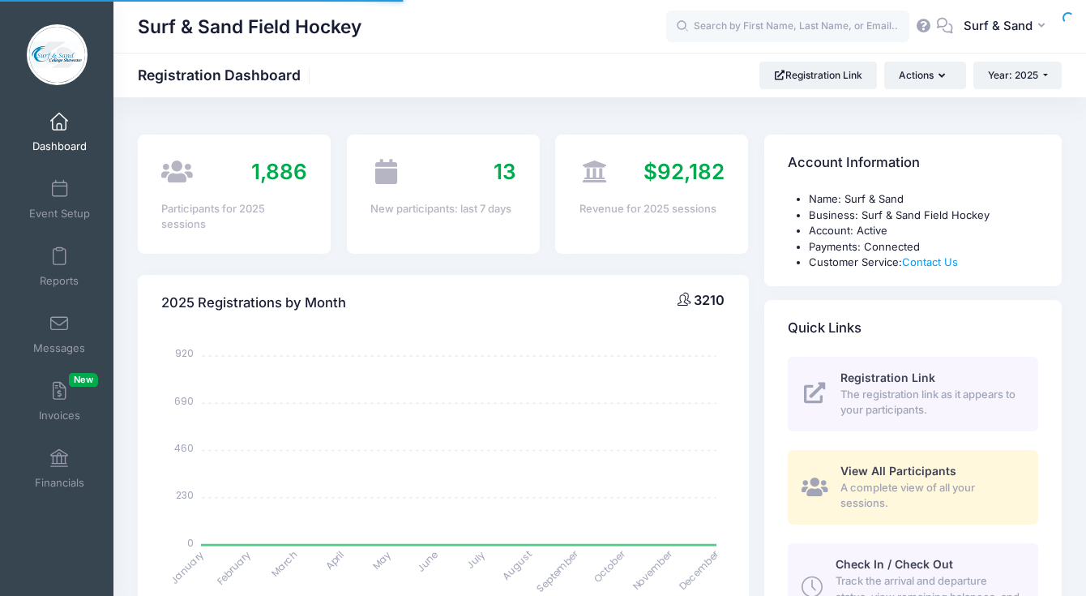
select select
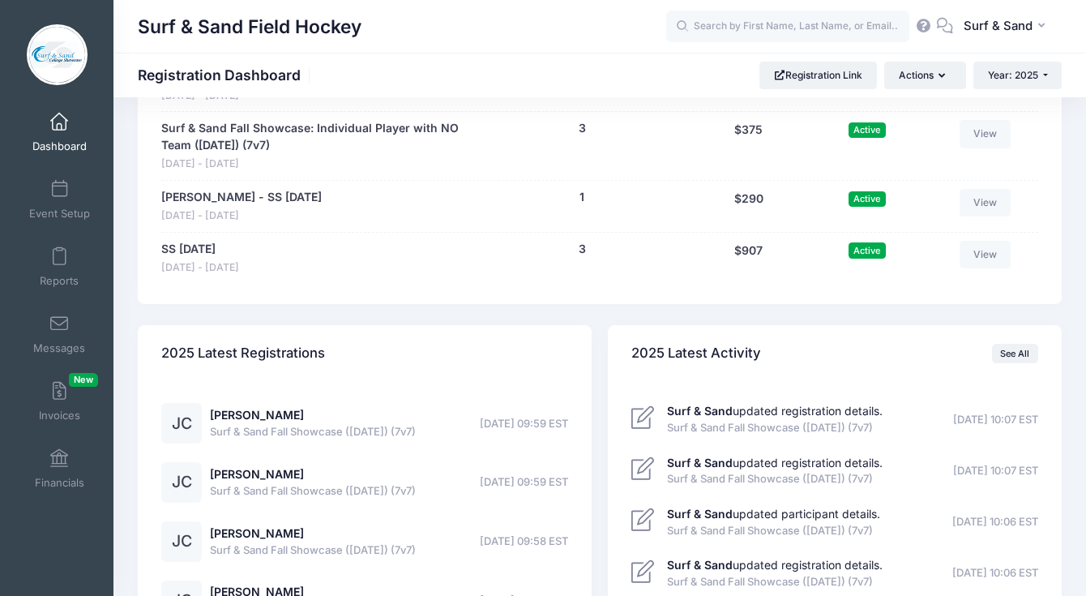
scroll to position [3635, 0]
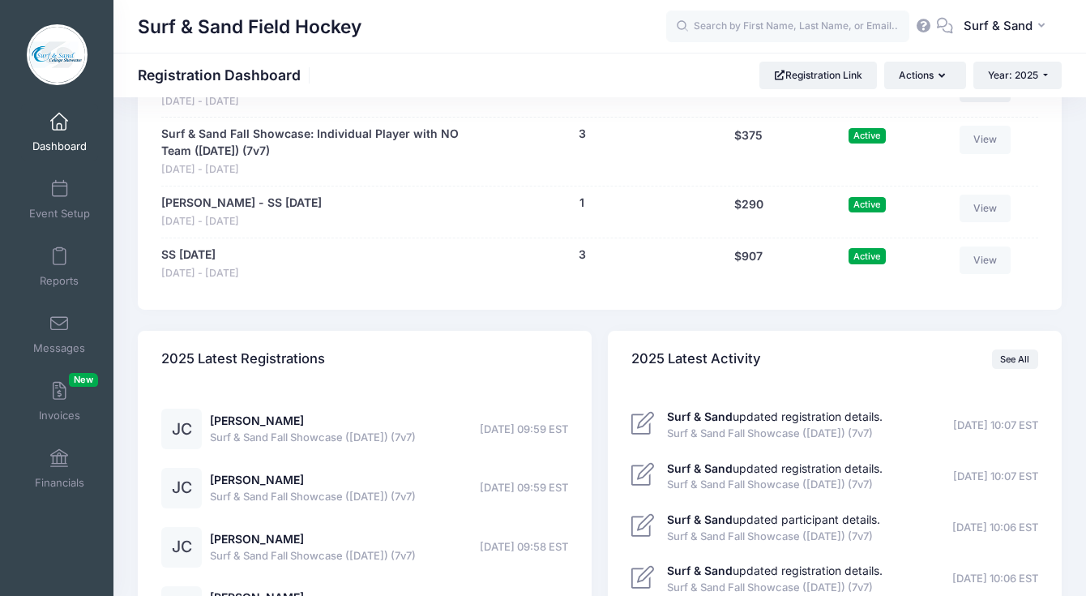
click at [988, 101] on link "View" at bounding box center [986, 88] width 52 height 28
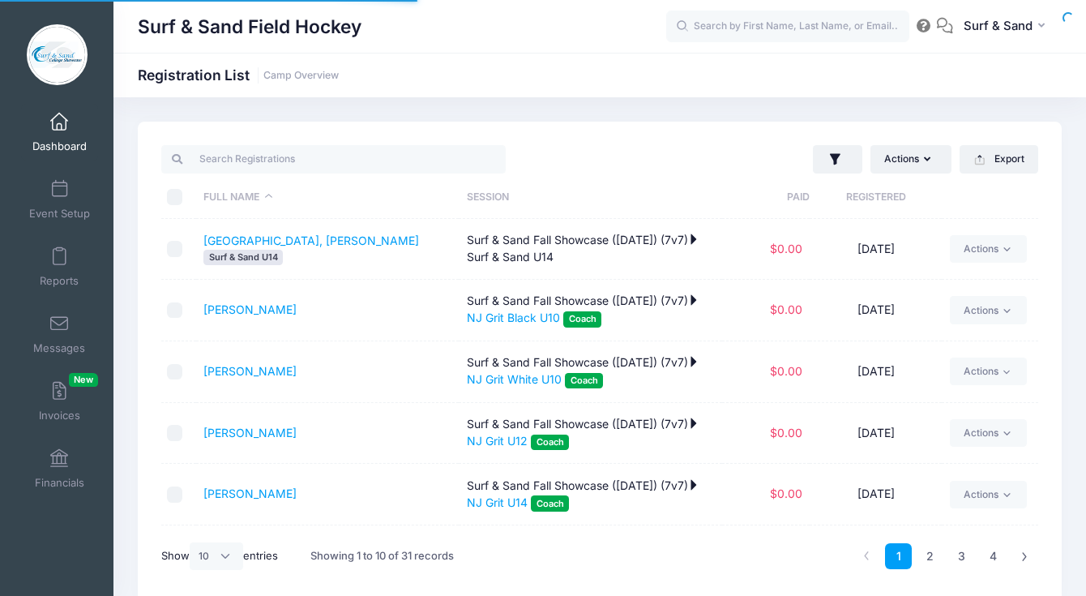
select select "10"
click at [835, 172] on button "button" at bounding box center [837, 159] width 49 height 29
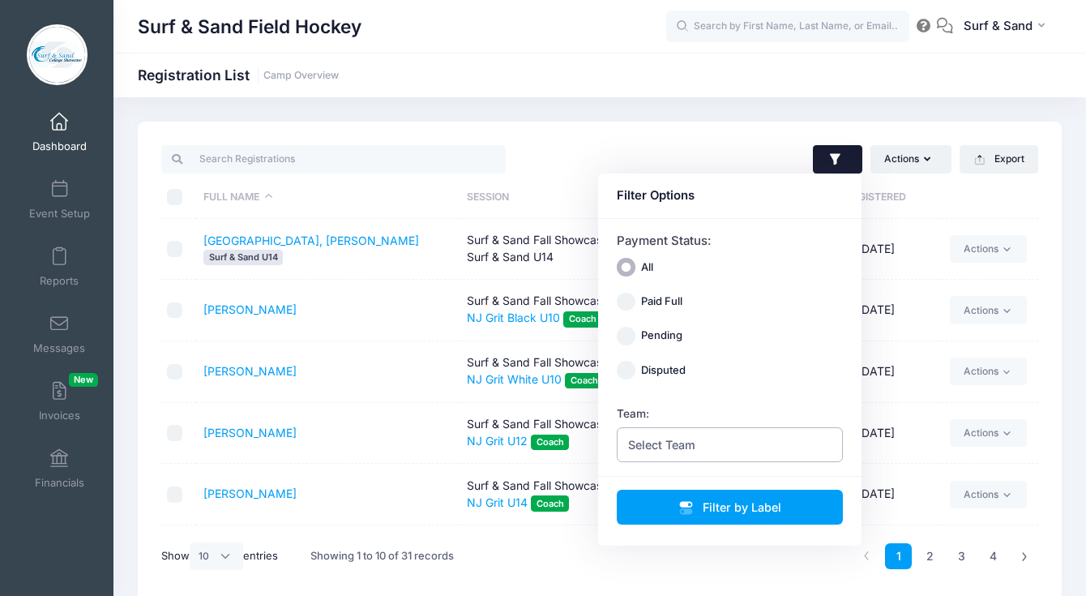
click at [705, 441] on span "Select Team" at bounding box center [730, 444] width 227 height 35
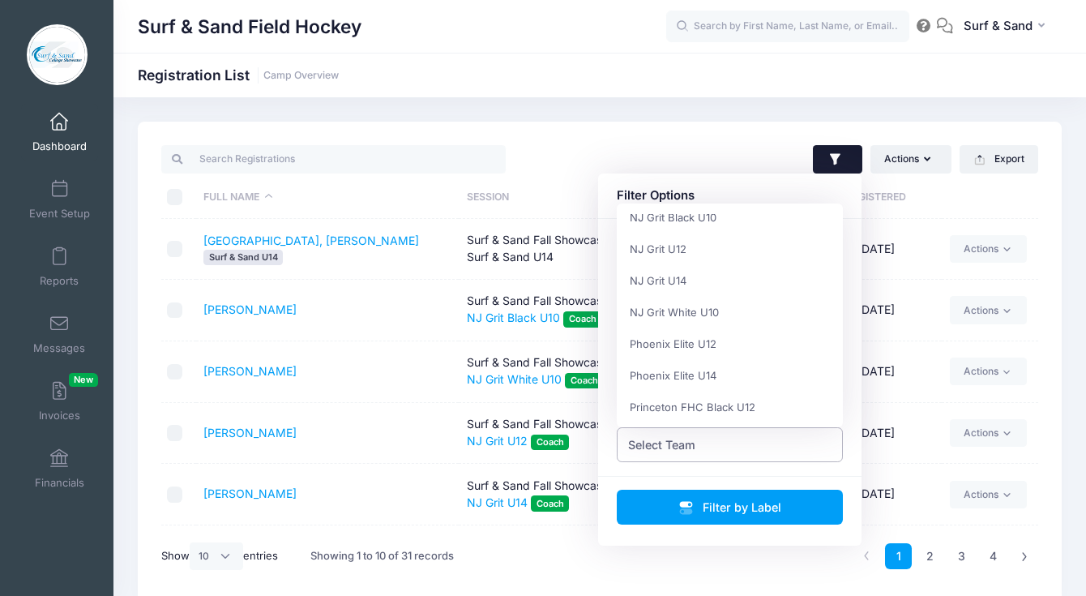
scroll to position [398, 0]
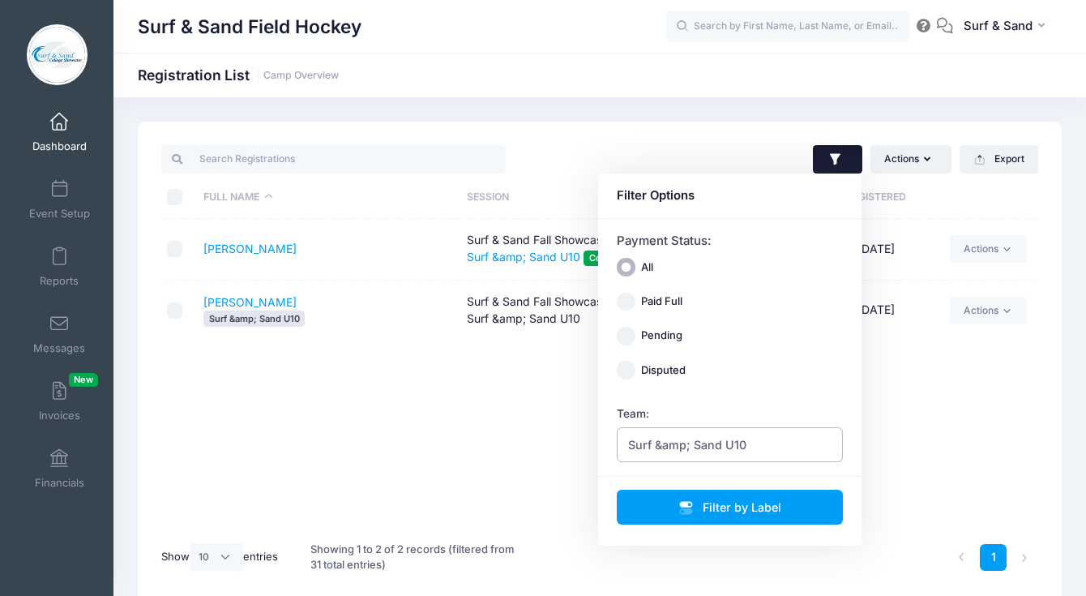
click at [690, 441] on span "Surf &amp; Sand U10" at bounding box center [687, 444] width 118 height 17
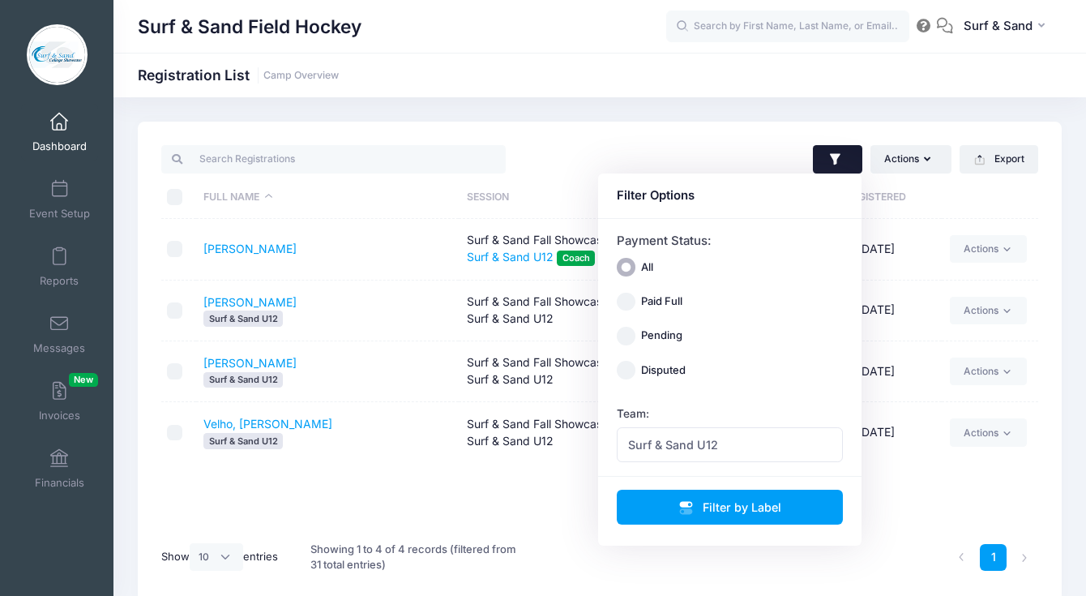
click at [530, 156] on div at bounding box center [377, 159] width 447 height 33
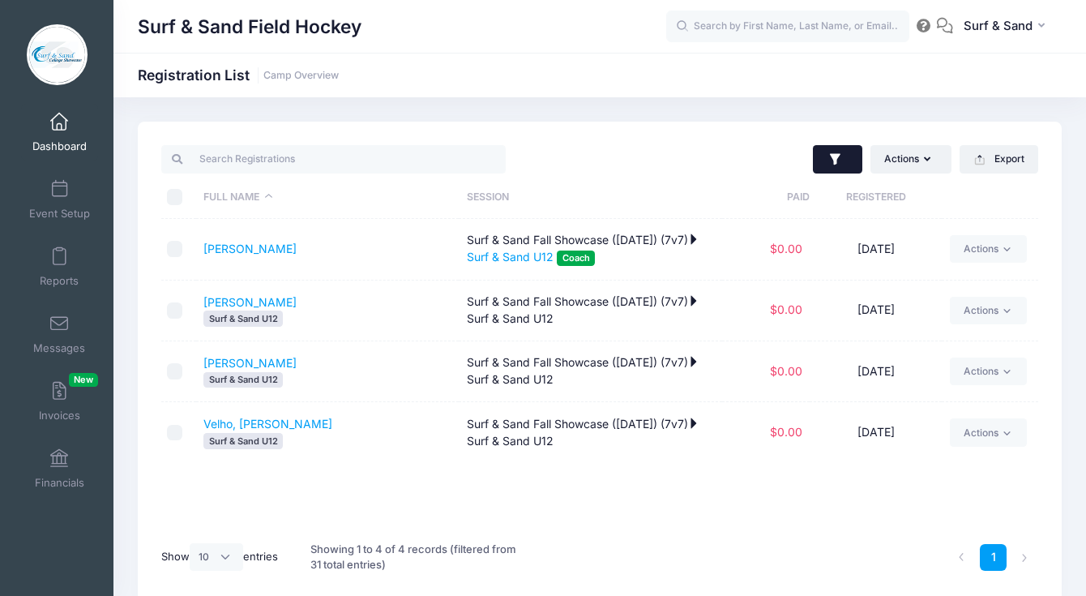
click at [836, 158] on icon "button" at bounding box center [835, 158] width 11 height 11
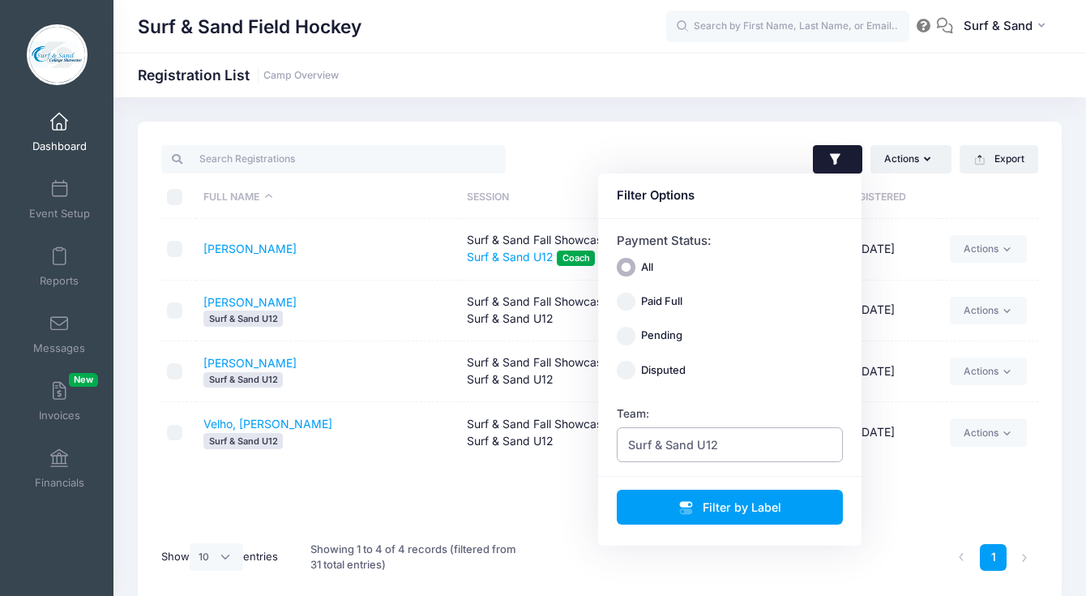
click at [718, 449] on span "Surf & Sand U12" at bounding box center [730, 444] width 227 height 35
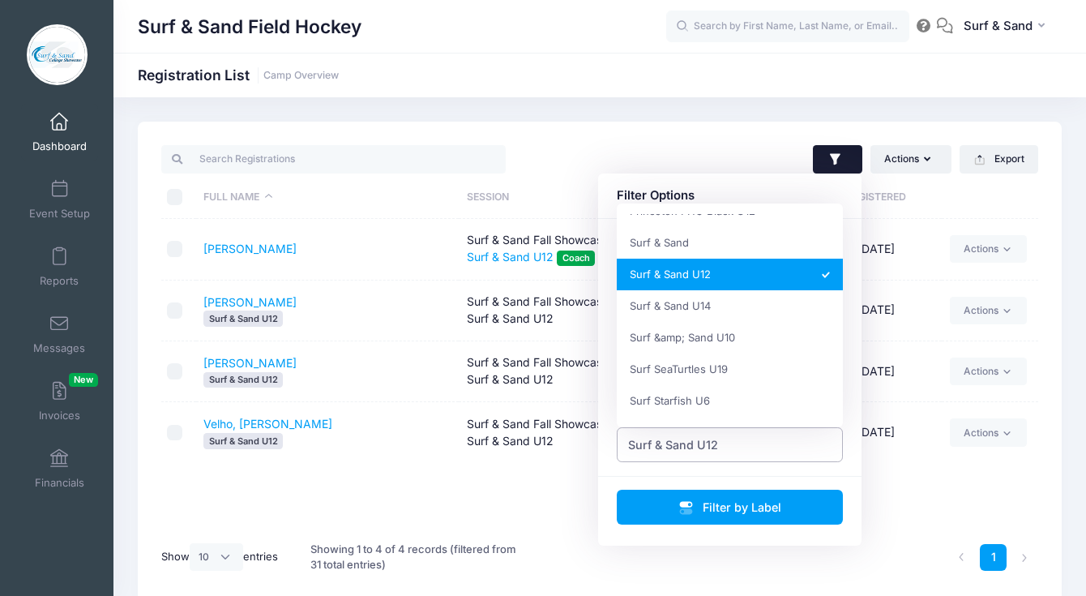
scroll to position [364, 0]
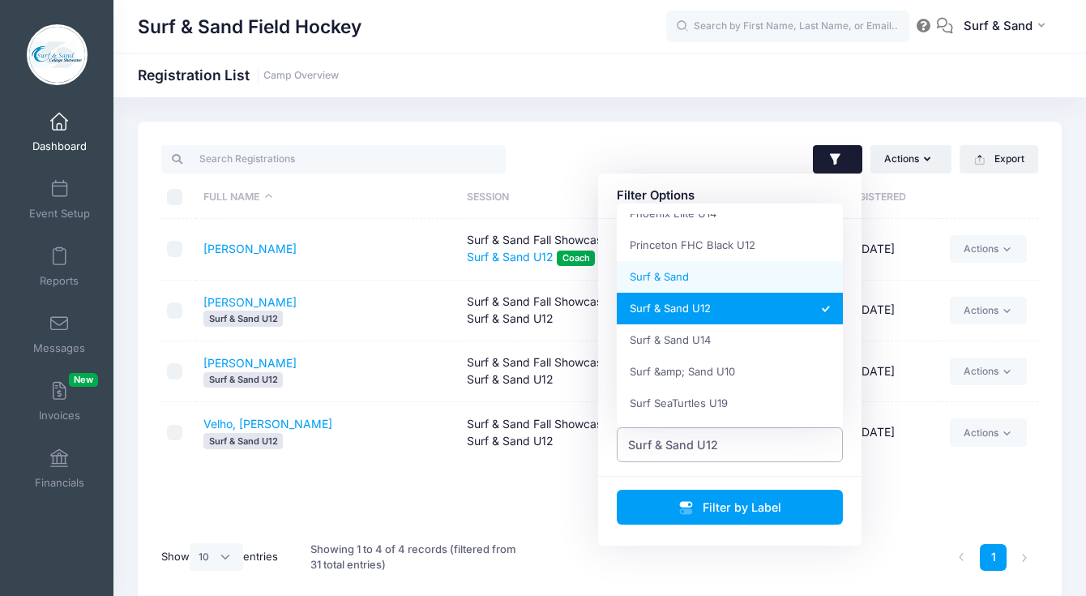
select select "Surf & Sand"
